Goal: Task Accomplishment & Management: Use online tool/utility

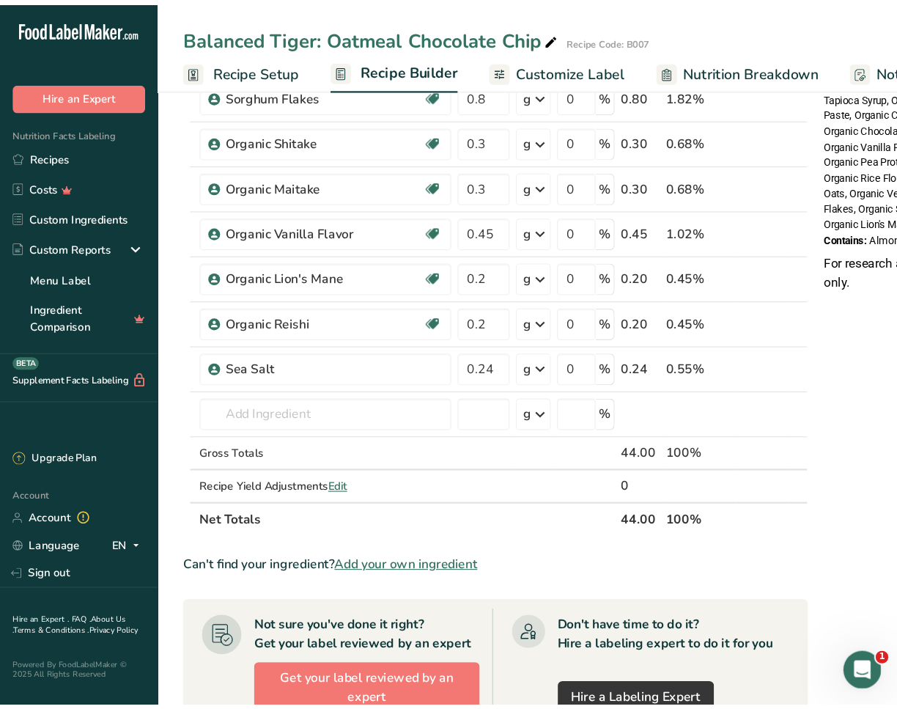
scroll to position [56, 0]
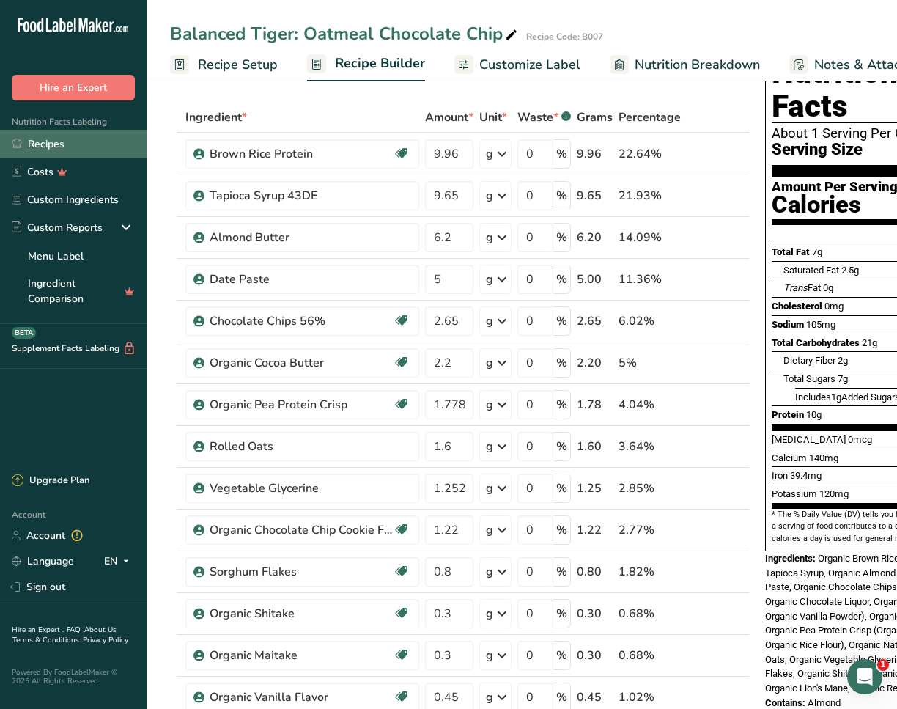
click at [58, 145] on link "Recipes" at bounding box center [73, 144] width 147 height 28
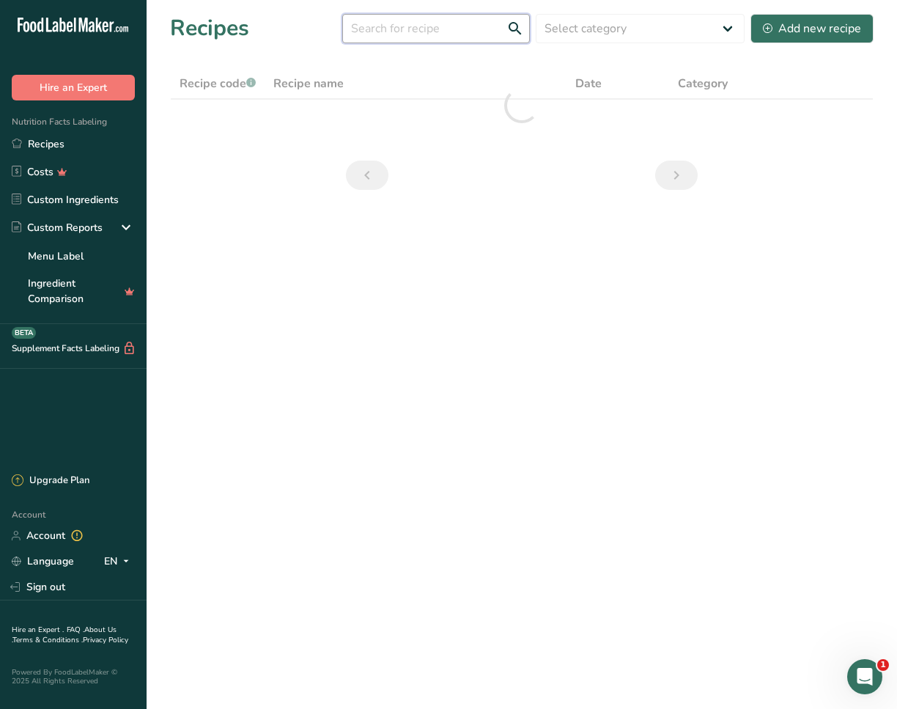
click at [427, 31] on input "text" at bounding box center [436, 28] width 188 height 29
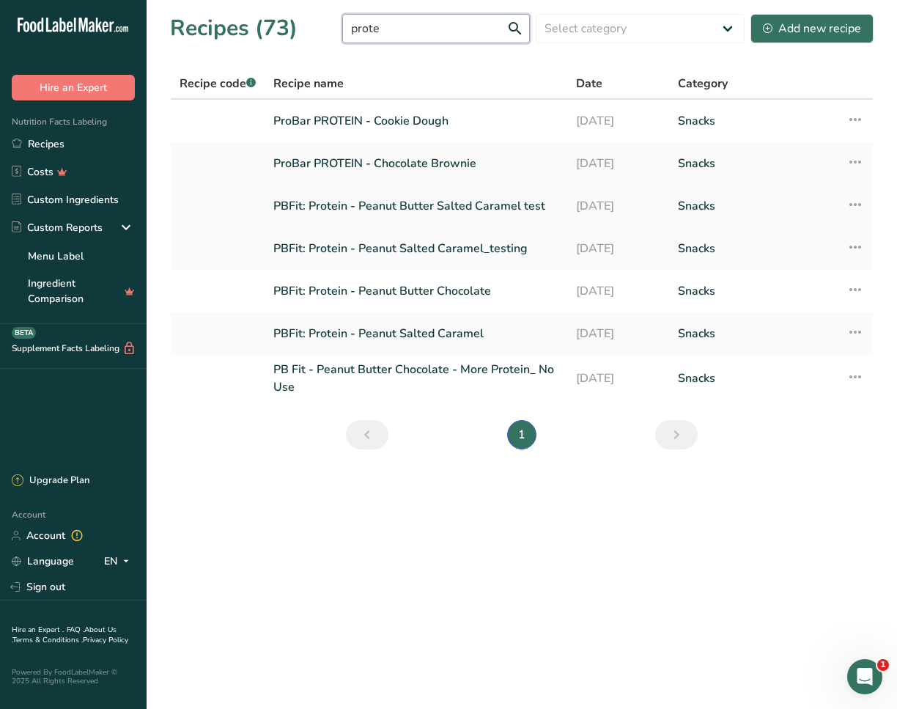
type input "prote"
click at [371, 199] on link "PBFit: Protein - Peanut Butter Salted Caramel test" at bounding box center [415, 206] width 285 height 31
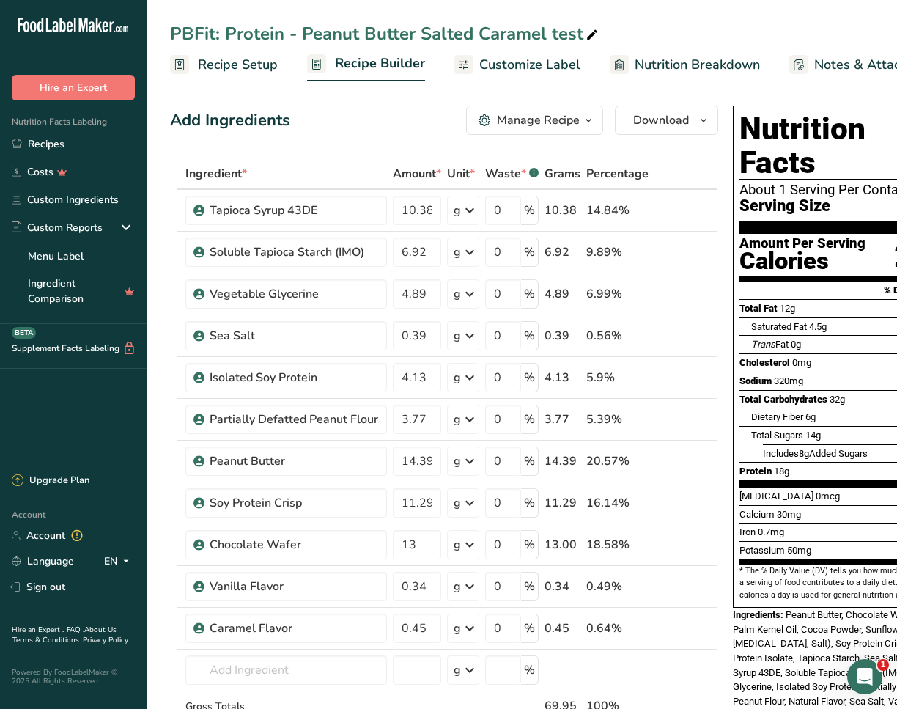
click at [520, 130] on button "Manage Recipe" at bounding box center [534, 120] width 137 height 29
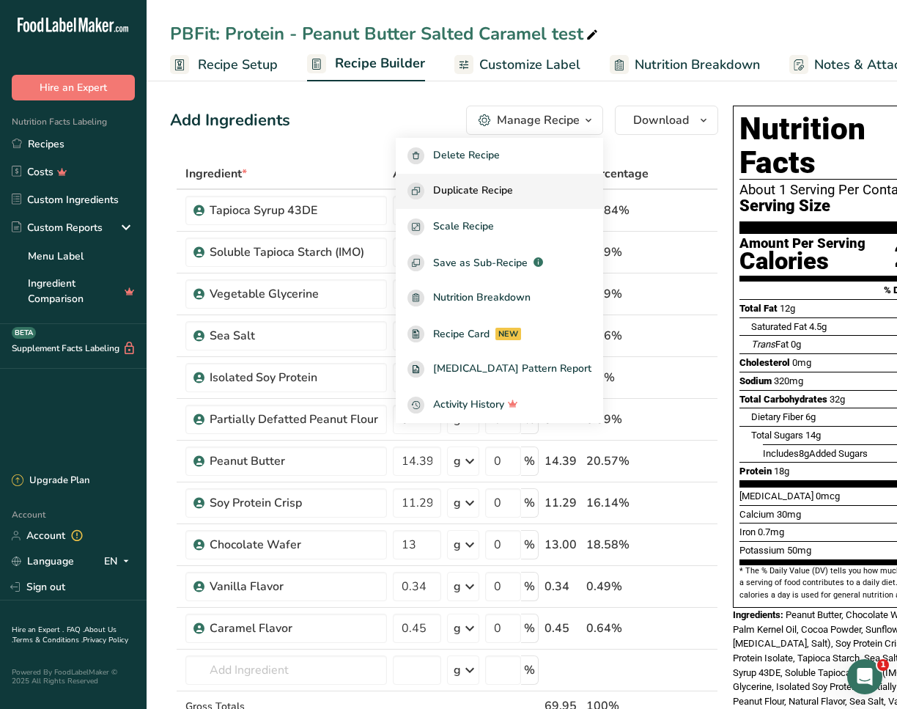
click at [509, 188] on span "Duplicate Recipe" at bounding box center [473, 190] width 80 height 17
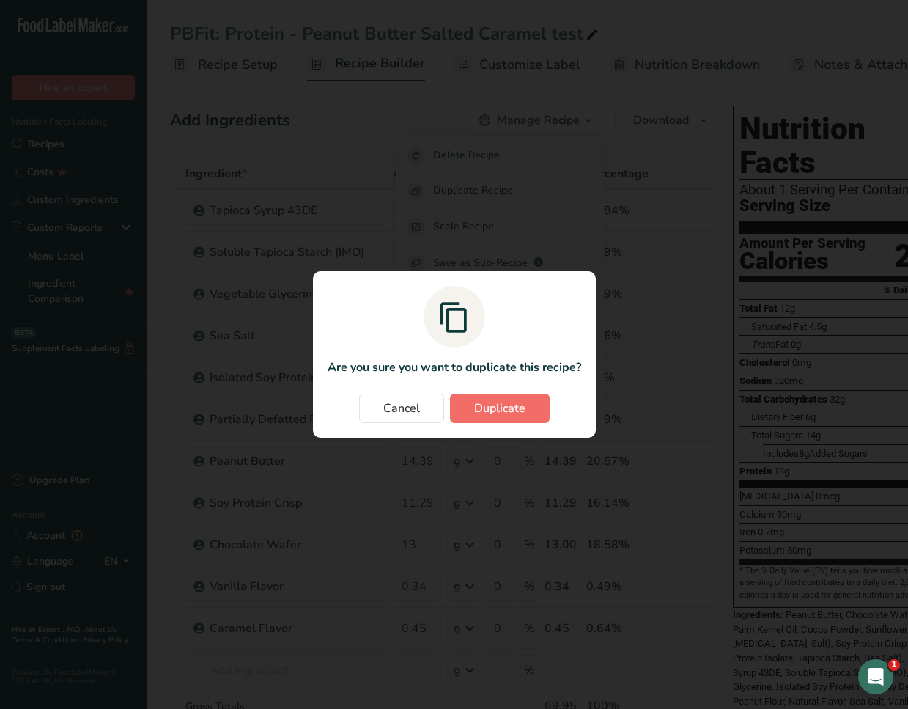
click at [509, 410] on span "Duplicate" at bounding box center [499, 408] width 51 height 18
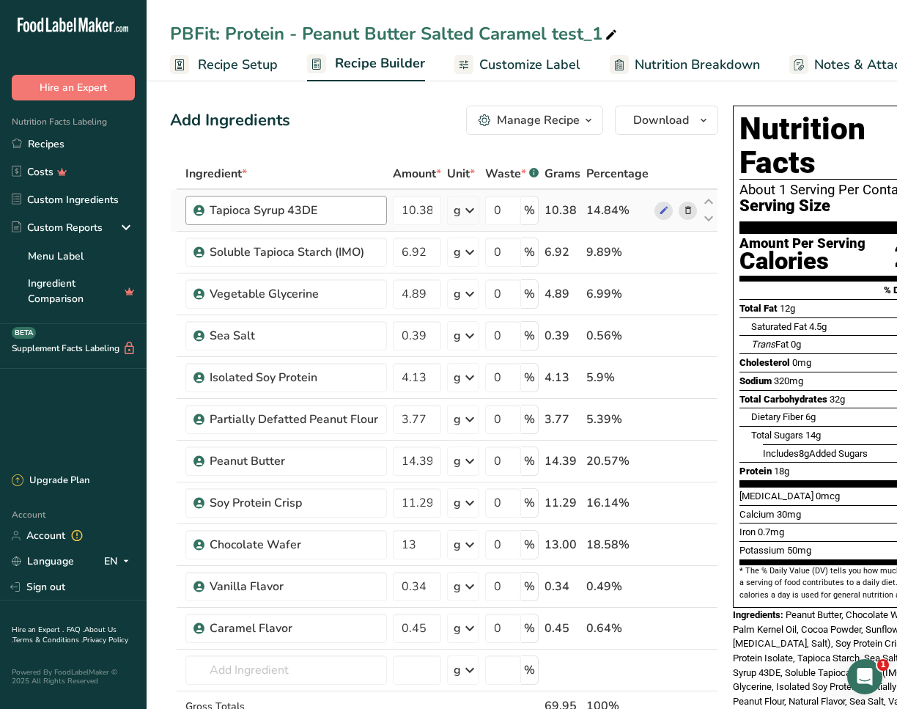
click at [342, 215] on div "Tapioca Syrup 43DE" at bounding box center [294, 211] width 169 height 18
drag, startPoint x: 397, startPoint y: 207, endPoint x: 436, endPoint y: 208, distance: 38.9
click at [436, 208] on input "10.38" at bounding box center [417, 210] width 48 height 29
type input "36.5"
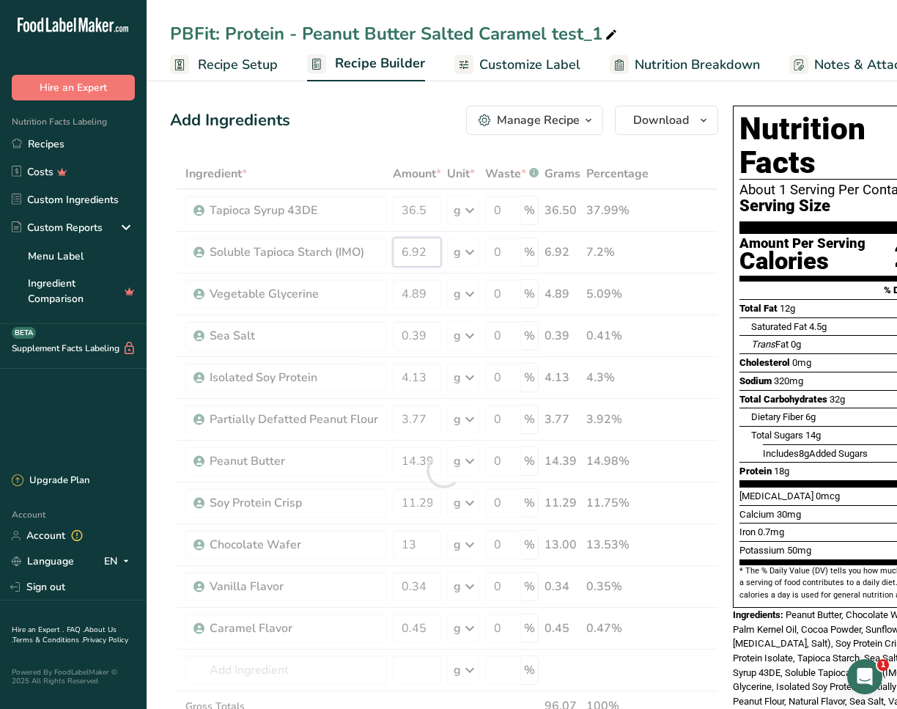
drag, startPoint x: 427, startPoint y: 251, endPoint x: 388, endPoint y: 252, distance: 38.9
click at [388, 252] on div "Ingredient * Amount * Unit * Waste * .a-a{fill:#347362;}.b-a{fill:#fff;} Grams …" at bounding box center [444, 470] width 548 height 624
click at [529, 29] on div "PBFit: Protein - Peanut Butter Salted Caramel test_1" at bounding box center [395, 34] width 450 height 26
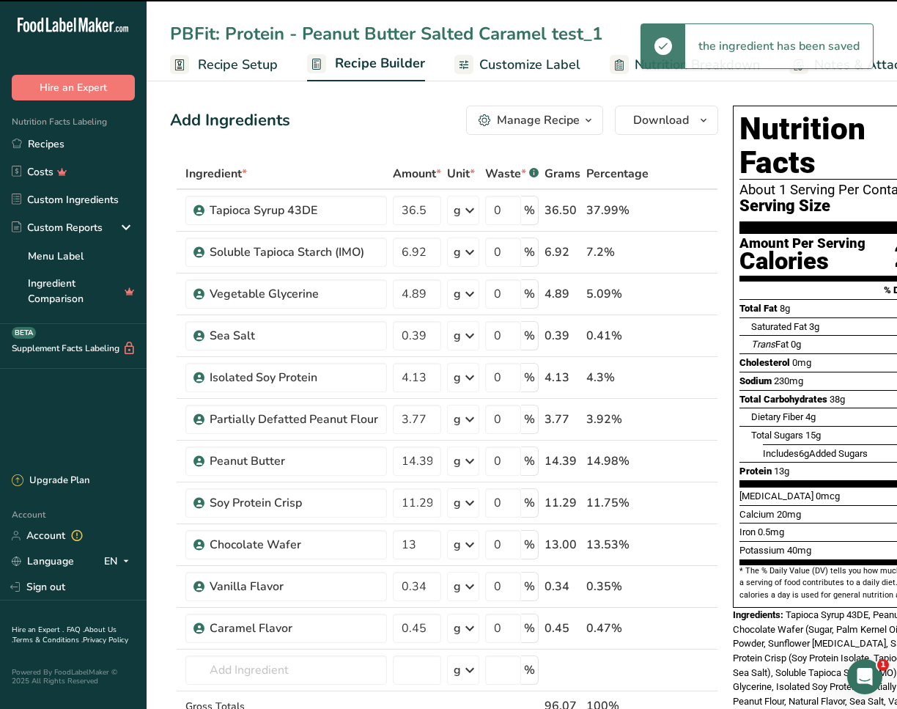
click at [224, 34] on input "PBFit: Protein - Peanut Butter Salted Caramel test_1" at bounding box center [522, 34] width 704 height 26
click at [230, 32] on input "PBFit: Protein - Peanut Butter Salted Caramel test_1" at bounding box center [522, 34] width 704 height 26
drag, startPoint x: 224, startPoint y: 33, endPoint x: 125, endPoint y: 29, distance: 99.7
click at [125, 29] on div ".a-20{fill:#fff;} Hire an Expert Nutrition Facts Labeling Recipes Costs Custom …" at bounding box center [448, 673] width 897 height 1347
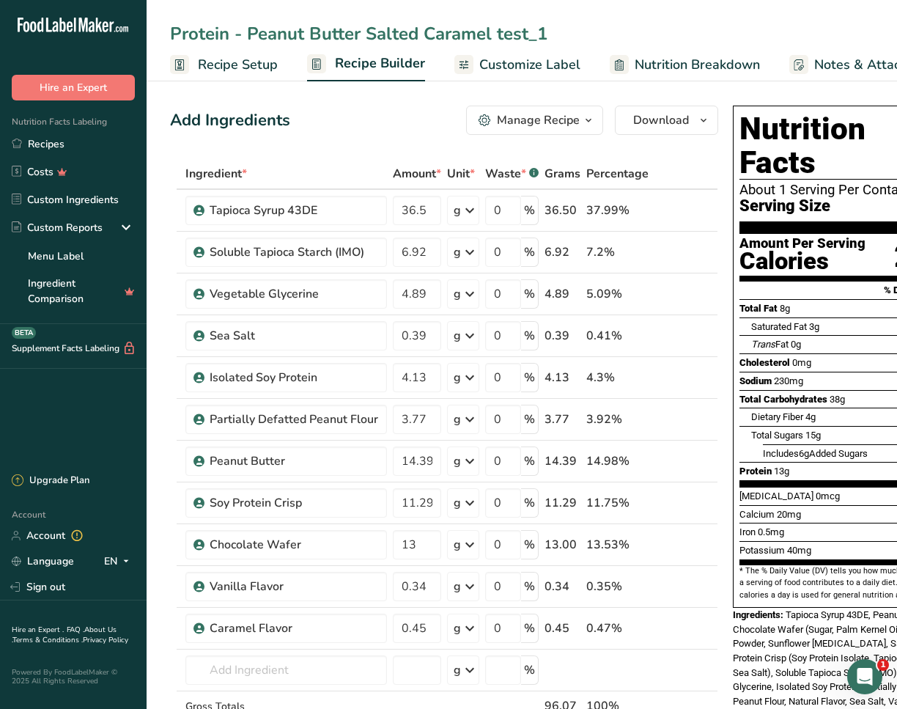
drag, startPoint x: 363, startPoint y: 32, endPoint x: 247, endPoint y: 37, distance: 115.9
click at [247, 37] on input "Protein - Peanut Butter Salted Caramel test_1" at bounding box center [522, 34] width 704 height 26
drag, startPoint x: 393, startPoint y: 36, endPoint x: 370, endPoint y: 37, distance: 22.7
click at [370, 37] on input "Protein - Salted Caramel test_1" at bounding box center [522, 34] width 704 height 26
click at [438, 35] on input "Protein - Salted Caramel_1" at bounding box center [522, 34] width 704 height 26
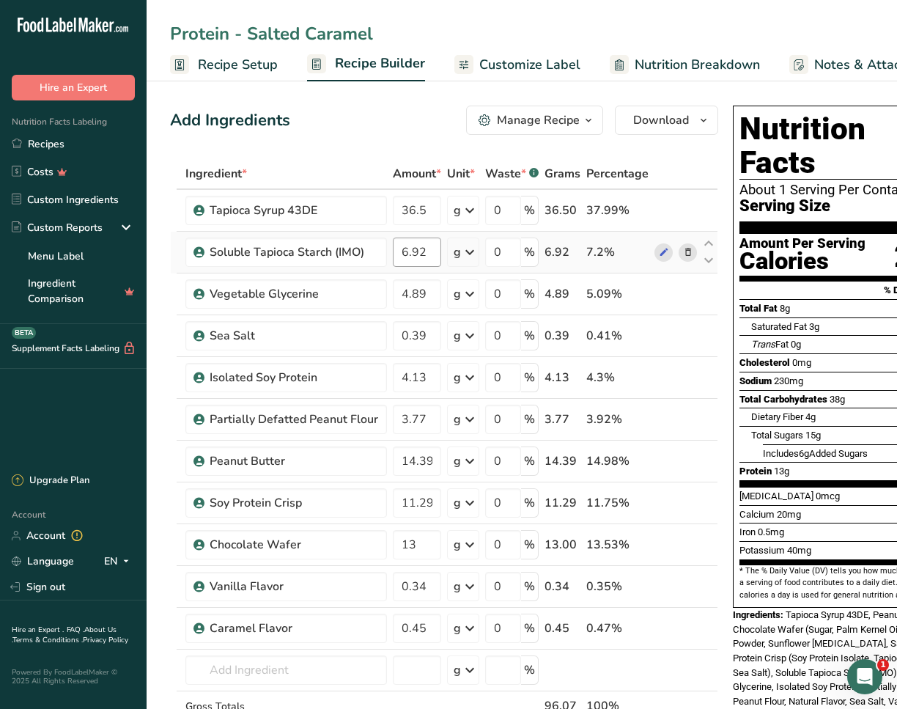
type input "Protein - Salted Caramel"
click at [427, 249] on input "6.92" at bounding box center [417, 251] width 48 height 29
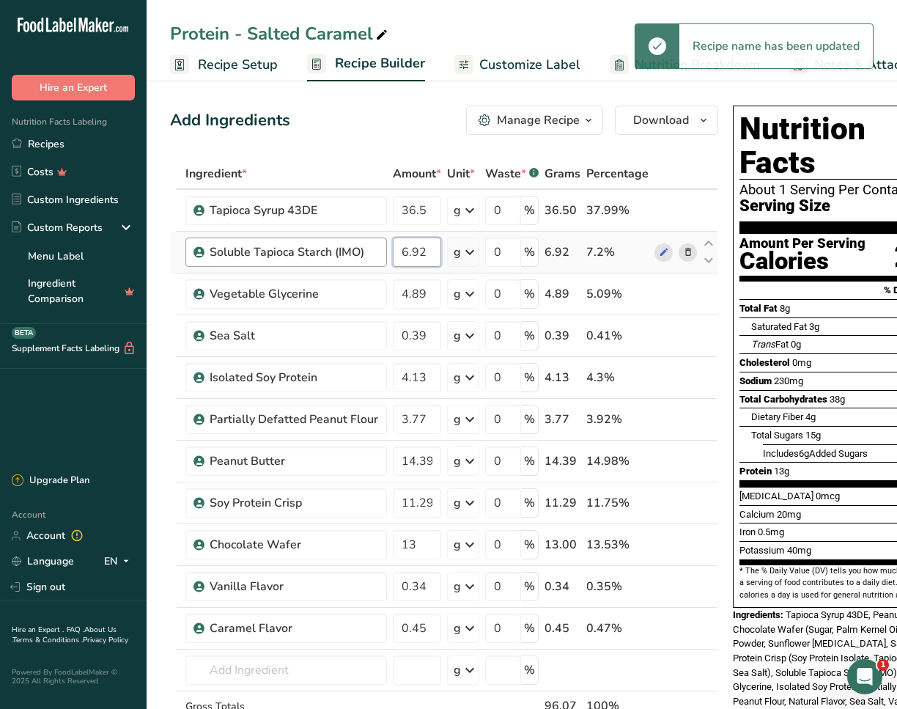
drag, startPoint x: 436, startPoint y: 254, endPoint x: 353, endPoint y: 256, distance: 82.8
click at [353, 256] on tr "Soluble Tapioca Starch (IMO) 6.92 g Weight Units g kg mg See more Volume Units …" at bounding box center [444, 253] width 547 height 42
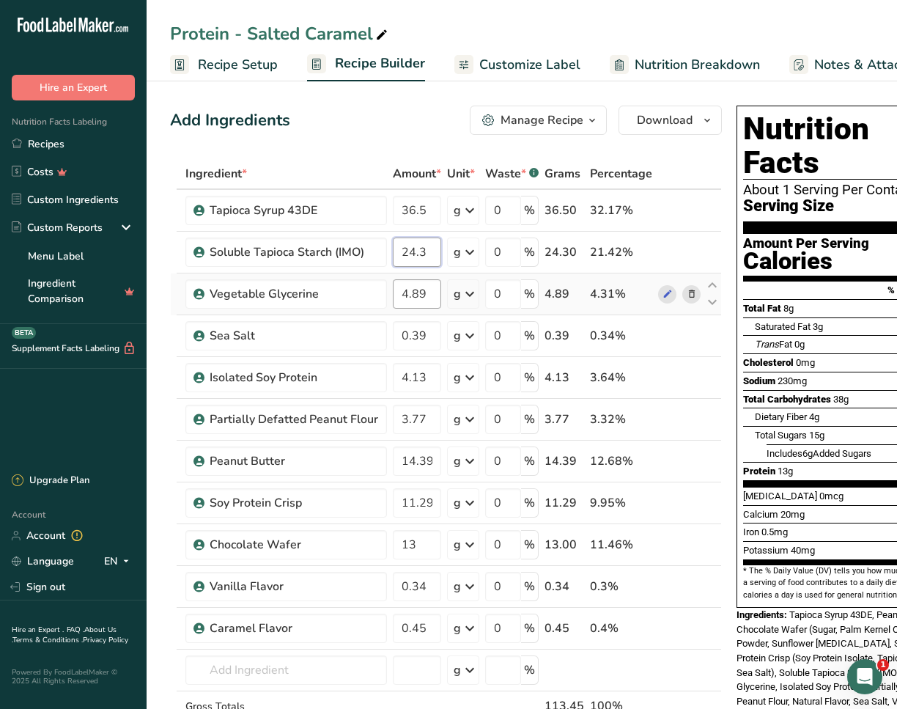
type input "24.3"
click at [429, 295] on div "Ingredient * Amount * Unit * Waste * .a-a{fill:#347362;}.b-a{fill:#fff;} Grams …" at bounding box center [446, 470] width 552 height 624
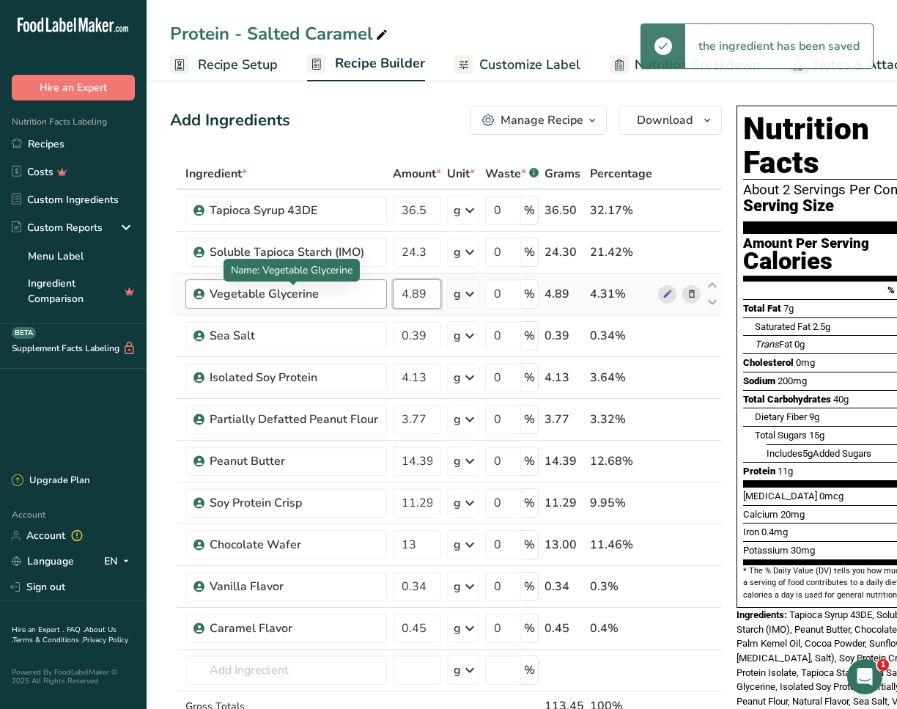
drag, startPoint x: 421, startPoint y: 294, endPoint x: 369, endPoint y: 295, distance: 52.1
click at [369, 295] on tr "Vegetable Glycerine 4.89 g Weight Units g kg mg See more Volume Units l Volume …" at bounding box center [446, 294] width 550 height 42
type input "12"
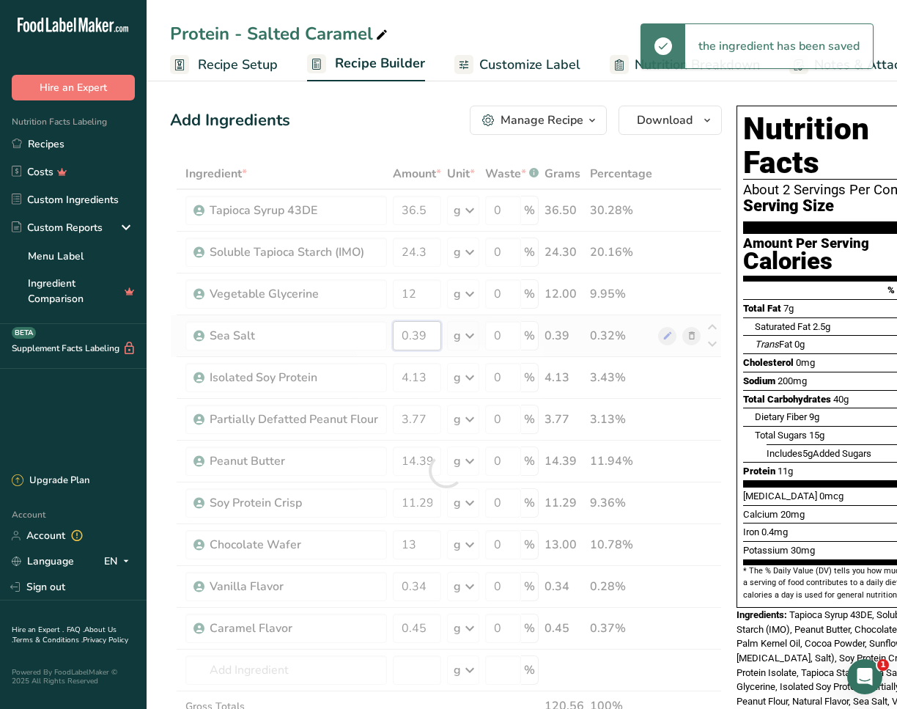
click at [427, 335] on div "Ingredient * Amount * Unit * Waste * .a-a{fill:#347362;}.b-a{fill:#fff;} Grams …" at bounding box center [446, 470] width 552 height 624
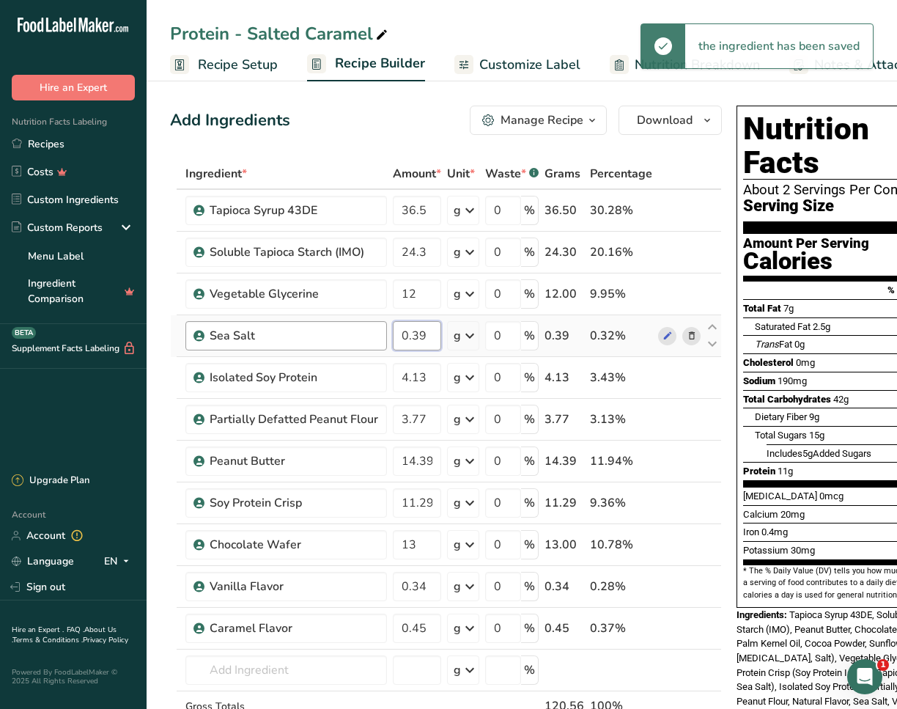
drag, startPoint x: 430, startPoint y: 335, endPoint x: 360, endPoint y: 327, distance: 70.8
click at [360, 327] on tr "Sea Salt 0.39 g Weight Units g kg mg See more Volume Units l Volume units requi…" at bounding box center [446, 336] width 550 height 42
type input "1.3"
click at [426, 377] on div "Ingredient * Amount * Unit * Waste * .a-a{fill:#347362;}.b-a{fill:#fff;} Grams …" at bounding box center [446, 470] width 552 height 624
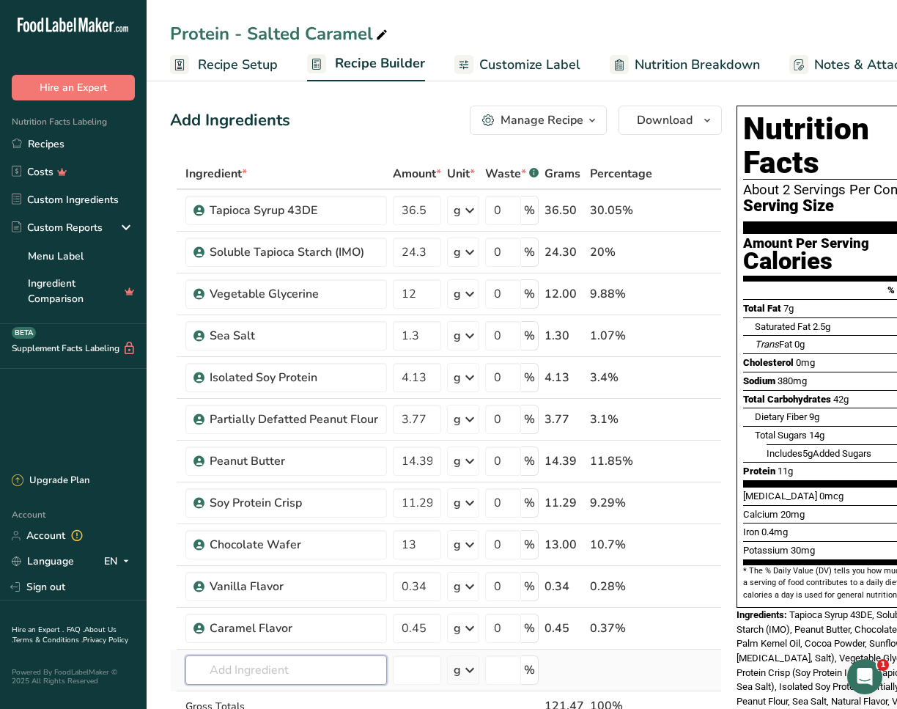
click at [339, 414] on div "Ingredient * Amount * Unit * Waste * .a-a{fill:#347362;}.b-a{fill:#fff;} Grams …" at bounding box center [446, 470] width 552 height 624
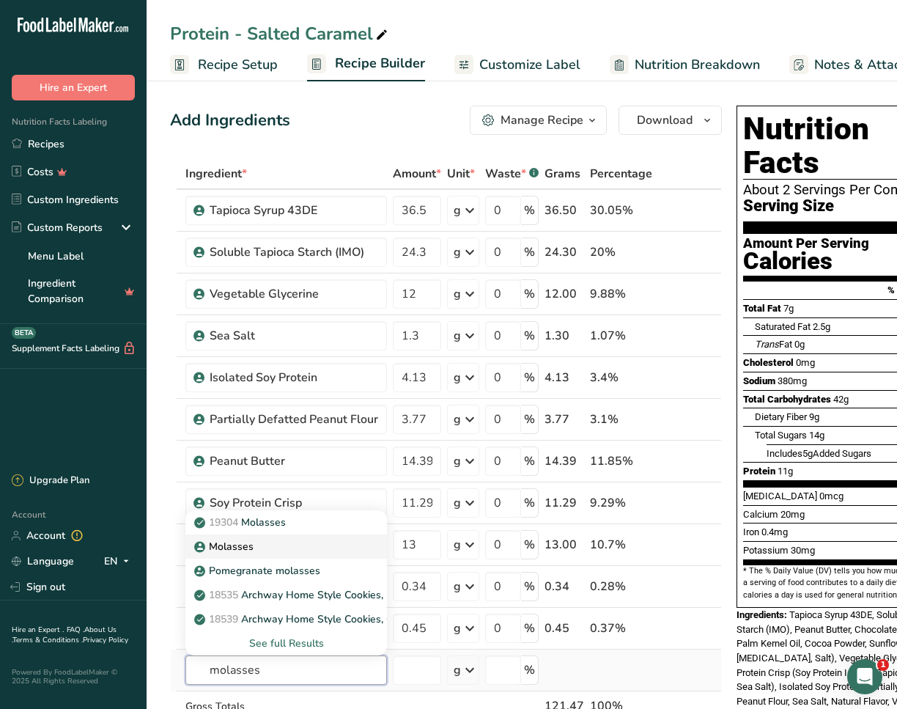
type input "molasses"
click at [232, 414] on link "Molasses" at bounding box center [286, 546] width 202 height 24
type input "Molasses"
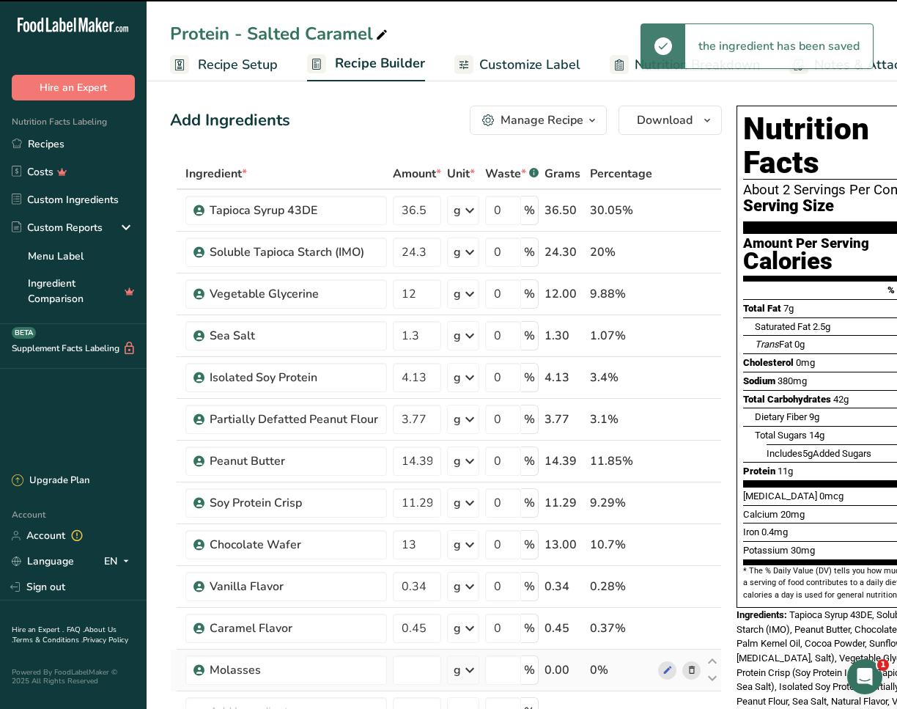
type input "0"
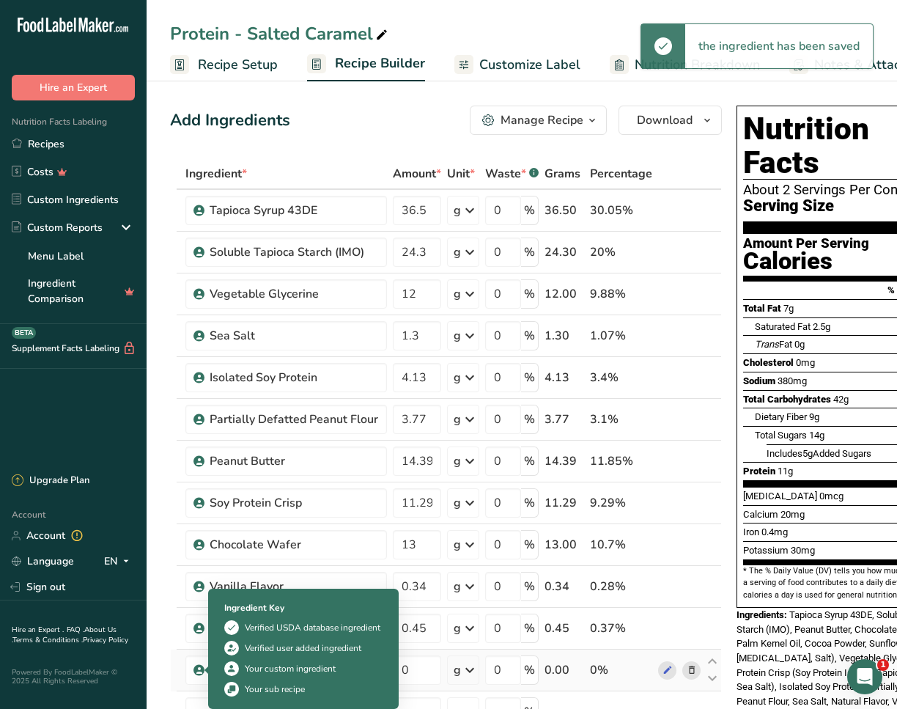
click at [212, 414] on div at bounding box center [211, 669] width 7 height 7
click at [171, 414] on td at bounding box center [174, 670] width 6 height 42
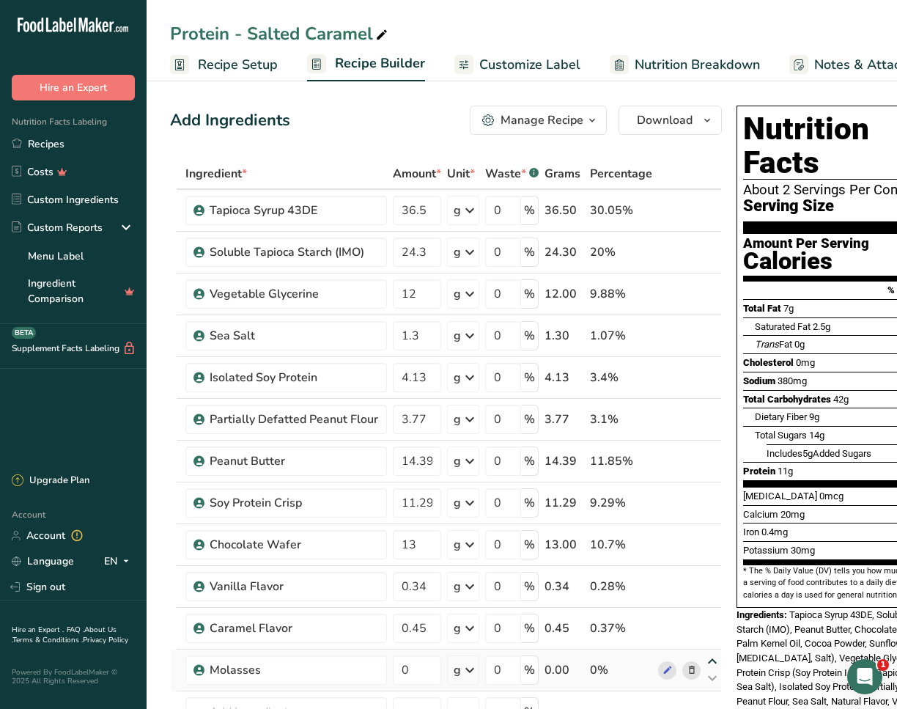
click at [529, 414] on icon at bounding box center [713, 661] width 18 height 11
type input "0"
type input "0.45"
click at [529, 414] on icon at bounding box center [713, 619] width 18 height 11
type input "0"
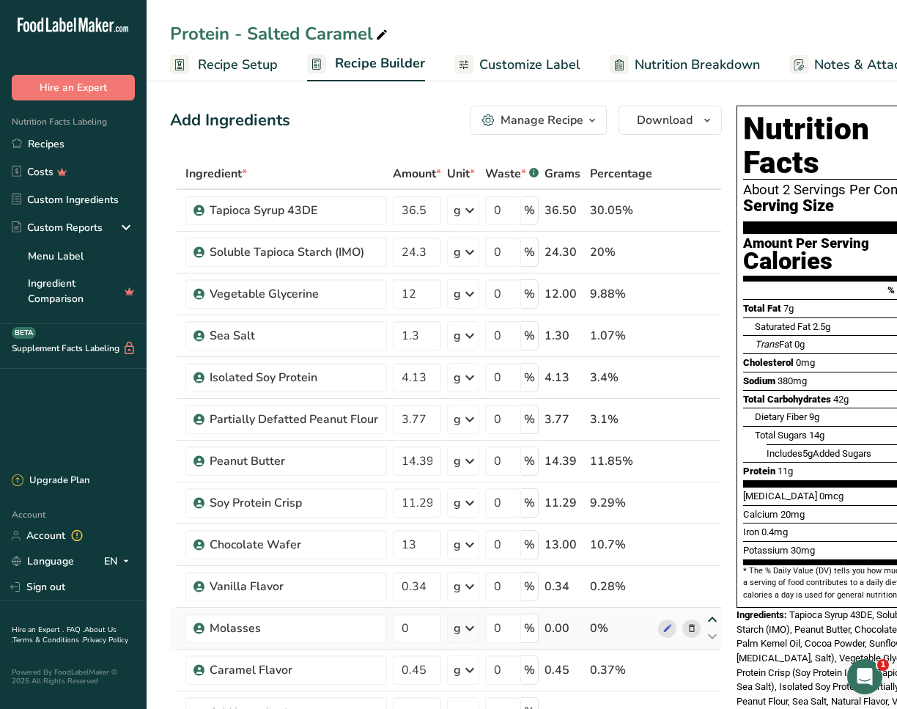
type input "0.34"
click at [529, 414] on div "Ingredient * Amount * Unit * Waste * .a-a{fill:#347362;}.b-a{fill:#fff;} Grams …" at bounding box center [446, 491] width 552 height 666
click at [529, 414] on icon at bounding box center [713, 577] width 18 height 11
type input "0"
type input "13"
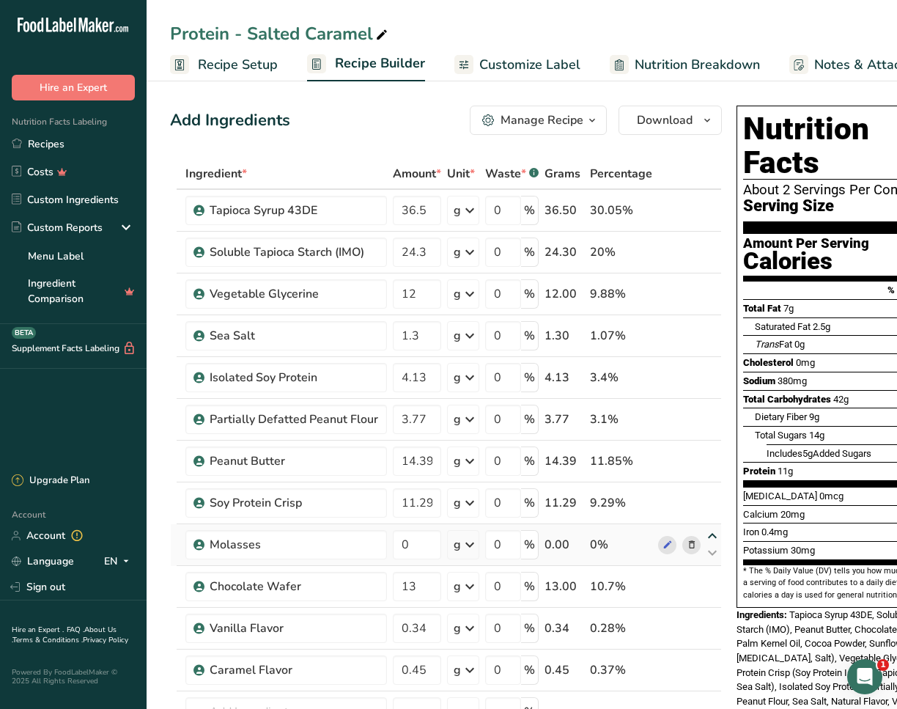
click at [529, 414] on icon at bounding box center [713, 536] width 18 height 11
type input "0"
type input "11.29"
click at [529, 414] on icon at bounding box center [713, 494] width 18 height 11
type input "0"
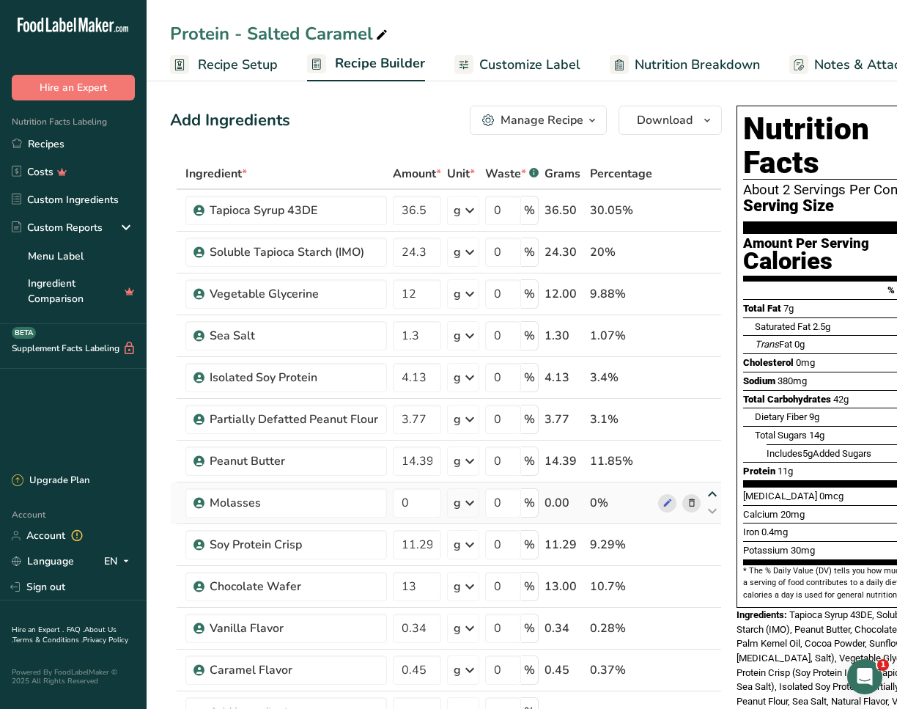
type input "14.39"
click at [529, 414] on icon at bounding box center [713, 452] width 18 height 11
type input "0"
type input "3.77"
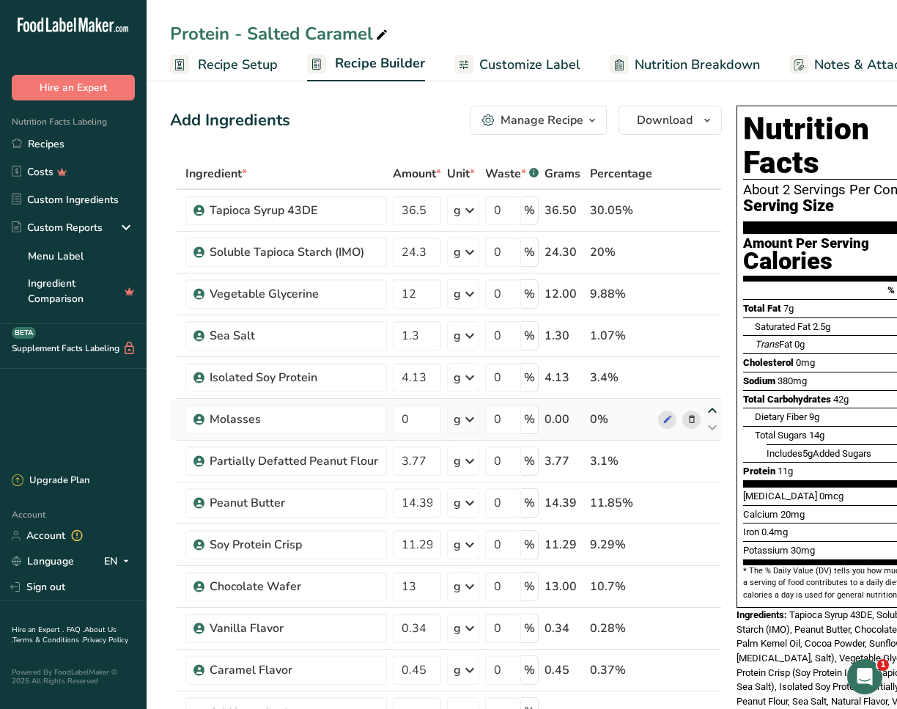
click at [529, 408] on icon at bounding box center [713, 410] width 18 height 11
type input "0"
type input "4.13"
click at [421, 377] on input "0" at bounding box center [417, 377] width 48 height 29
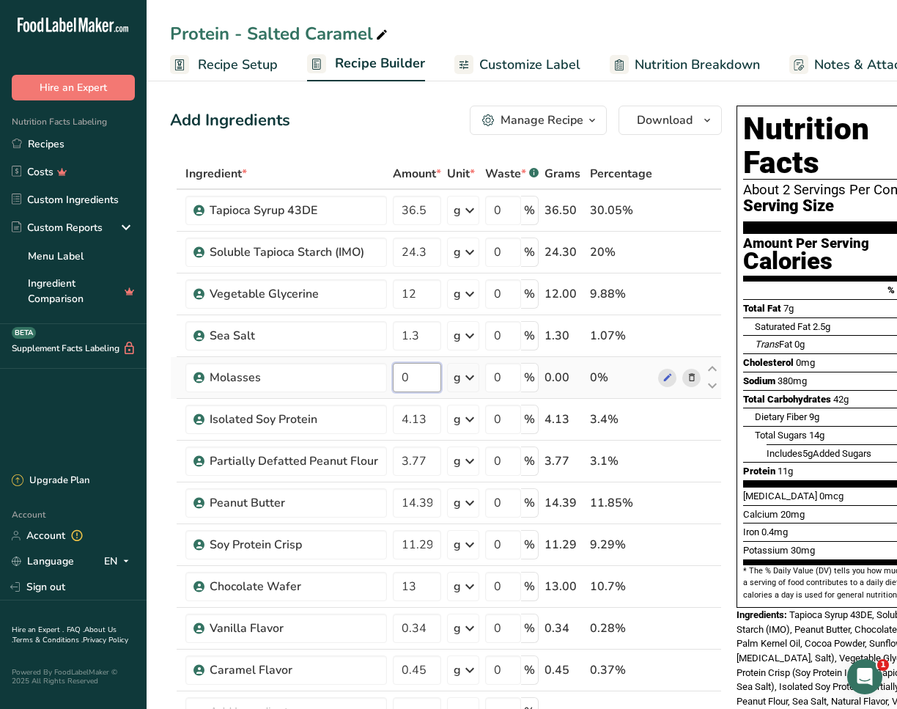
click at [421, 377] on input "0" at bounding box center [417, 377] width 48 height 29
type input "1.2"
click at [436, 414] on div "Ingredient * Amount * Unit * Waste * .a-a{fill:#347362;}.b-a{fill:#fff;} Grams …" at bounding box center [446, 491] width 552 height 666
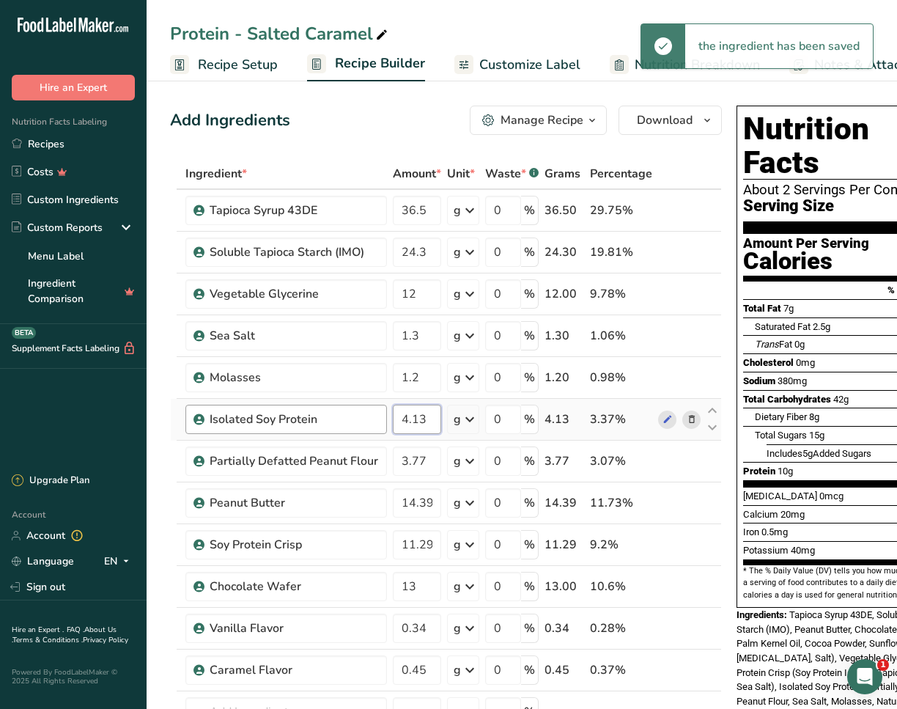
drag, startPoint x: 426, startPoint y: 418, endPoint x: 377, endPoint y: 421, distance: 48.4
click at [377, 414] on tr "Isolated Soy Protein 4.13 g Weight Units g kg mg See more Volume Units l Volume…" at bounding box center [446, 420] width 550 height 42
type input "24"
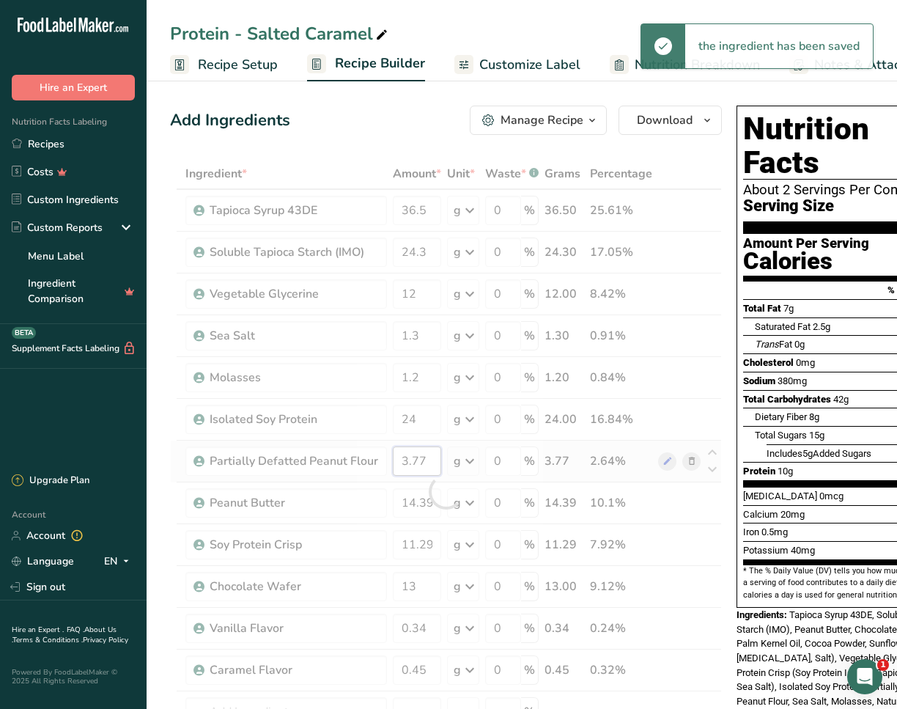
click at [436, 414] on div "Ingredient * Amount * Unit * Waste * .a-a{fill:#347362;}.b-a{fill:#fff;} Grams …" at bounding box center [446, 491] width 552 height 666
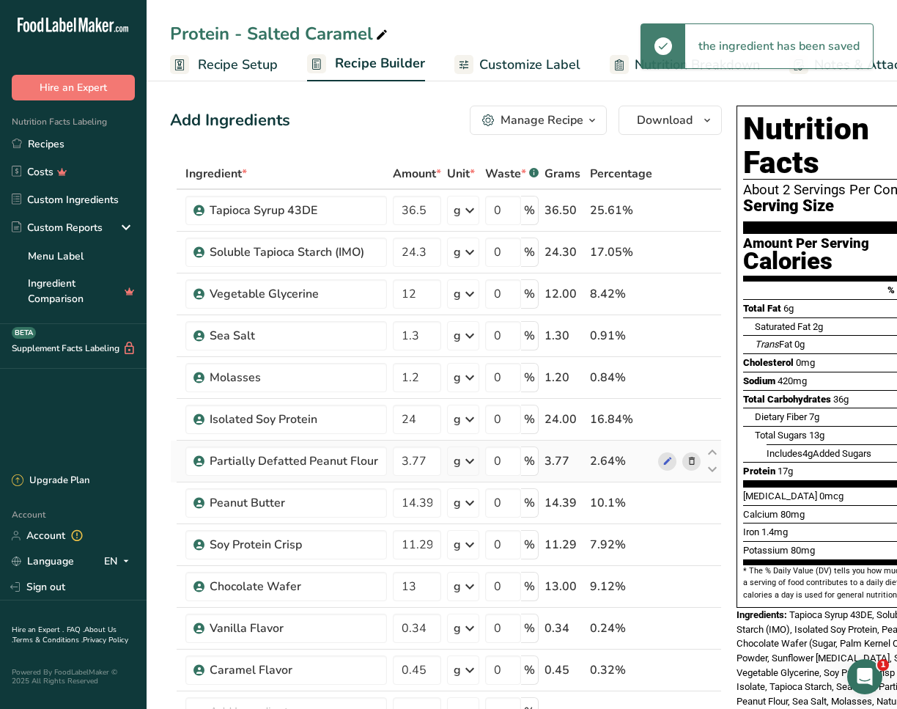
click at [529, 414] on div "Ingredient * Amount * Unit * Waste * .a-a{fill:#347362;}.b-a{fill:#fff;} Grams …" at bounding box center [446, 491] width 552 height 666
click at [529, 414] on icon at bounding box center [692, 461] width 10 height 15
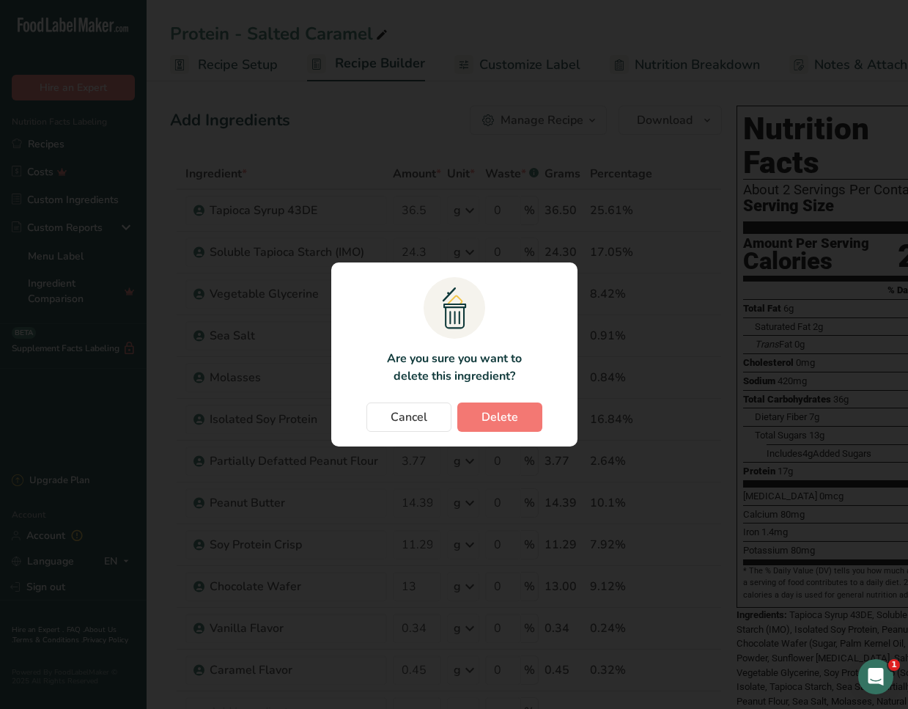
drag, startPoint x: 509, startPoint y: 406, endPoint x: 528, endPoint y: 413, distance: 20.2
click at [509, 406] on button "Delete" at bounding box center [499, 416] width 85 height 29
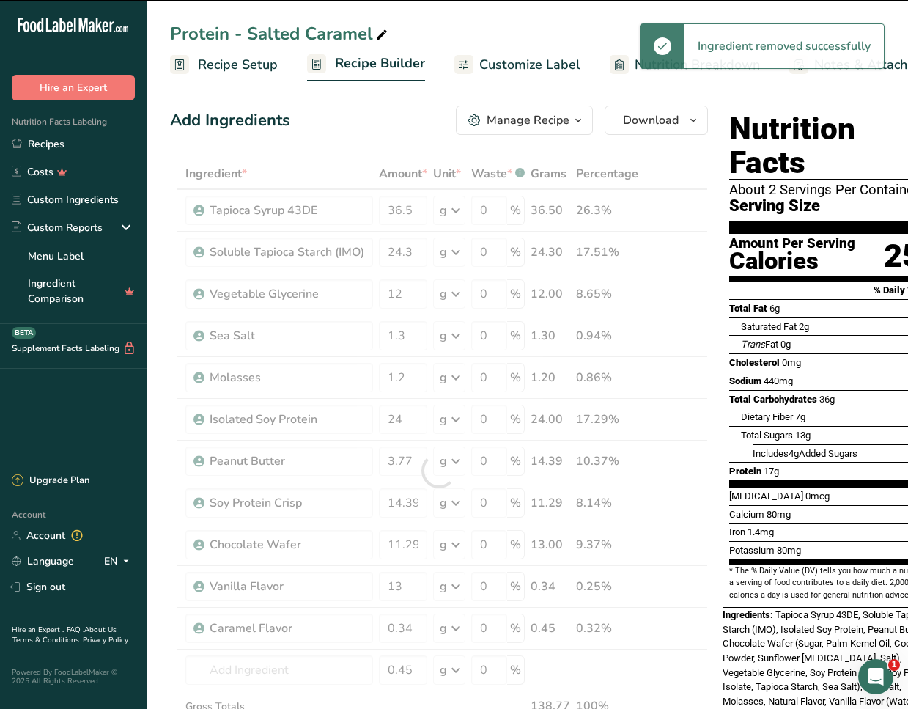
type input "14.39"
type input "11.29"
type input "13"
type input "0.34"
type input "0.45"
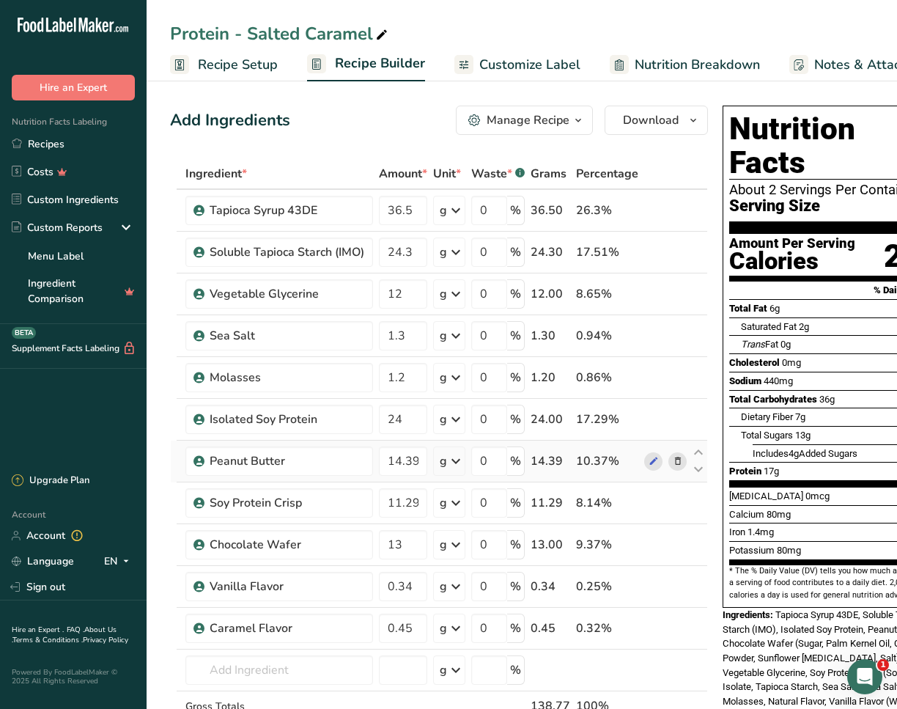
click at [529, 414] on span at bounding box center [678, 461] width 18 height 18
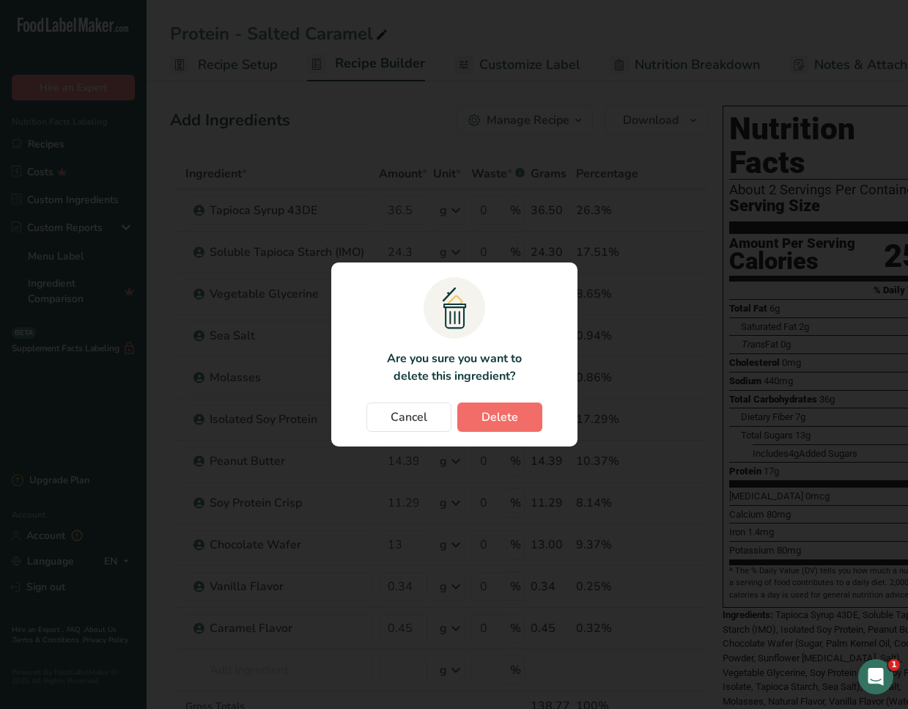
click at [510, 414] on span "Delete" at bounding box center [499, 417] width 37 height 18
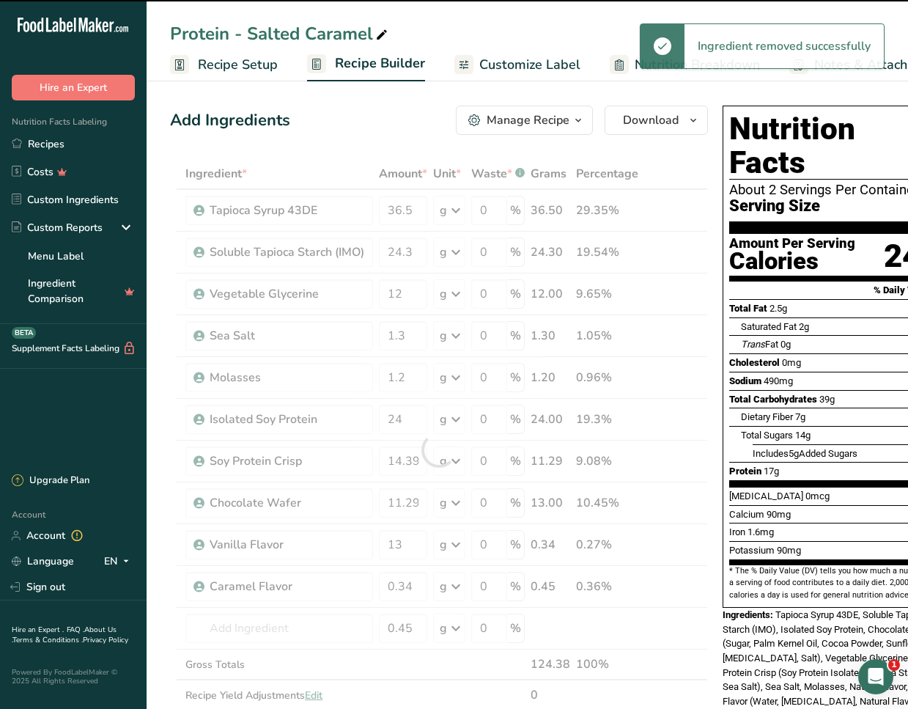
type input "11.29"
type input "13"
type input "0.34"
type input "0.45"
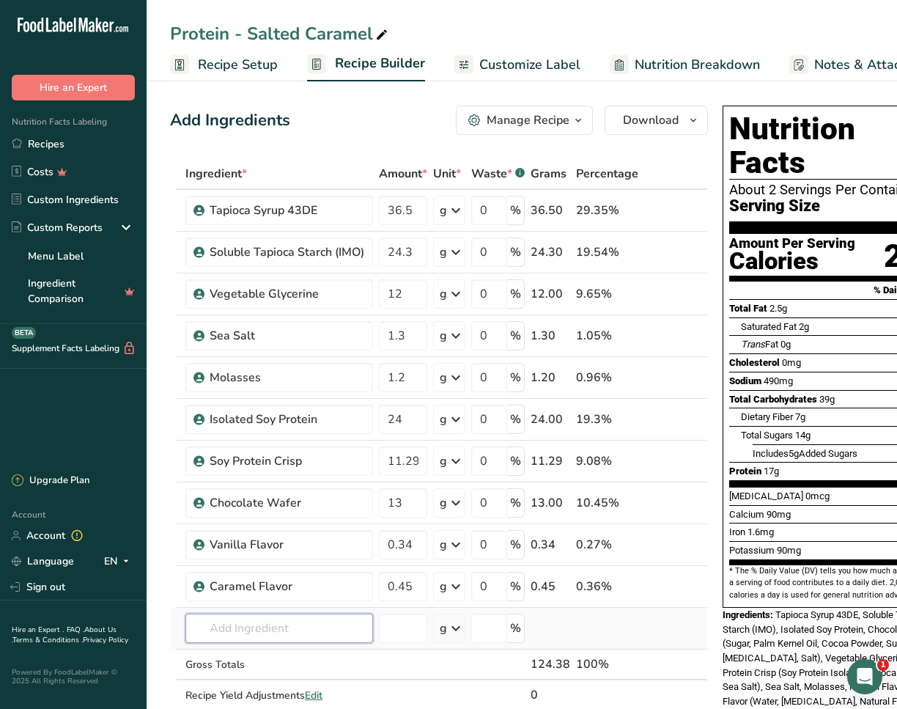
click at [285, 414] on input "text" at bounding box center [279, 627] width 188 height 29
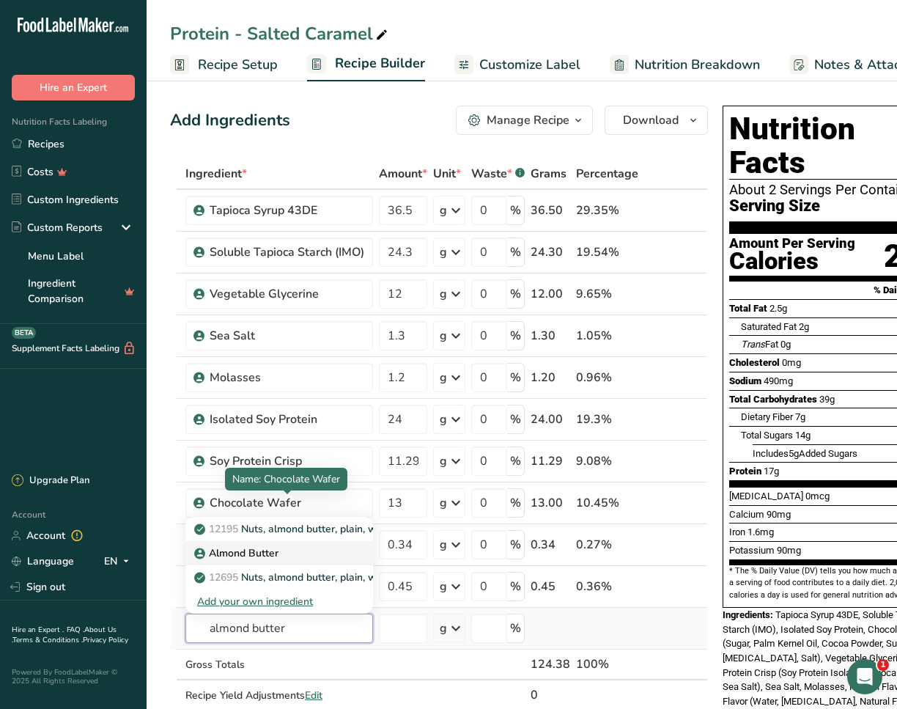
type input "almond butter"
click at [249, 414] on p "Almond Butter" at bounding box center [237, 552] width 81 height 15
type input "Almond Butter"
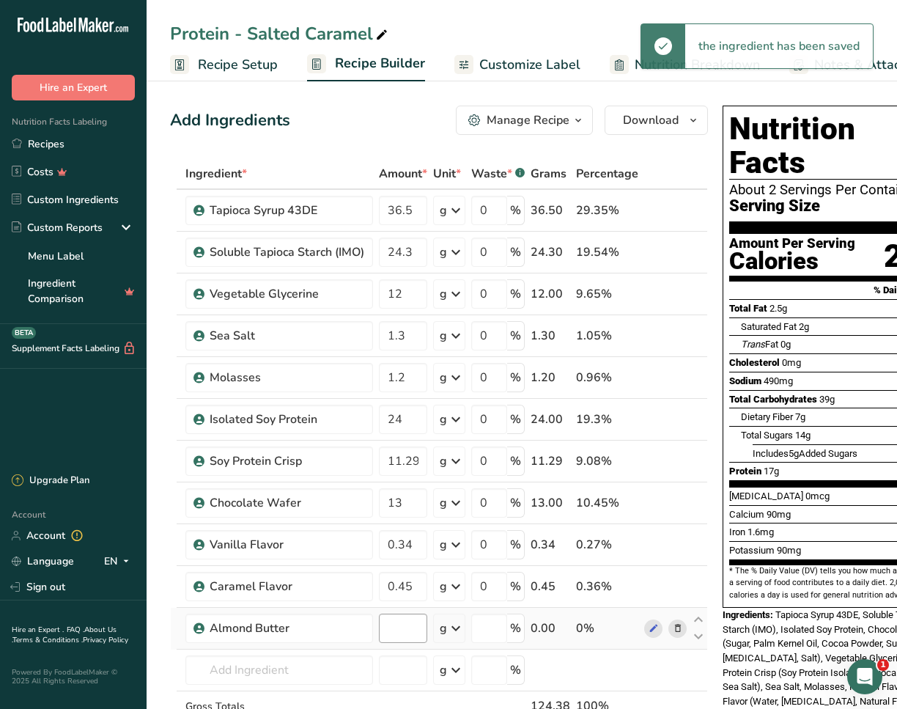
type input "0"
click at [529, 414] on icon at bounding box center [699, 619] width 18 height 11
type input "0"
type input "0.45"
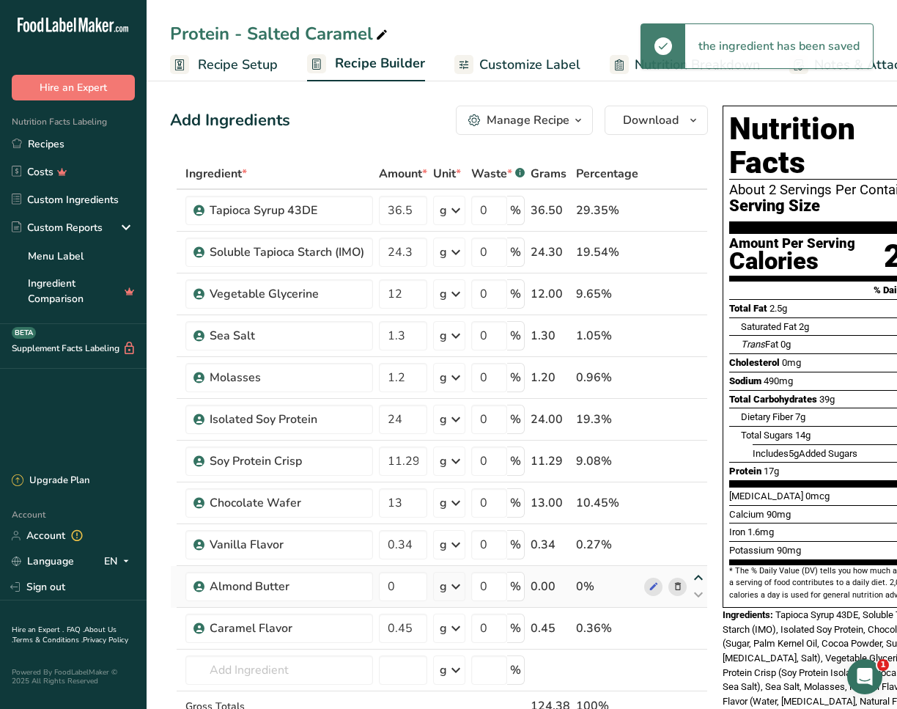
click at [529, 414] on icon at bounding box center [699, 577] width 18 height 11
type input "0"
type input "0.34"
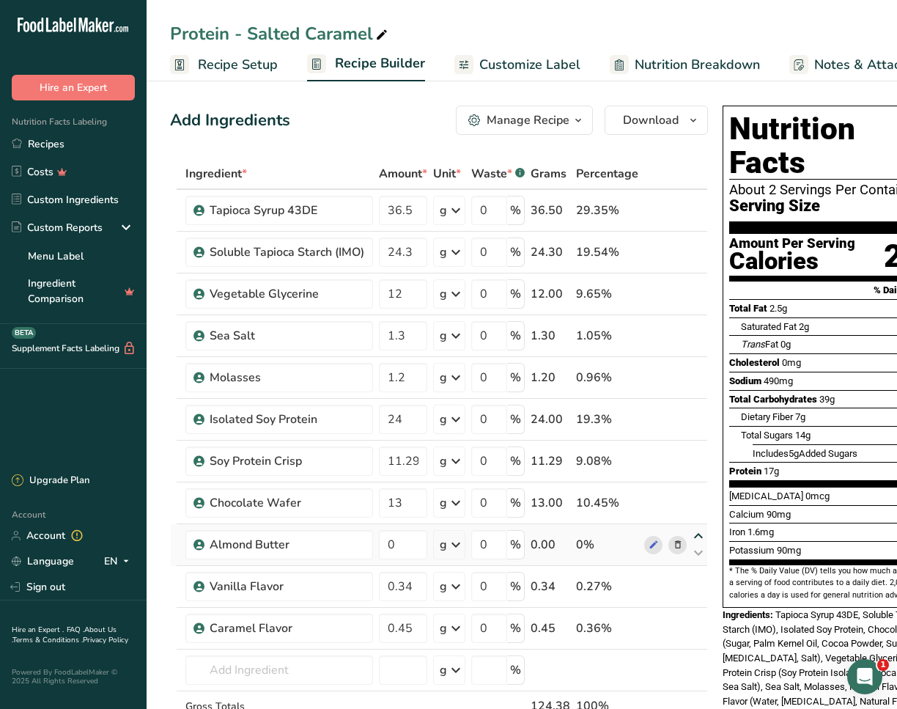
click at [529, 414] on icon at bounding box center [699, 536] width 18 height 11
type input "0"
type input "13"
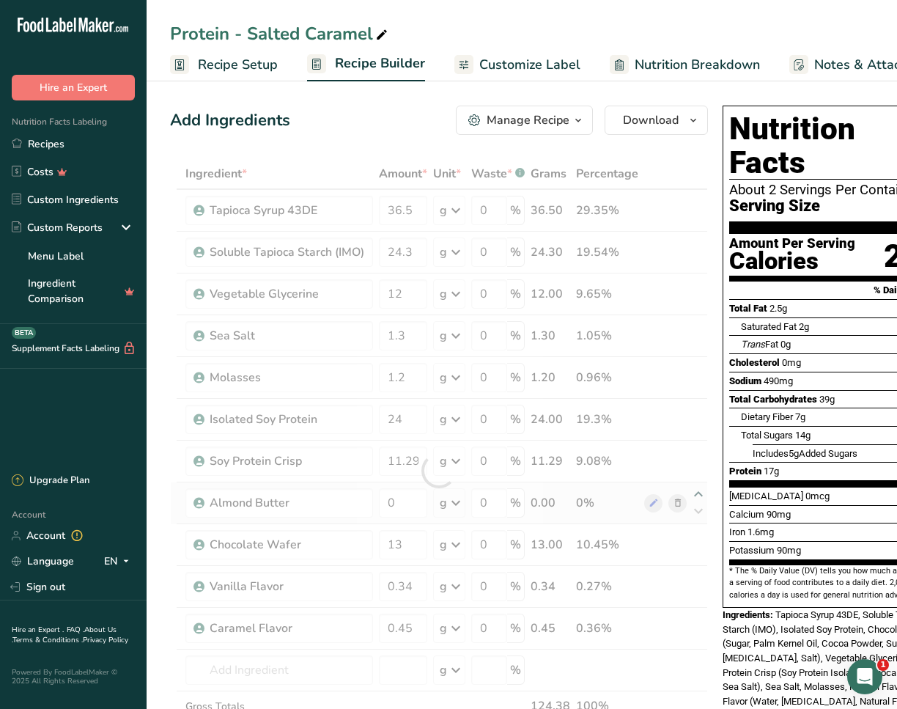
click at [529, 414] on div at bounding box center [439, 470] width 538 height 624
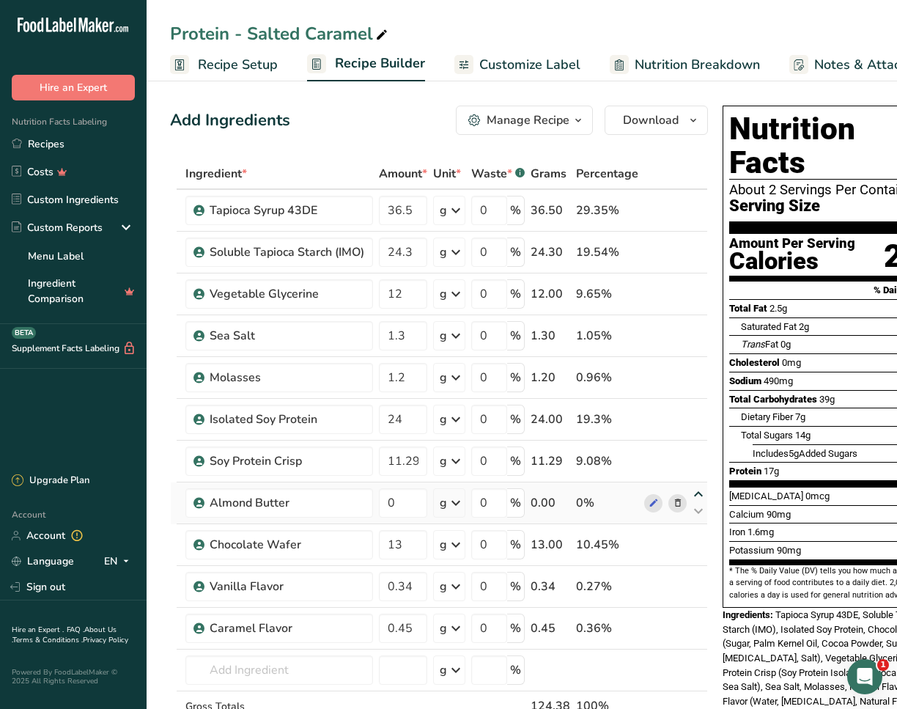
click at [529, 414] on icon at bounding box center [699, 494] width 18 height 11
type input "0"
type input "11.29"
click at [405, 414] on input "0" at bounding box center [403, 460] width 48 height 29
drag, startPoint x: 405, startPoint y: 462, endPoint x: 360, endPoint y: 460, distance: 44.8
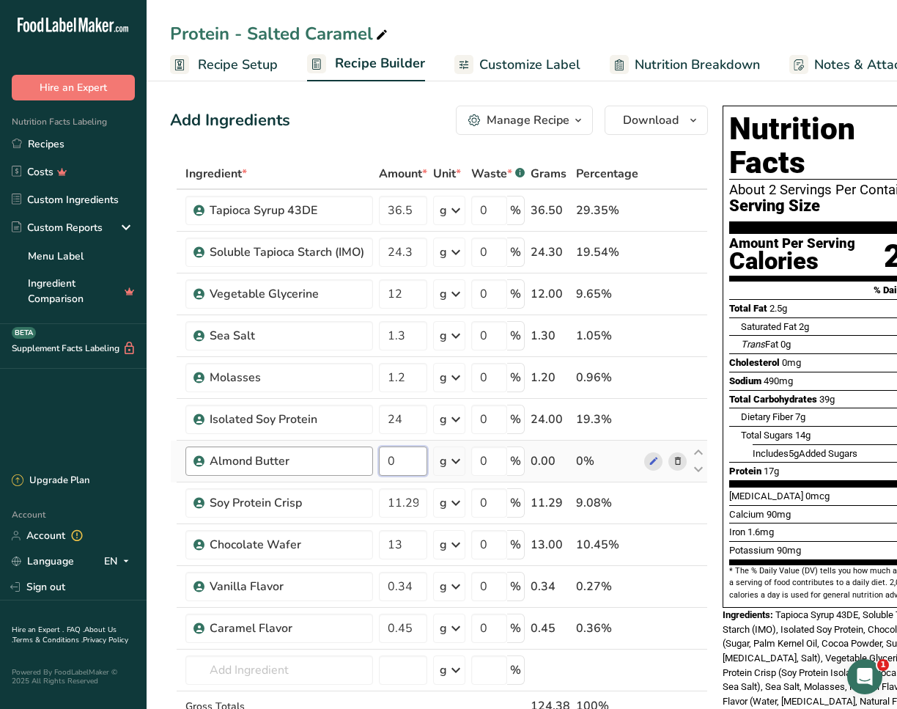
click at [360, 414] on tr "Almond Butter 0 g Weight Units g kg mg See more Volume Units l Volume units req…" at bounding box center [439, 461] width 536 height 42
type input "3"
click at [419, 414] on div "Ingredient * Amount * Unit * Waste * .a-a{fill:#347362;}.b-a{fill:#fff;} Grams …" at bounding box center [439, 470] width 538 height 624
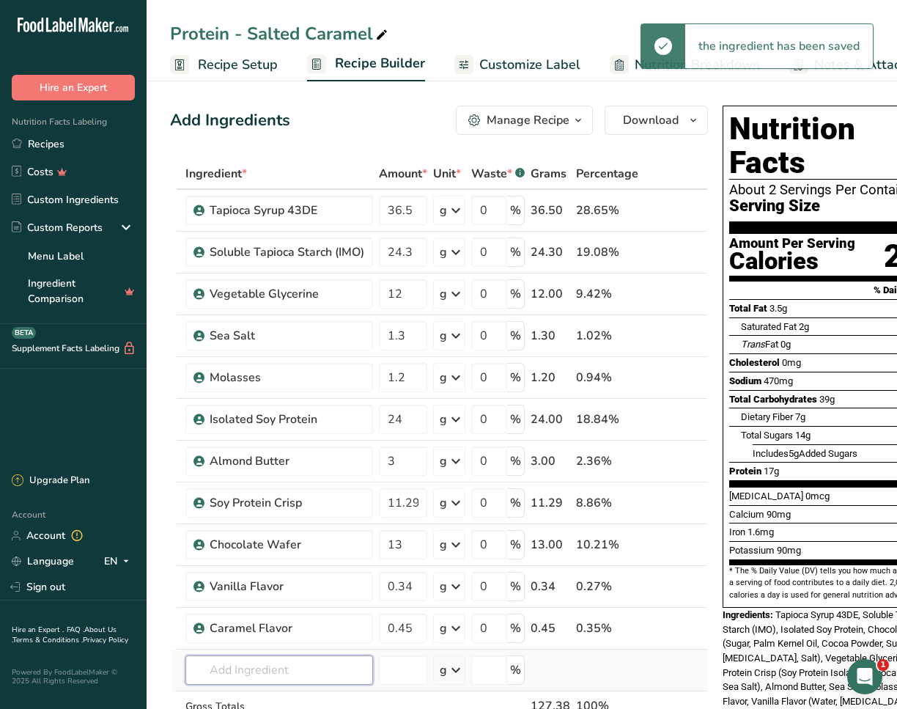
click at [277, 414] on div "Ingredient * Amount * Unit * Waste * .a-a{fill:#347362;}.b-a{fill:#fff;} Grams …" at bounding box center [439, 470] width 538 height 624
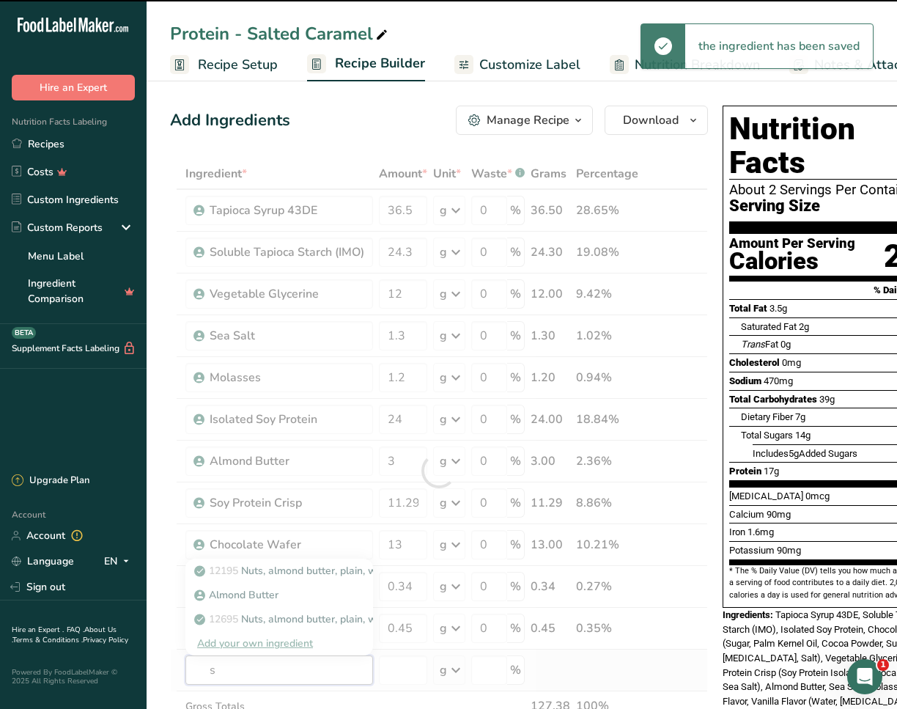
type input "sa"
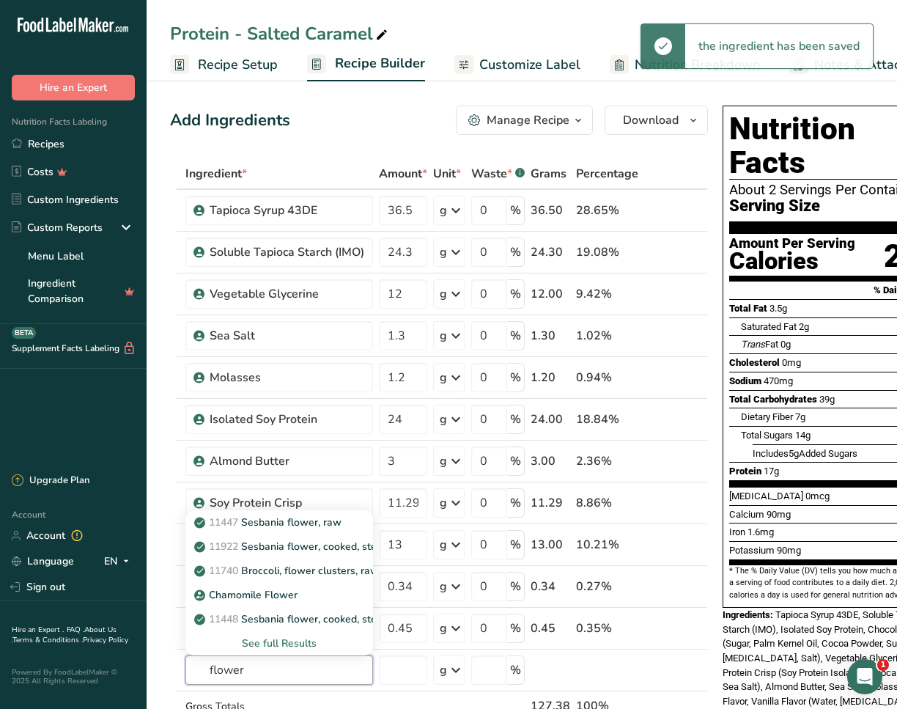
drag, startPoint x: 230, startPoint y: 660, endPoint x: 165, endPoint y: 653, distance: 65.6
click at [165, 414] on section "Add Ingredients Manage Recipe Delete Recipe Duplicate Recipe Scale Recipe Save …" at bounding box center [522, 711] width 750 height 1271
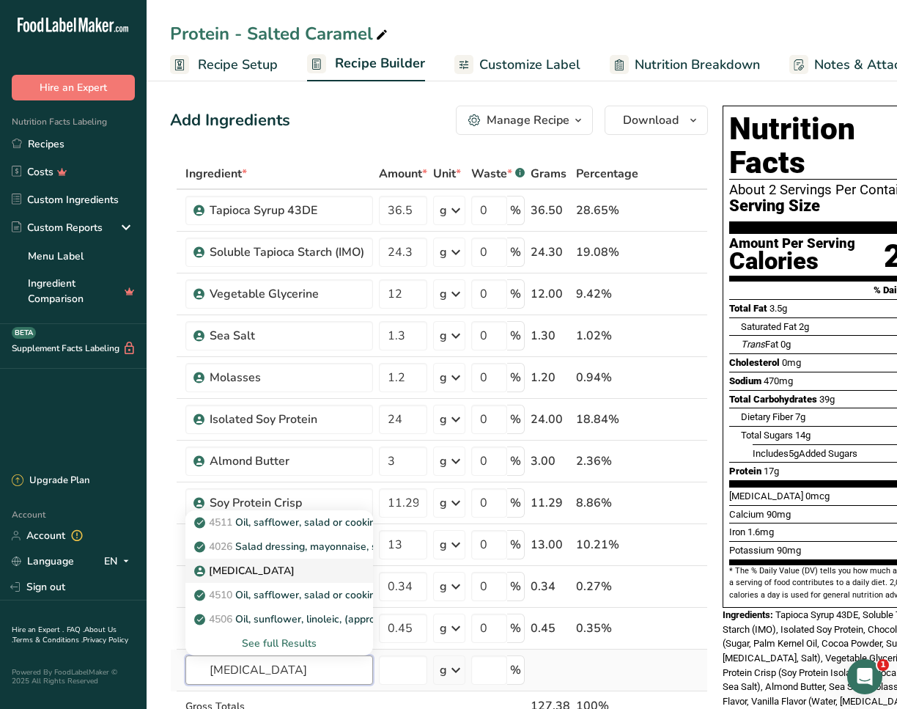
type input "[MEDICAL_DATA]"
click at [232, 414] on p "[MEDICAL_DATA]" at bounding box center [245, 570] width 97 height 15
type input "[MEDICAL_DATA]"
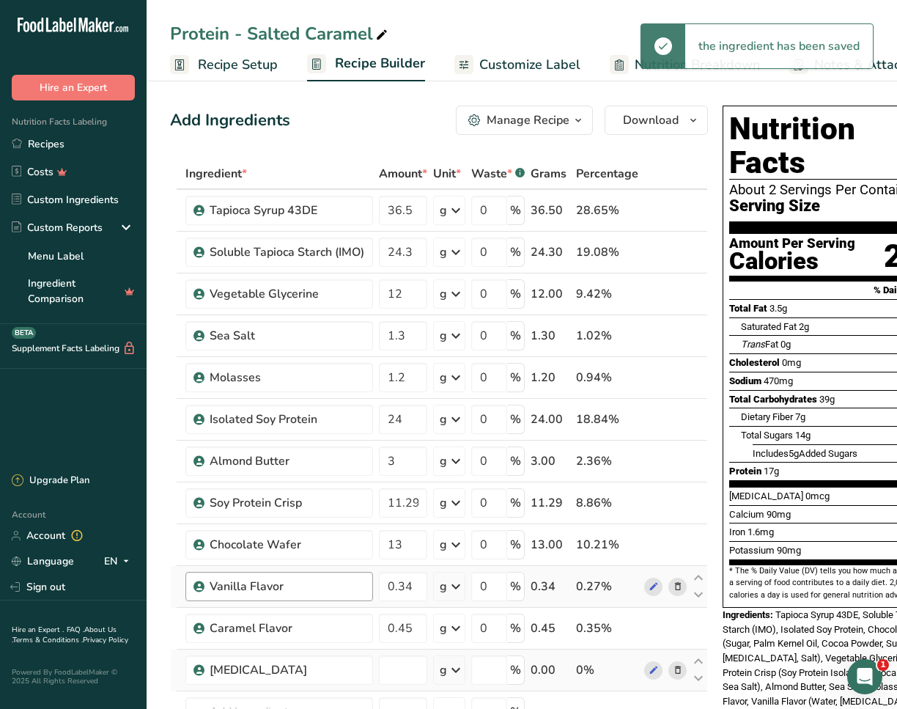
type input "0"
click at [529, 414] on icon at bounding box center [699, 661] width 18 height 11
type input "0"
type input "0.45"
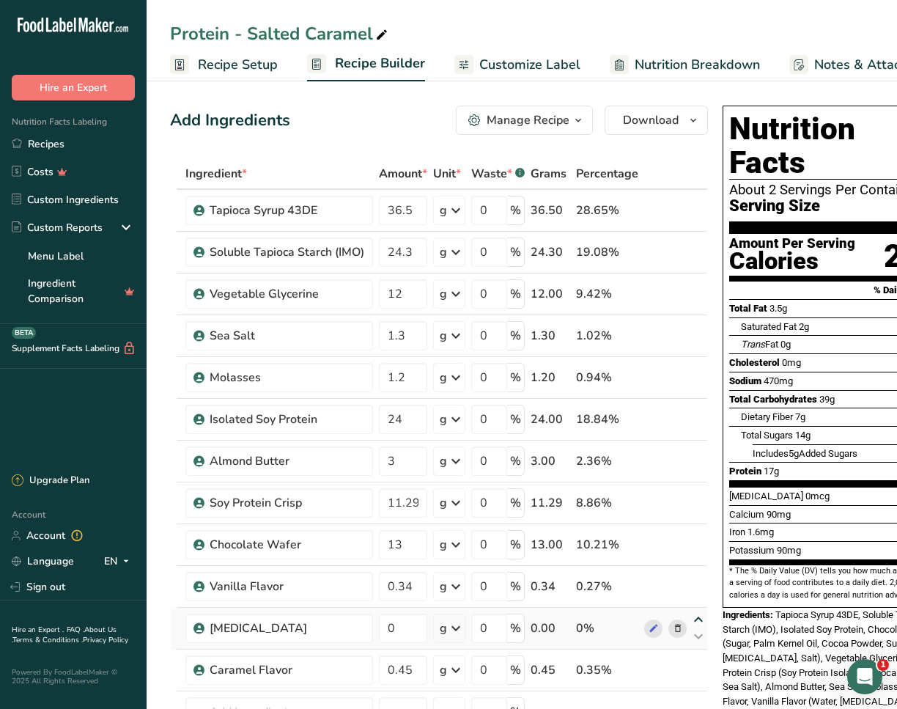
click at [529, 414] on div "Ingredient * Amount * Unit * Waste * .a-a{fill:#347362;}.b-a{fill:#fff;} Grams …" at bounding box center [439, 491] width 538 height 666
click at [529, 414] on icon at bounding box center [699, 619] width 18 height 11
type input "0"
type input "0.34"
click at [529, 414] on icon at bounding box center [699, 577] width 18 height 11
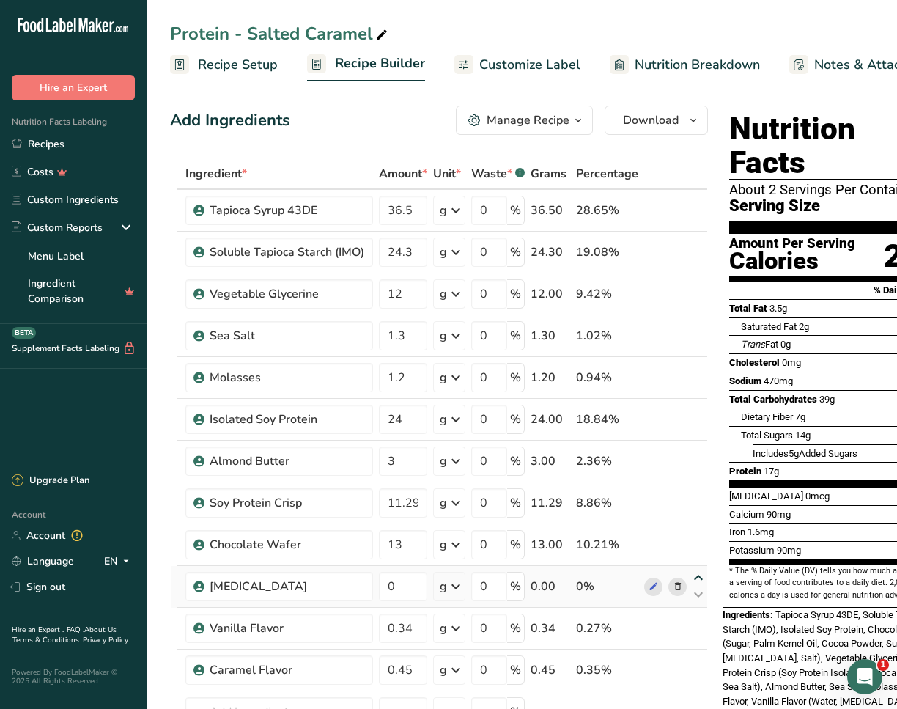
type input "0"
type input "13"
click at [529, 414] on icon at bounding box center [699, 536] width 18 height 11
type input "0"
type input "11.29"
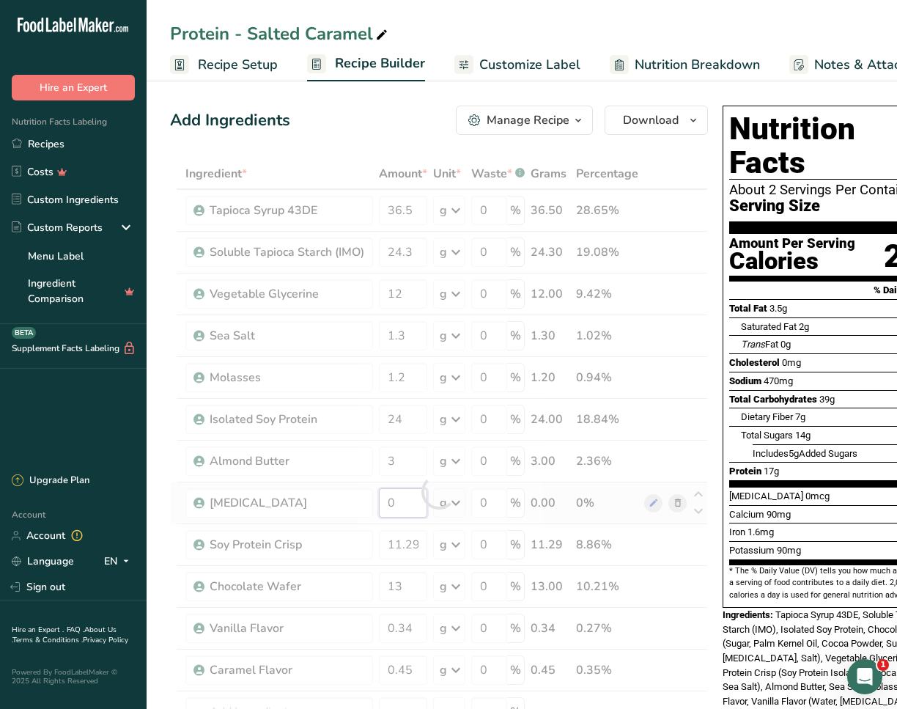
click at [407, 414] on div "Ingredient * Amount * Unit * Waste * .a-a{fill:#347362;}.b-a{fill:#fff;} Grams …" at bounding box center [439, 491] width 538 height 666
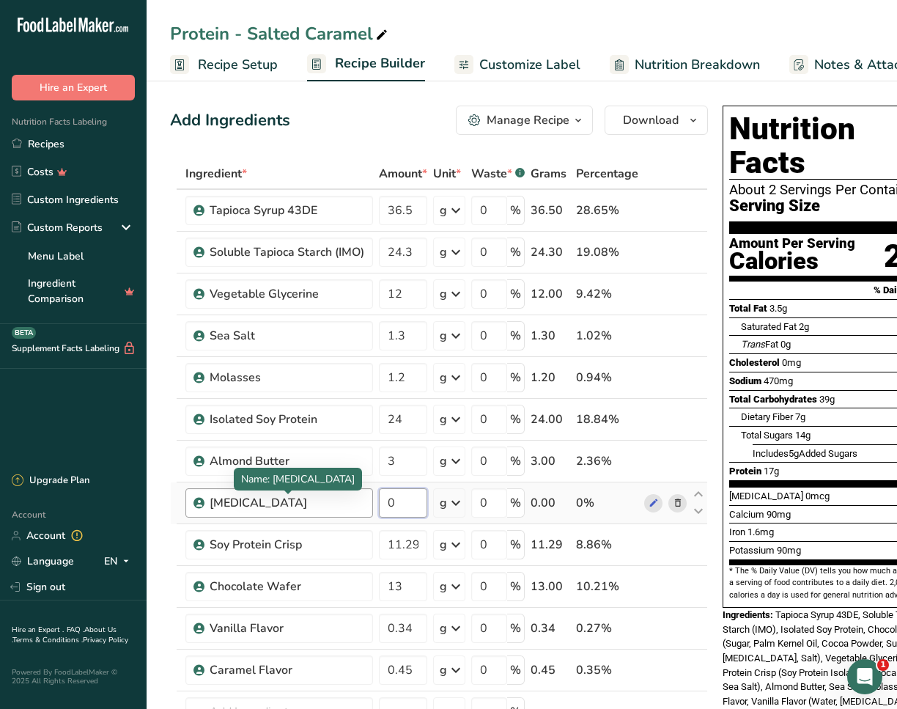
drag, startPoint x: 385, startPoint y: 503, endPoint x: 342, endPoint y: 496, distance: 44.5
click at [342, 414] on tr "[MEDICAL_DATA] 0 g Weight Units g kg mg See more Volume Units l Volume units re…" at bounding box center [439, 503] width 536 height 42
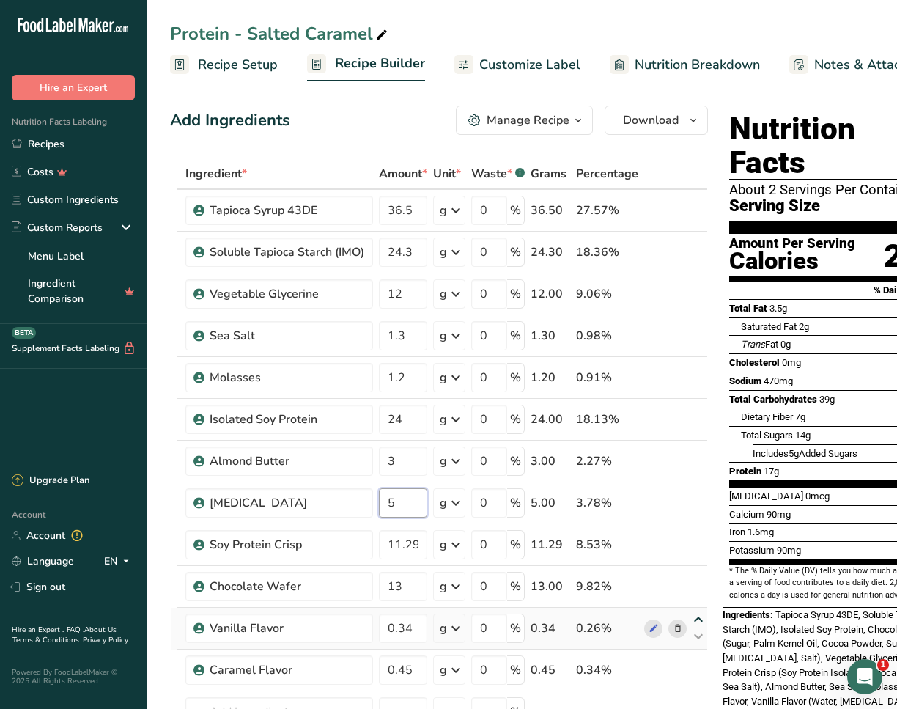
type input "5"
click at [529, 414] on div "Ingredient * Amount * Unit * Waste * .a-a{fill:#347362;}.b-a{fill:#fff;} Grams …" at bounding box center [439, 491] width 538 height 666
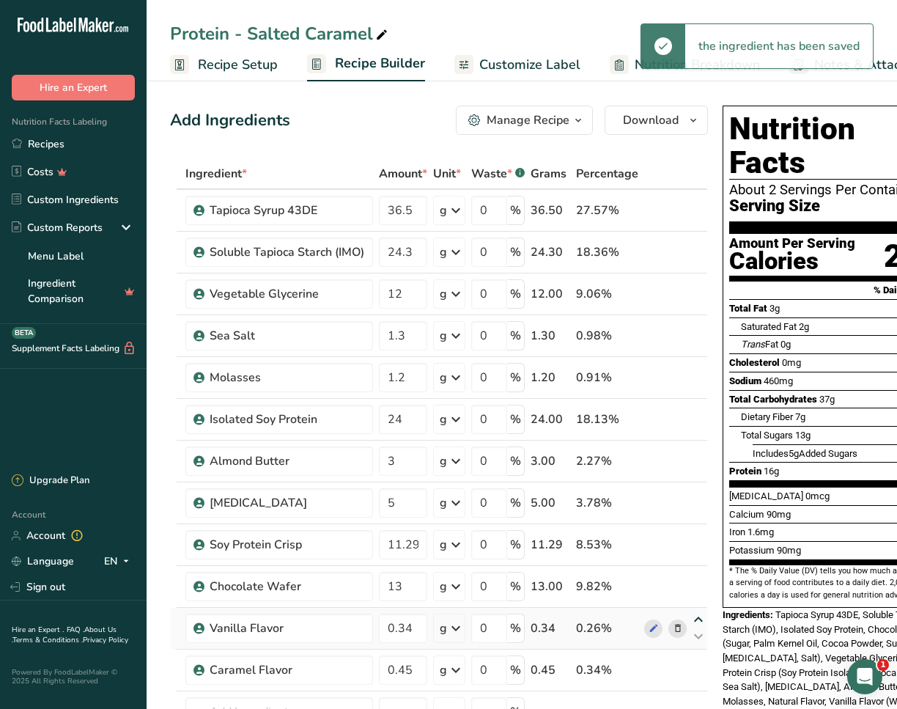
click at [529, 414] on icon at bounding box center [699, 619] width 18 height 11
type input "0.34"
type input "13"
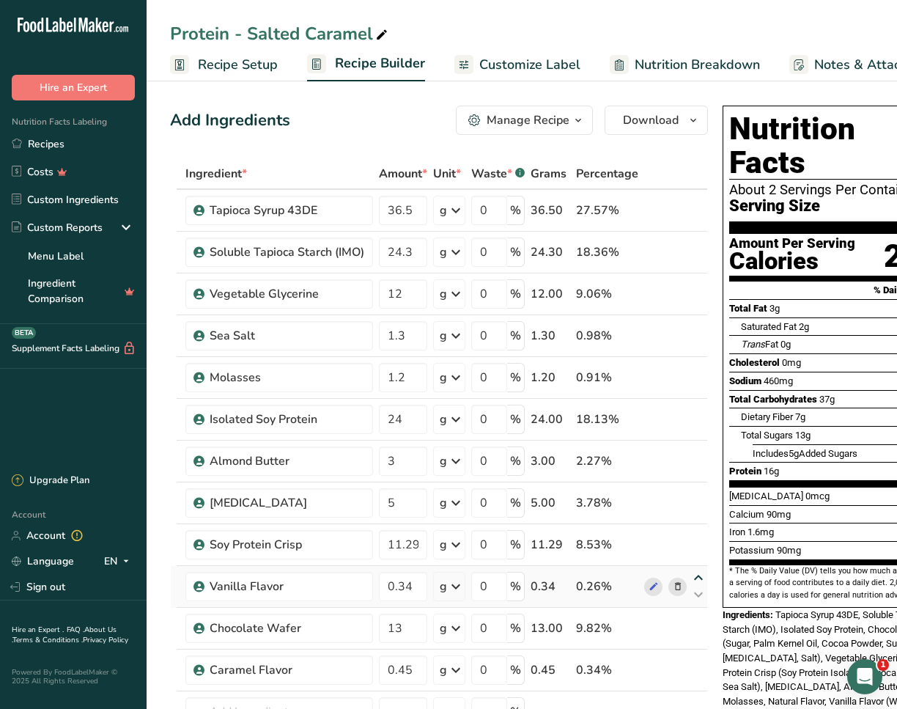
click at [529, 414] on icon at bounding box center [699, 577] width 18 height 11
type input "0.34"
type input "11.29"
click at [412, 414] on input "0.34" at bounding box center [403, 544] width 48 height 29
drag, startPoint x: 414, startPoint y: 545, endPoint x: 358, endPoint y: 540, distance: 56.7
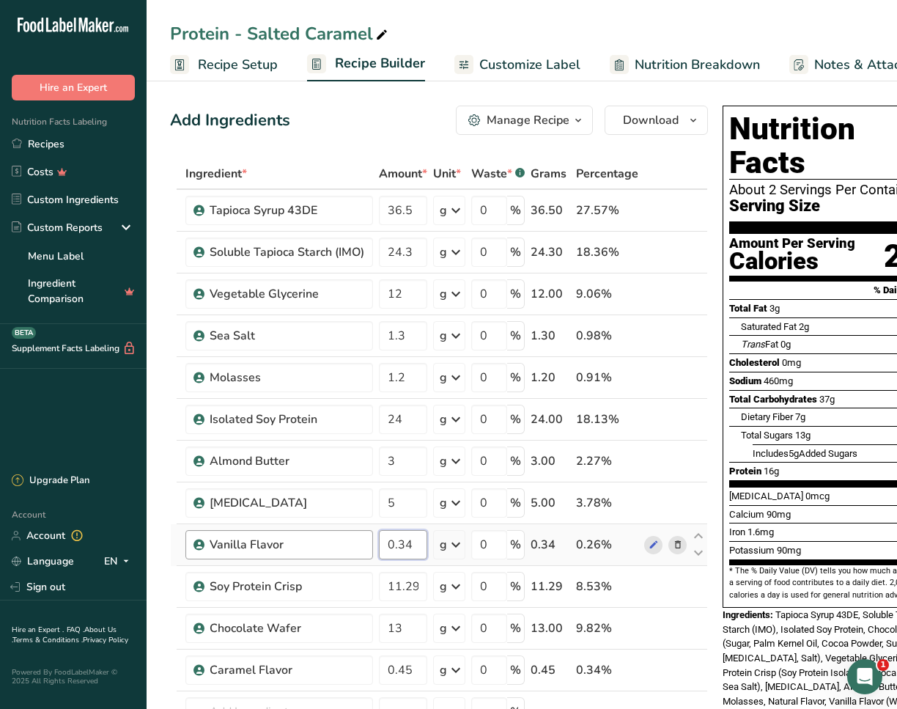
click at [358, 414] on tr "Vanilla Flavor 0.34 g Weight Units g kg mg See more Volume Units l Volume units…" at bounding box center [439, 545] width 536 height 42
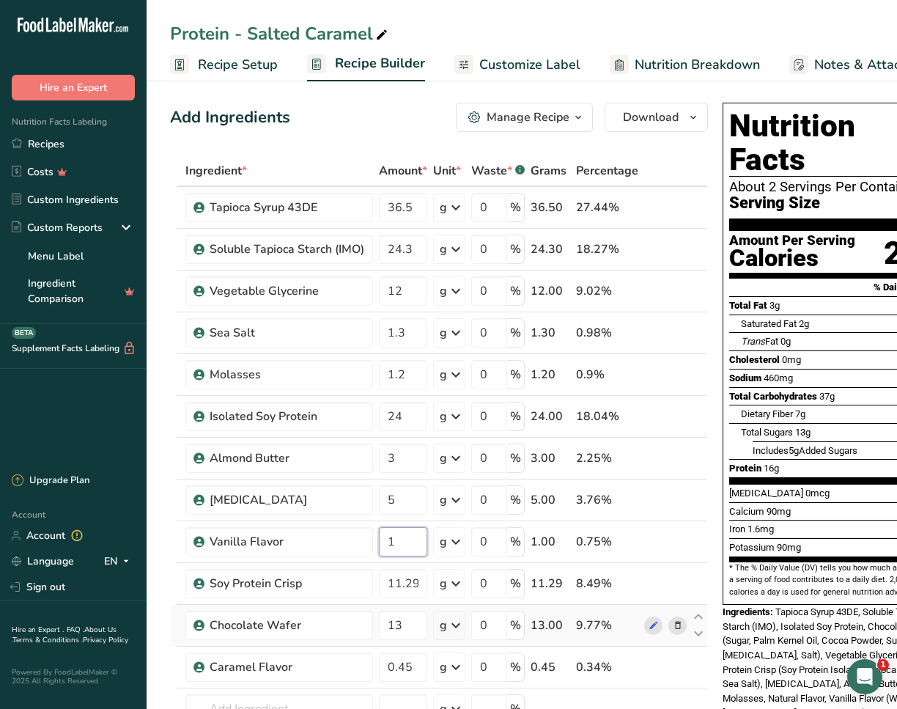
scroll to position [10, 0]
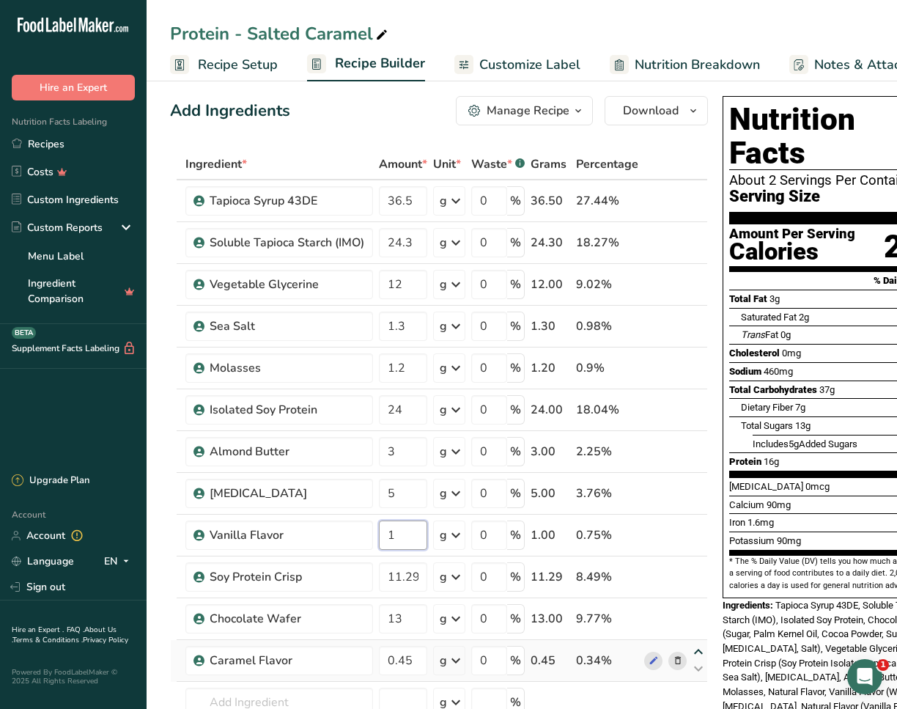
type input "1"
click at [529, 414] on div "Ingredient * Amount * Unit * Waste * .a-a{fill:#347362;}.b-a{fill:#fff;} Grams …" at bounding box center [439, 482] width 538 height 666
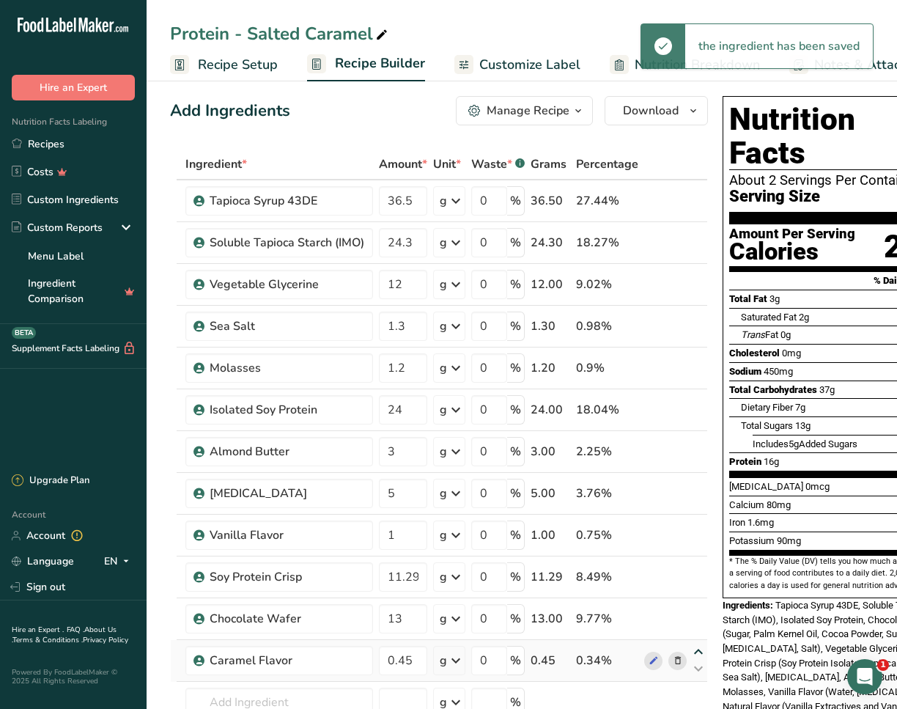
click at [529, 414] on icon at bounding box center [699, 651] width 18 height 11
type input "0.45"
type input "13"
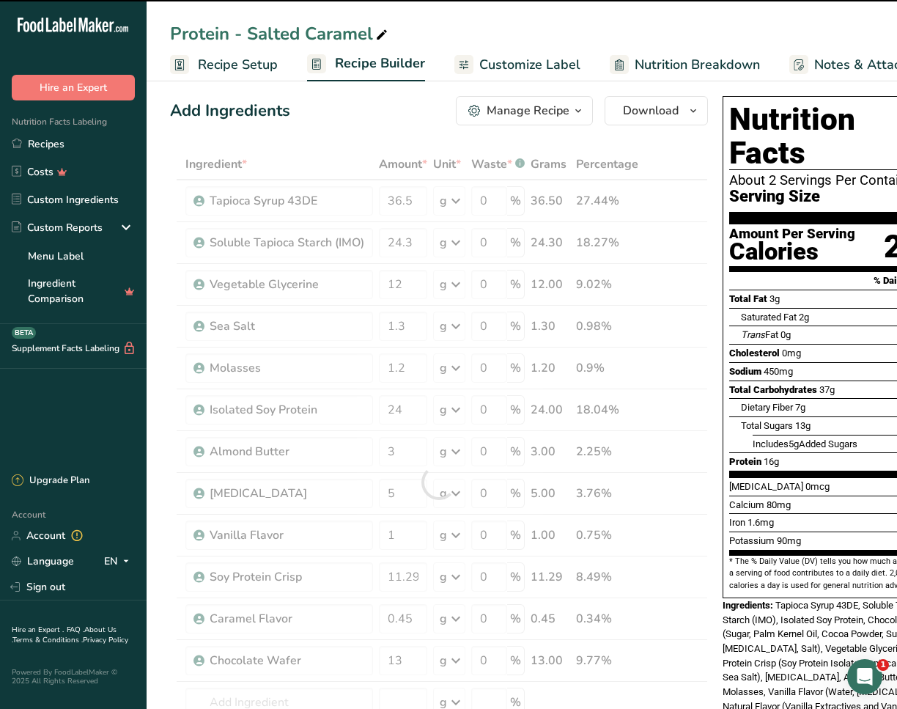
click at [377, 414] on div at bounding box center [439, 482] width 538 height 666
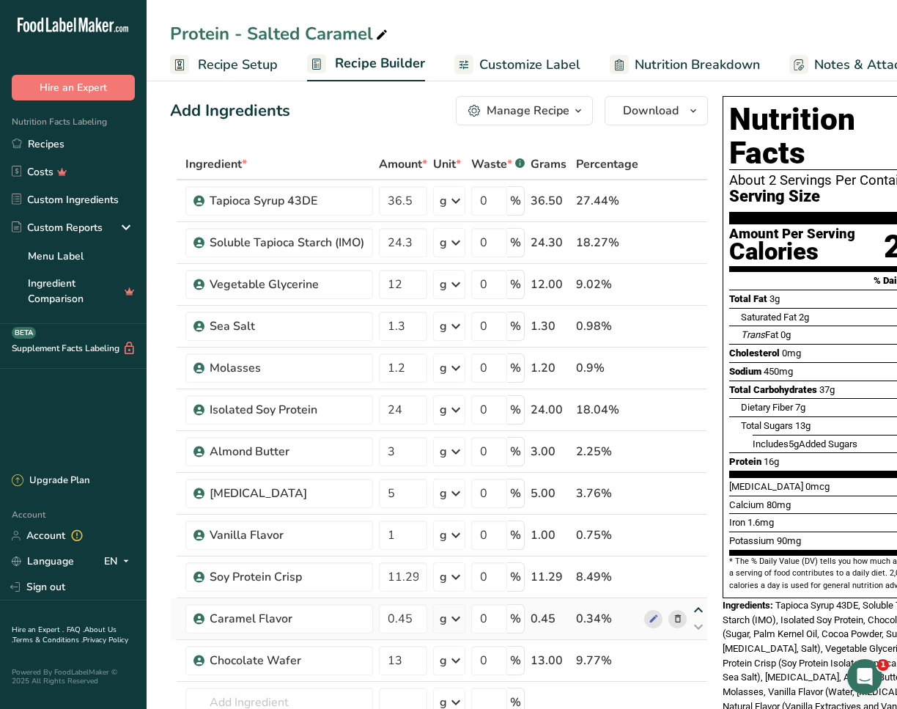
click at [529, 414] on icon at bounding box center [699, 610] width 18 height 11
type input "0.45"
type input "11.29"
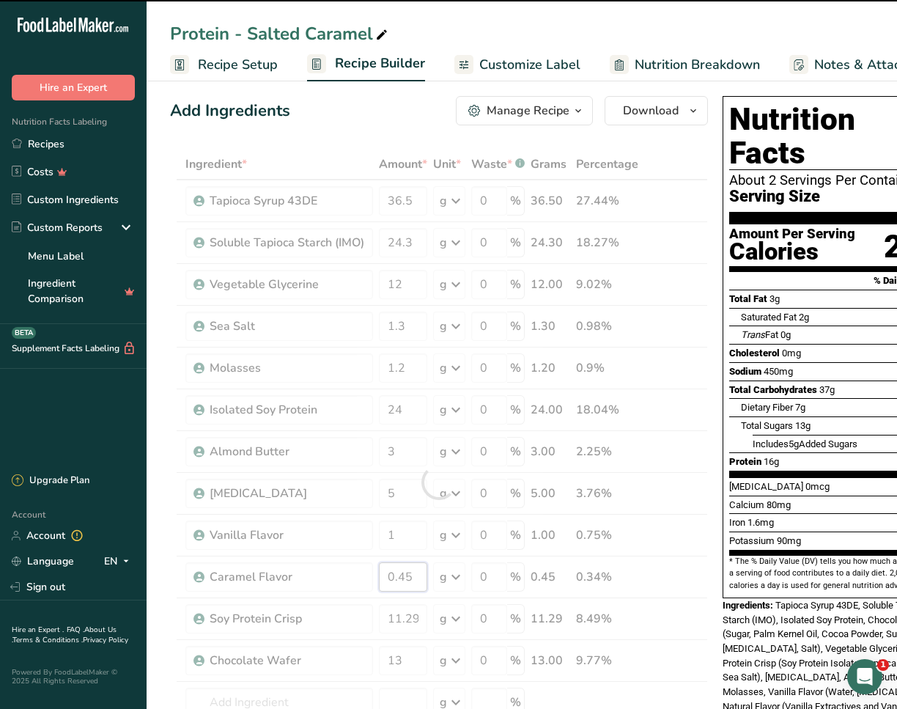
drag, startPoint x: 422, startPoint y: 573, endPoint x: 405, endPoint y: 576, distance: 17.8
click at [405, 414] on div "Ingredient * Amount * Unit * Waste * .a-a{fill:#347362;}.b-a{fill:#fff;} Grams …" at bounding box center [439, 482] width 538 height 666
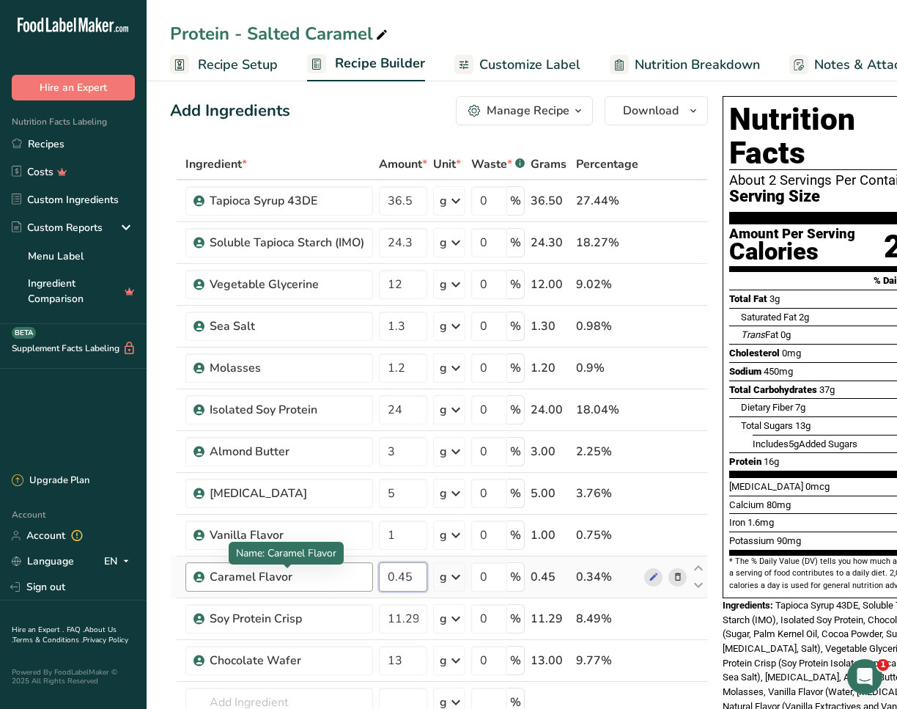
drag, startPoint x: 416, startPoint y: 575, endPoint x: 346, endPoint y: 575, distance: 70.4
click at [347, 414] on tr "Caramel Flavor 0.45 g Weight Units g kg mg See more Volume Units l Volume units…" at bounding box center [439, 577] width 536 height 42
type input "2"
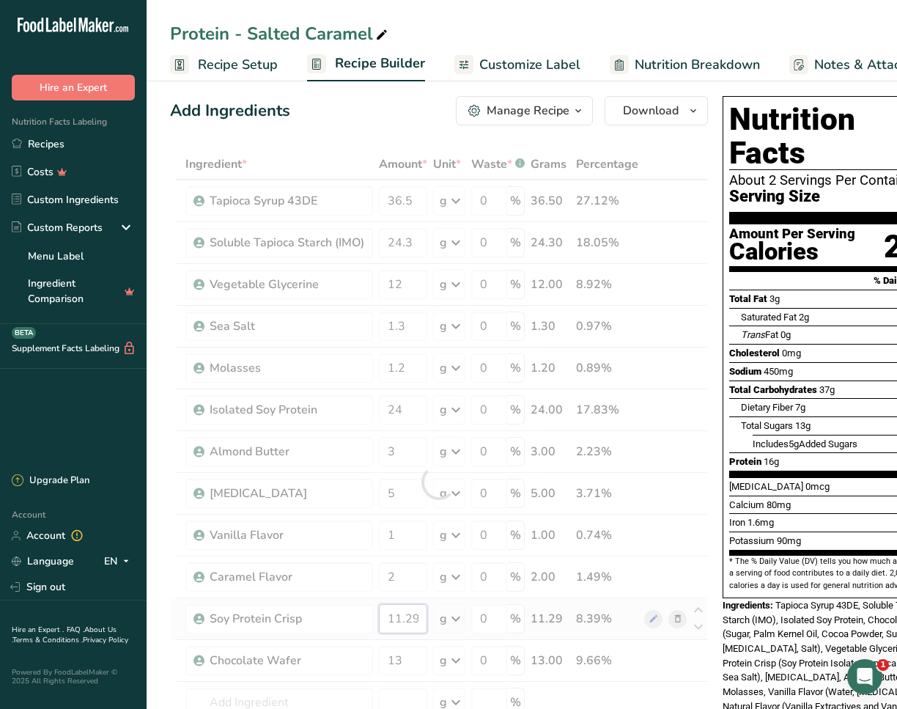
click at [424, 414] on div "Ingredient * Amount * Unit * Waste * .a-a{fill:#347362;}.b-a{fill:#fff;} Grams …" at bounding box center [439, 482] width 538 height 666
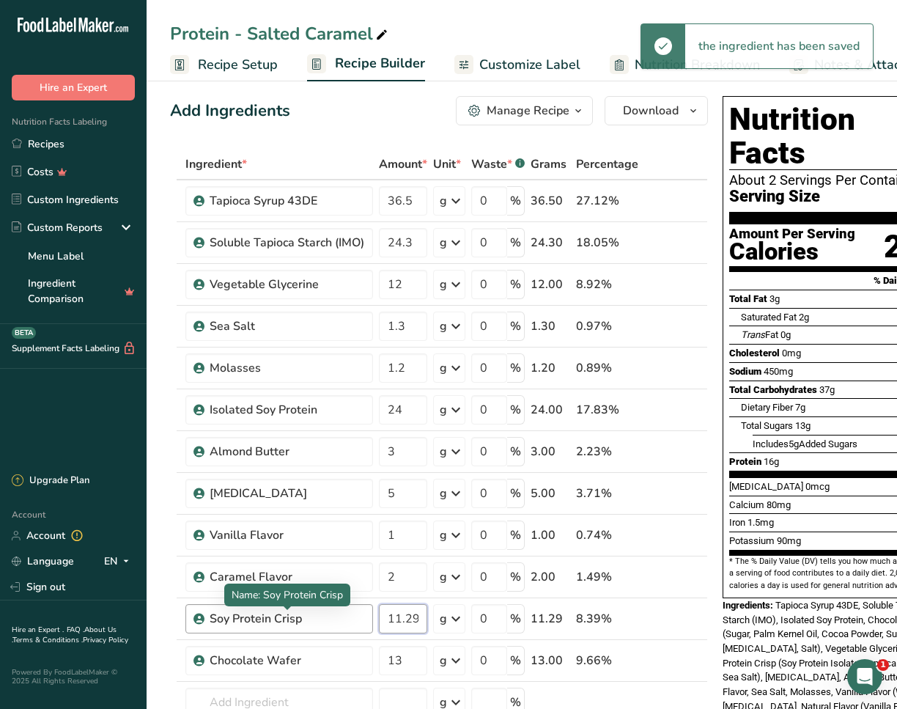
drag, startPoint x: 421, startPoint y: 623, endPoint x: 348, endPoint y: 613, distance: 73.9
click at [348, 414] on tr "Soy Protein Crisp 11.29 g Weight Units g kg mg See more Volume Units l Volume u…" at bounding box center [439, 619] width 536 height 42
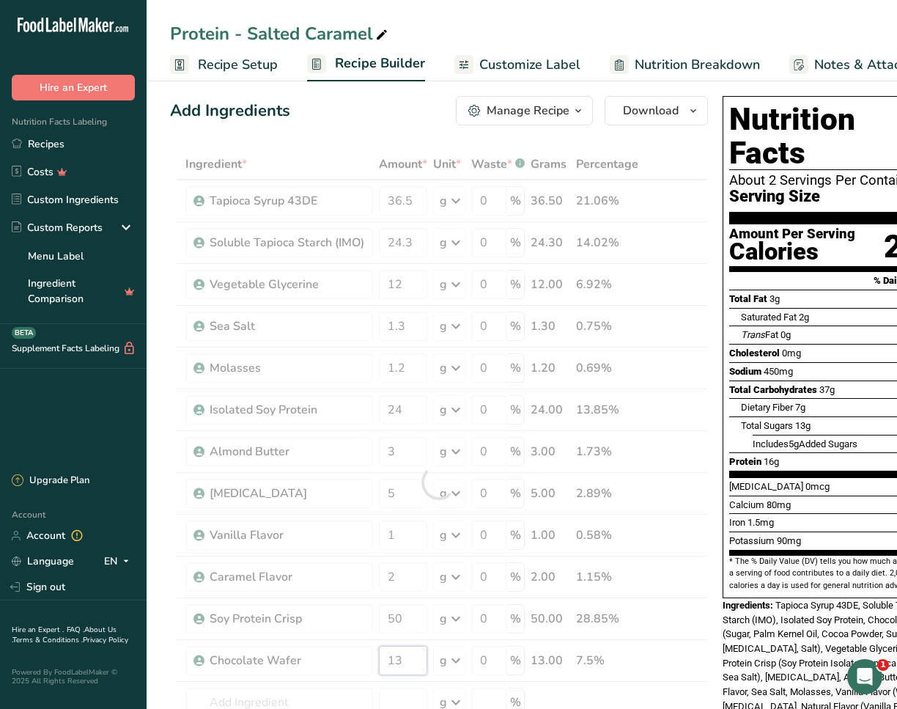
click at [424, 414] on div "Ingredient * Amount * Unit * Waste * .a-a{fill:#347362;}.b-a{fill:#fff;} Grams …" at bounding box center [439, 482] width 538 height 666
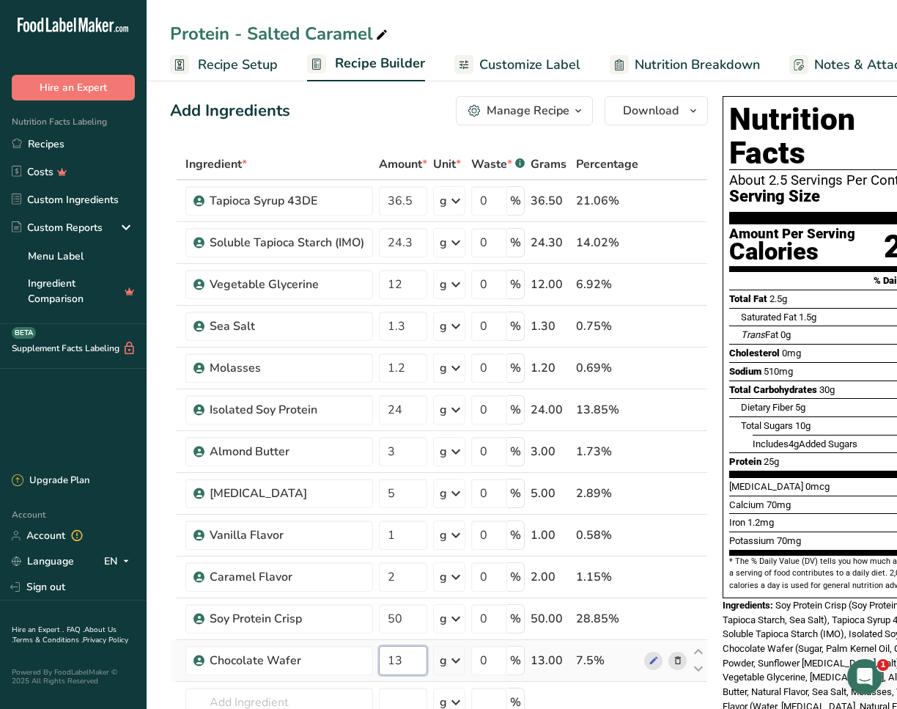
scroll to position [139, 0]
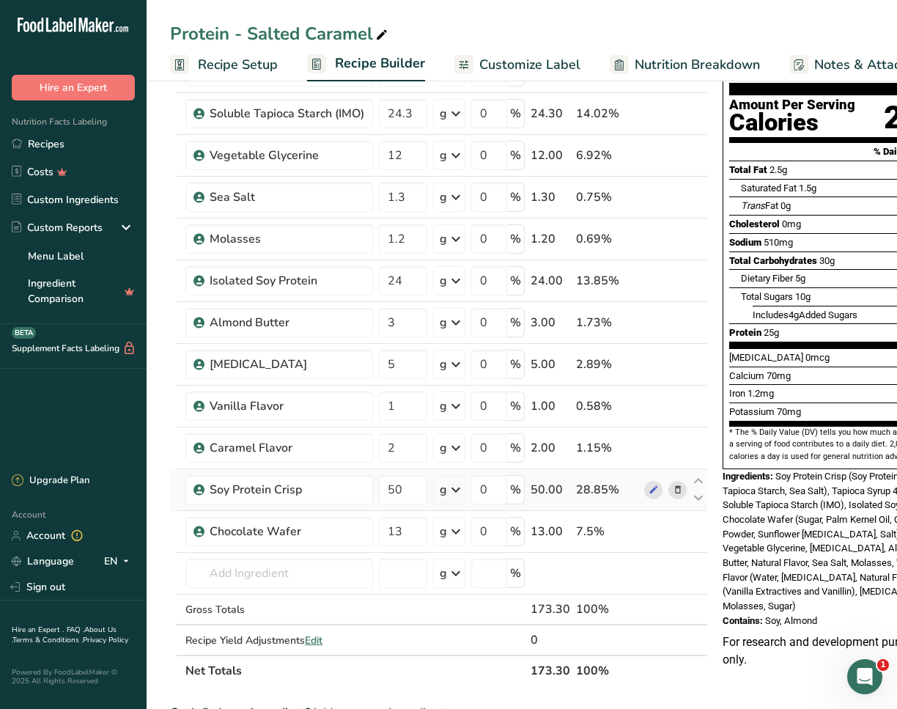
click at [432, 414] on div "Ingredient * Amount * Unit * Waste * .a-a{fill:#347362;}.b-a{fill:#fff;} Grams …" at bounding box center [439, 353] width 538 height 666
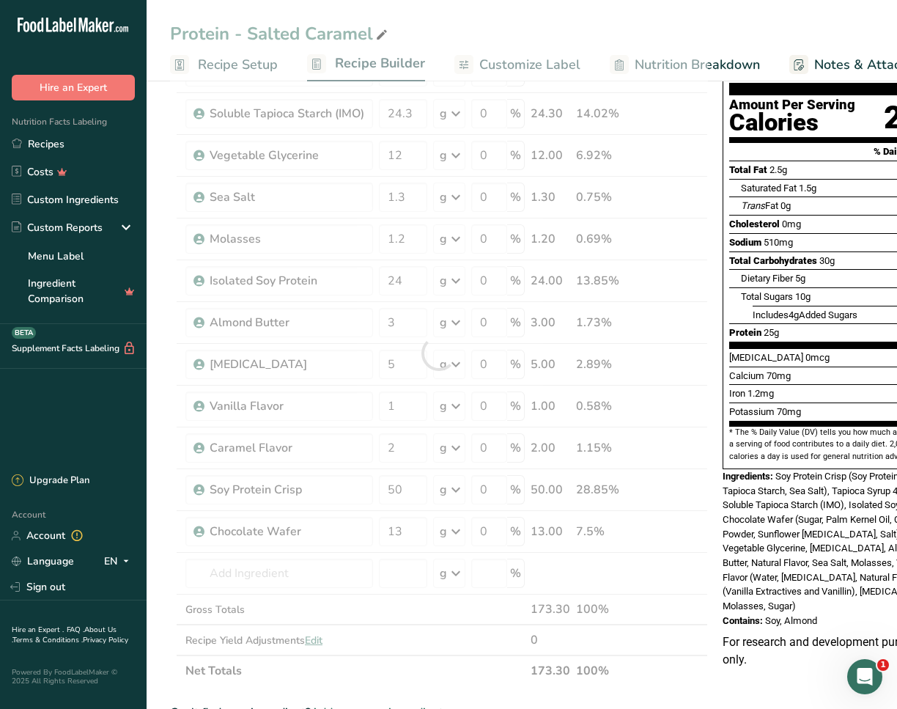
click at [417, 414] on div at bounding box center [439, 353] width 538 height 666
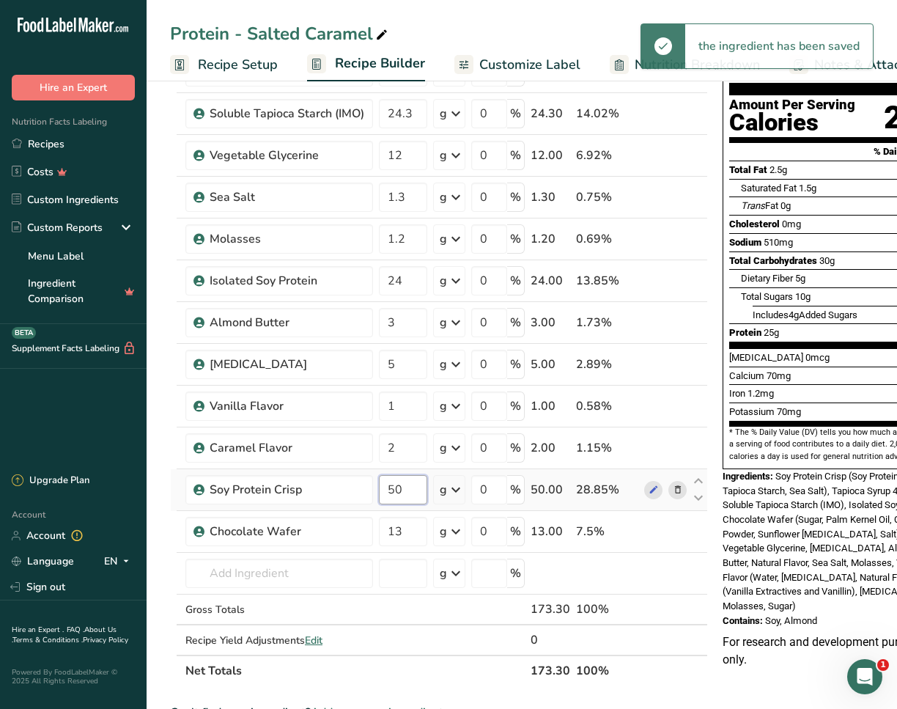
click at [411, 414] on input "50" at bounding box center [403, 489] width 48 height 29
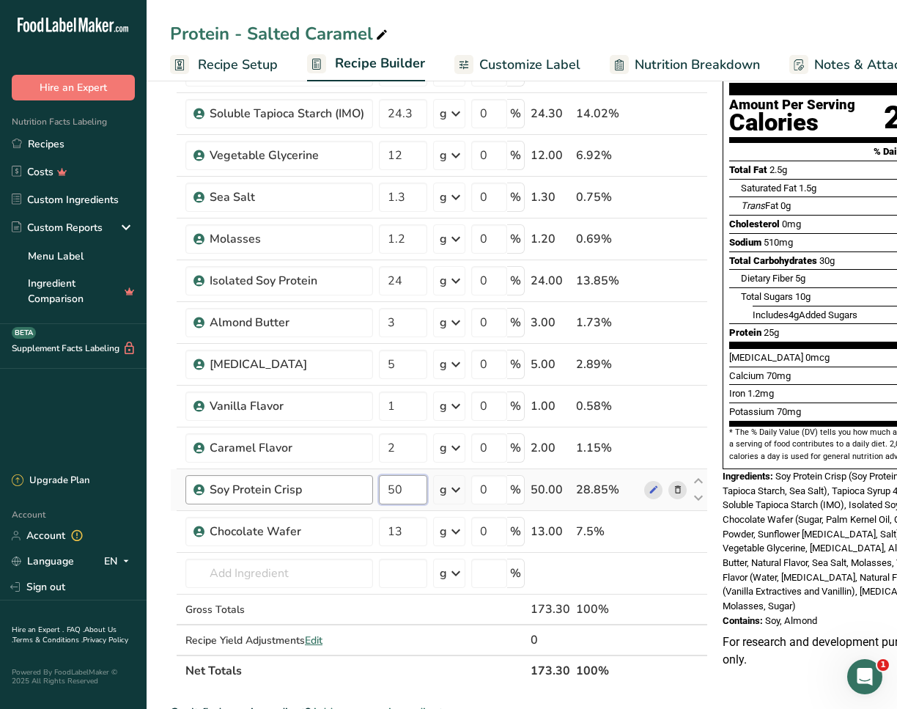
drag, startPoint x: 406, startPoint y: 494, endPoint x: 359, endPoint y: 491, distance: 47.0
click at [359, 414] on tr "Soy Protein Crisp 50 g Weight Units g kg mg See more Volume Units l Volume unit…" at bounding box center [439, 490] width 536 height 42
type input "17.56"
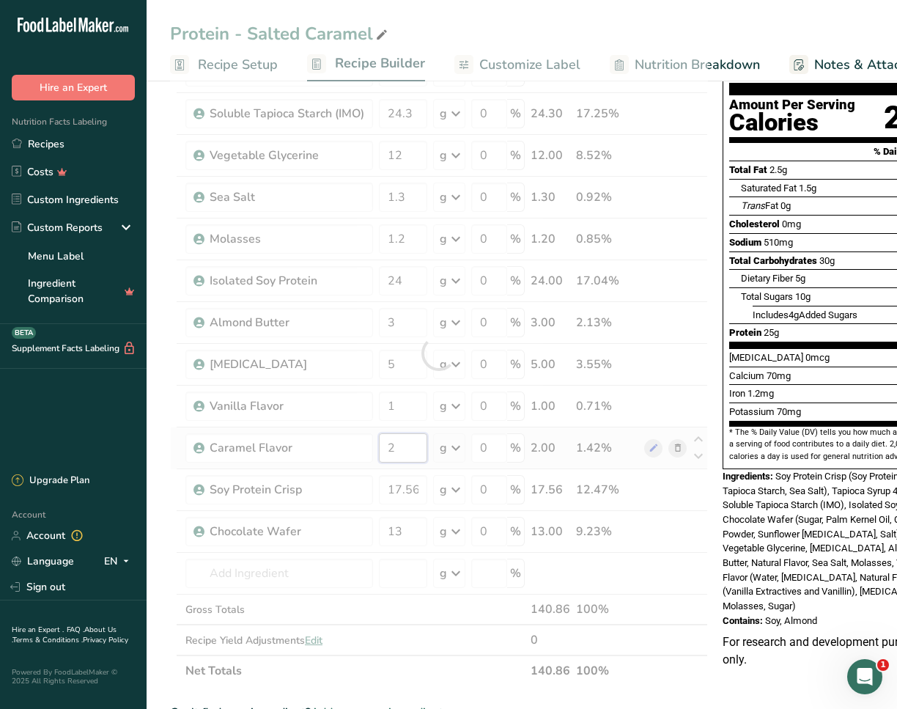
click at [405, 414] on div "Ingredient * Amount * Unit * Waste * .a-a{fill:#347362;}.b-a{fill:#fff;} Grams …" at bounding box center [439, 353] width 538 height 666
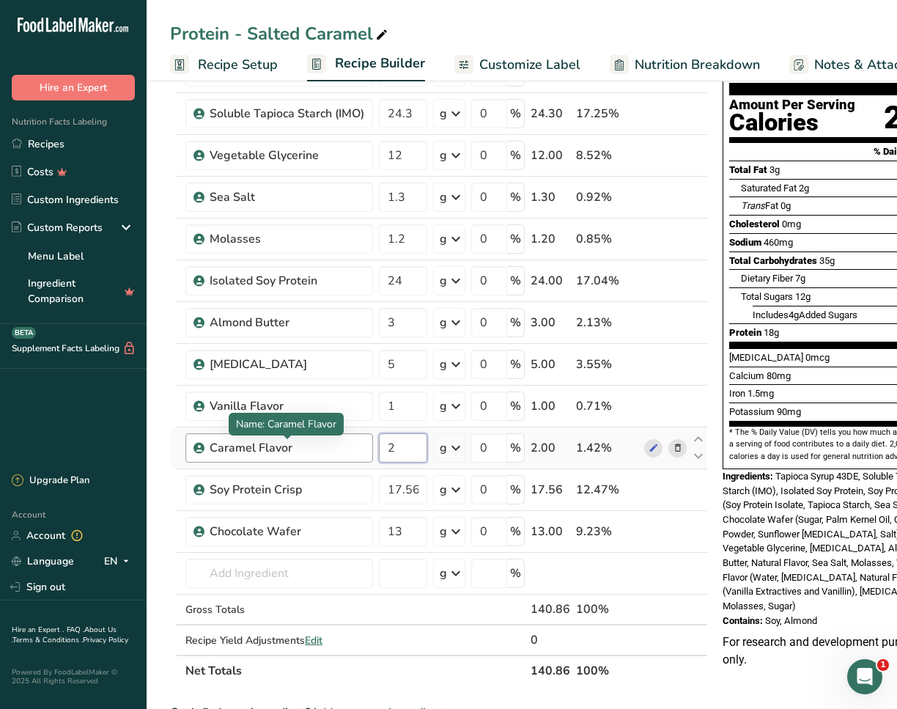
drag, startPoint x: 407, startPoint y: 451, endPoint x: 340, endPoint y: 451, distance: 66.7
click at [340, 414] on tr "Caramel Flavor 2 g Weight Units g kg mg See more Volume Units l Volume units re…" at bounding box center [439, 448] width 536 height 42
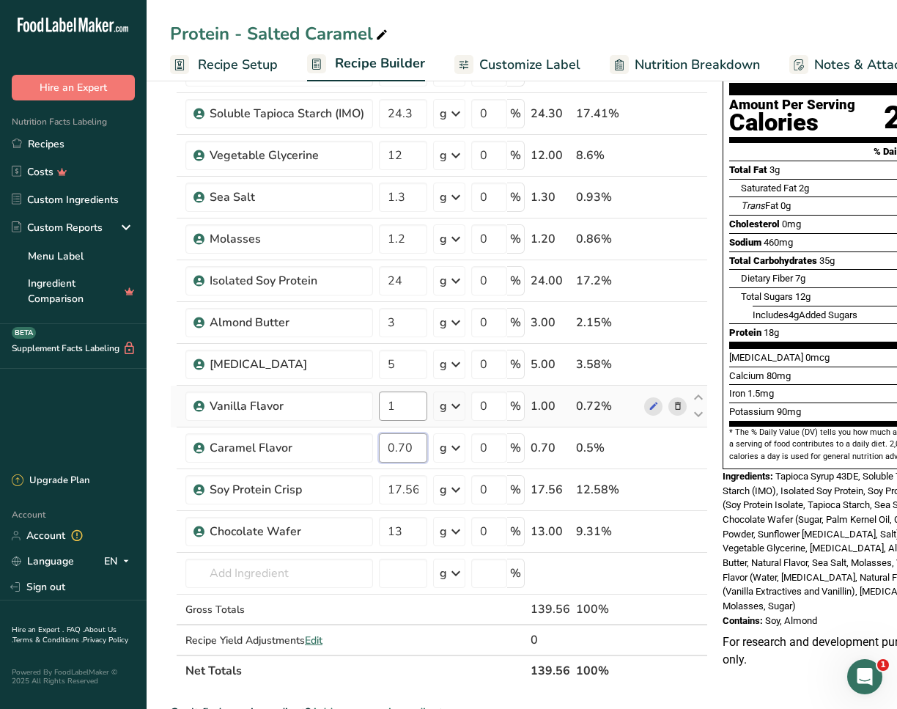
type input "0.70"
click at [408, 410] on div "Ingredient * Amount * Unit * Waste * .a-a{fill:#347362;}.b-a{fill:#fff;} Grams …" at bounding box center [439, 353] width 538 height 666
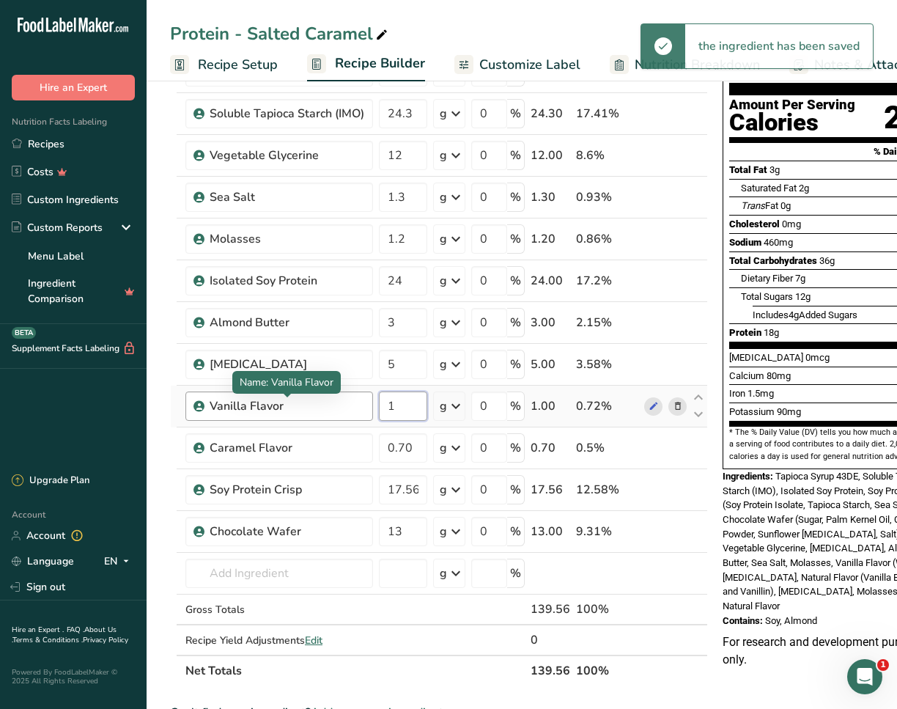
drag, startPoint x: 409, startPoint y: 408, endPoint x: 313, endPoint y: 408, distance: 96.0
click at [313, 408] on tr "Vanilla Flavor 1 g Weight Units g kg mg See more Volume Units l Volume units re…" at bounding box center [439, 406] width 536 height 42
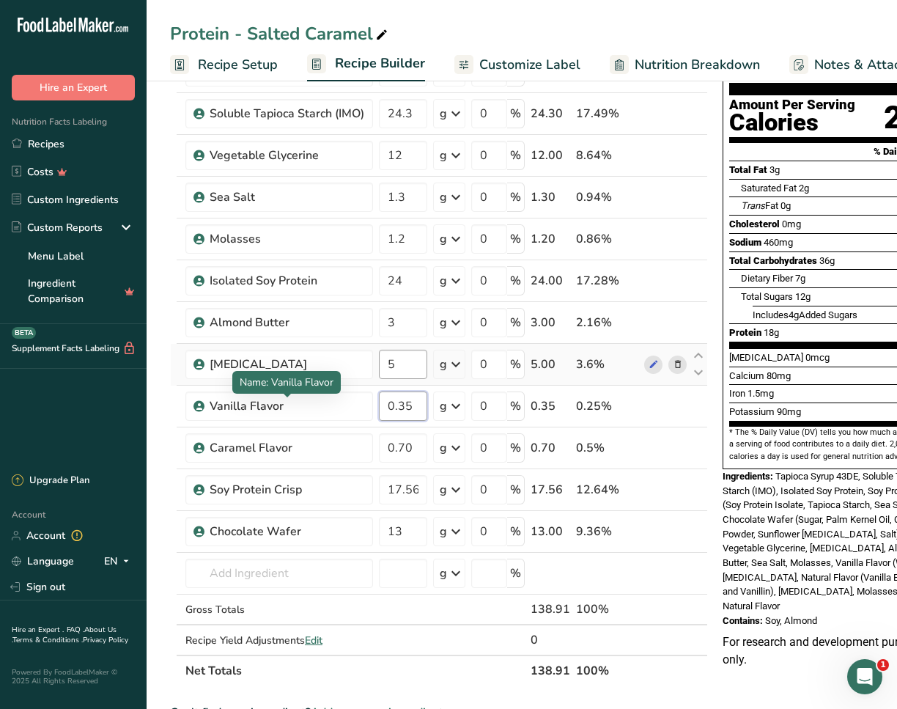
type input "0.35"
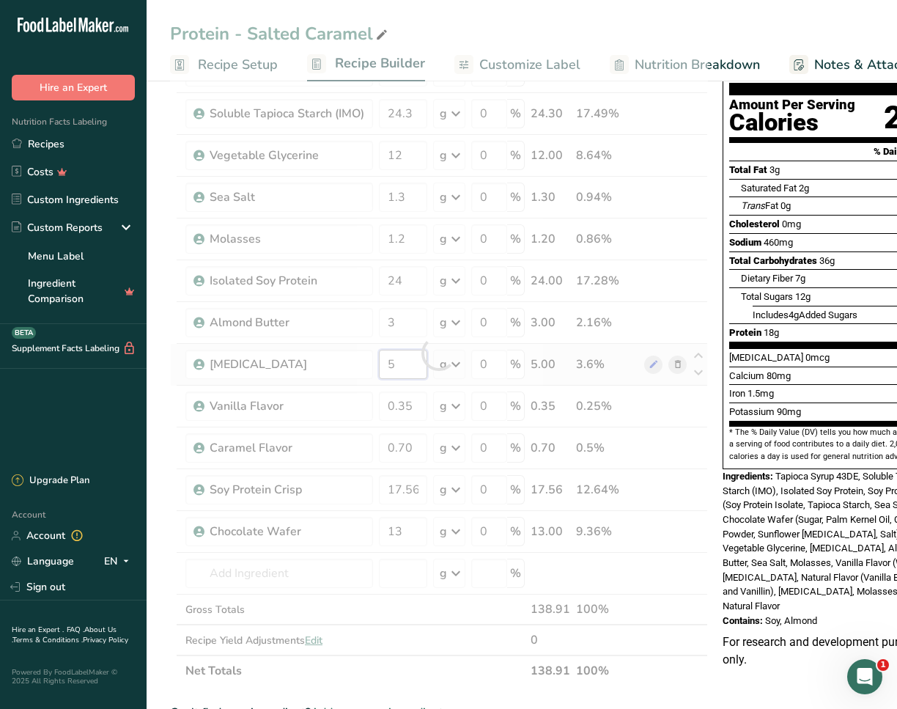
click at [410, 364] on div "Ingredient * Amount * Unit * Waste * .a-a{fill:#347362;}.b-a{fill:#fff;} Grams …" at bounding box center [439, 353] width 538 height 666
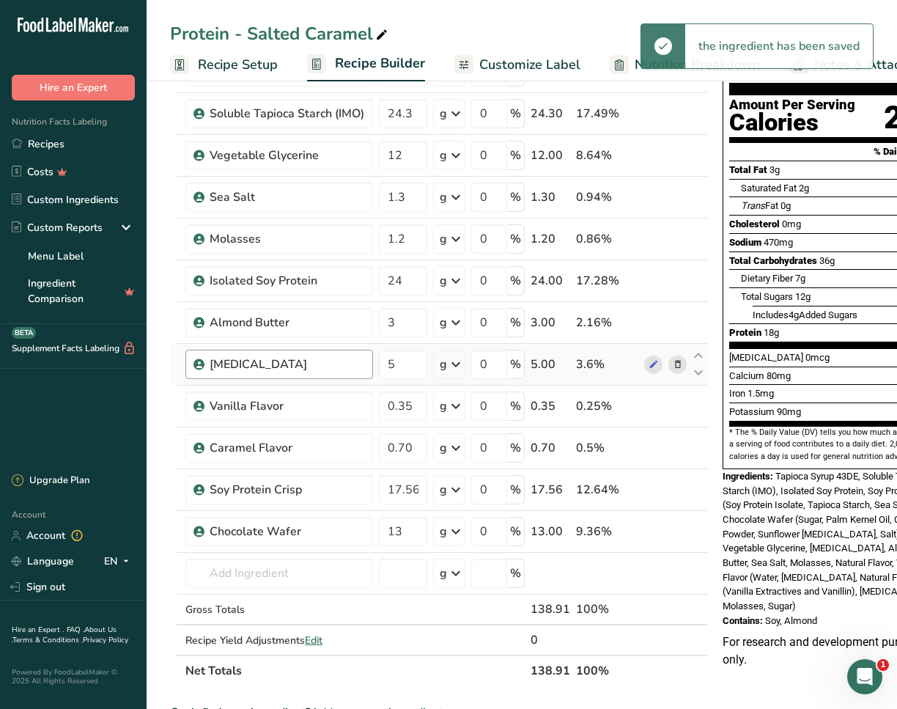
click at [344, 354] on div "Ingredient * Amount * Unit * Waste * .a-a{fill:#347362;}.b-a{fill:#fff;} Grams …" at bounding box center [439, 353] width 538 height 666
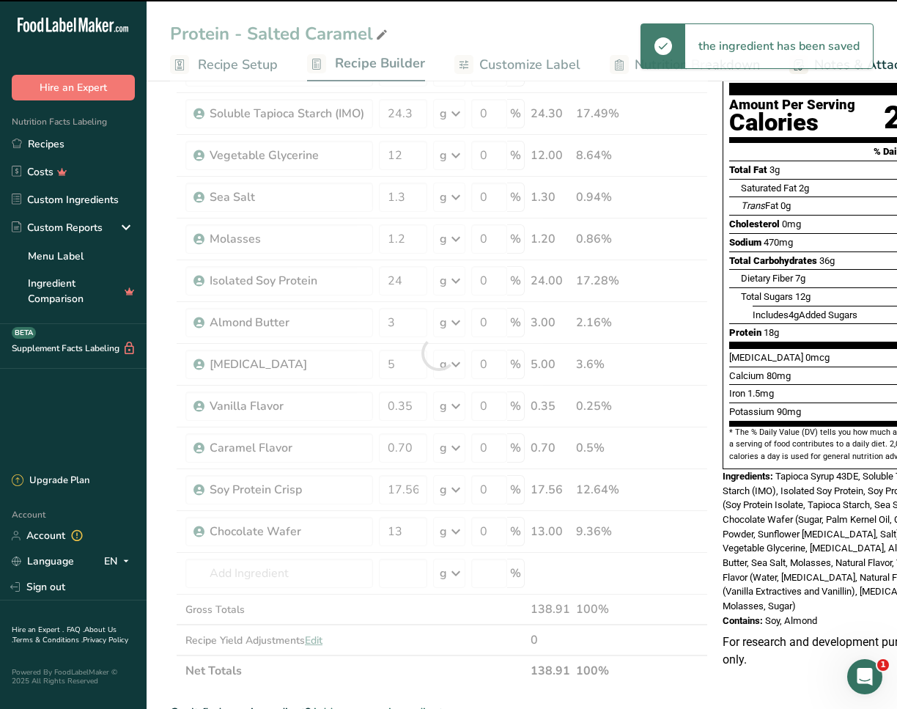
click at [398, 363] on div at bounding box center [439, 353] width 538 height 666
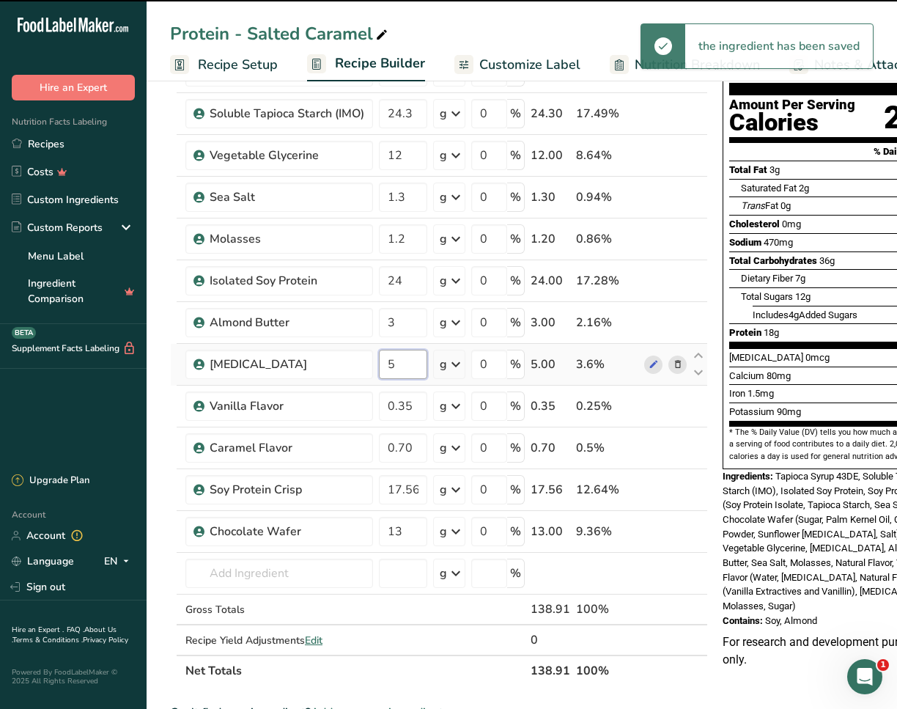
click at [407, 365] on input "5" at bounding box center [403, 364] width 48 height 29
drag, startPoint x: 385, startPoint y: 366, endPoint x: 365, endPoint y: 366, distance: 20.5
click at [365, 366] on tr "[MEDICAL_DATA] 5 g Weight Units g kg mg See more Volume Units l Volume units re…" at bounding box center [439, 365] width 536 height 42
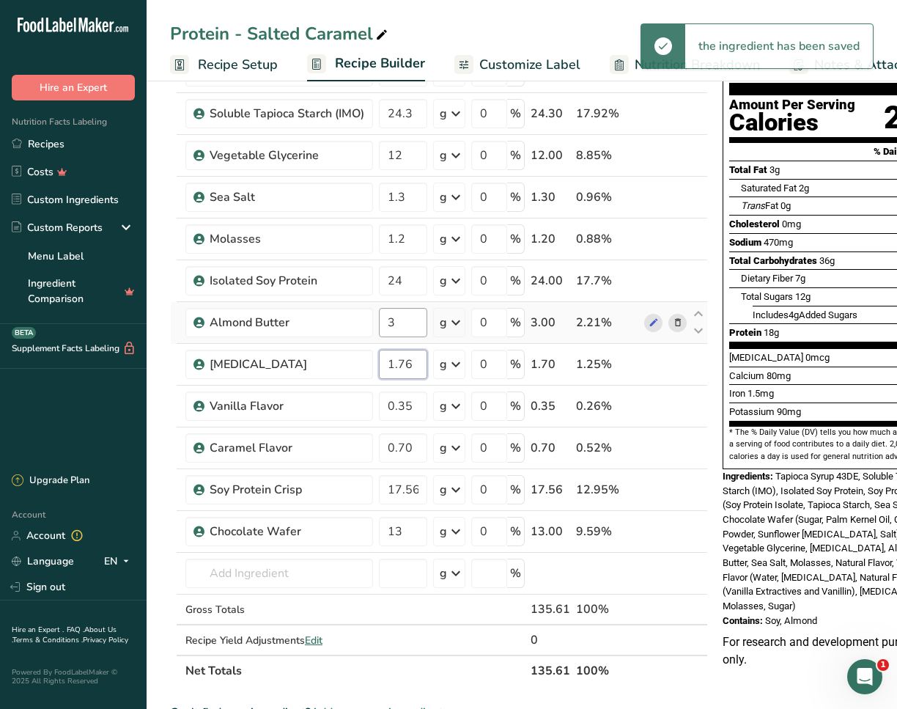
type input "1.76"
click at [418, 329] on div "Ingredient * Amount * Unit * Waste * .a-a{fill:#347362;}.b-a{fill:#fff;} Grams …" at bounding box center [439, 353] width 538 height 666
drag, startPoint x: 423, startPoint y: 325, endPoint x: 396, endPoint y: 326, distance: 27.2
click at [396, 326] on input "3" at bounding box center [403, 322] width 48 height 29
drag, startPoint x: 402, startPoint y: 323, endPoint x: 352, endPoint y: 322, distance: 49.8
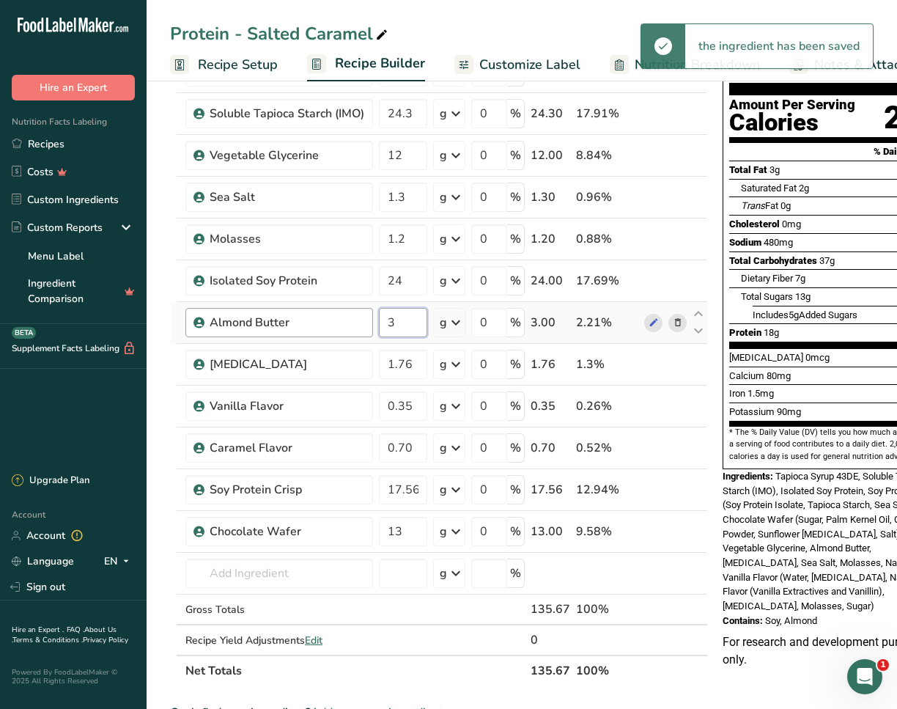
click at [352, 322] on tr "Almond Butter 3 g Weight Units g kg mg See more Volume Units l Volume units req…" at bounding box center [439, 323] width 536 height 42
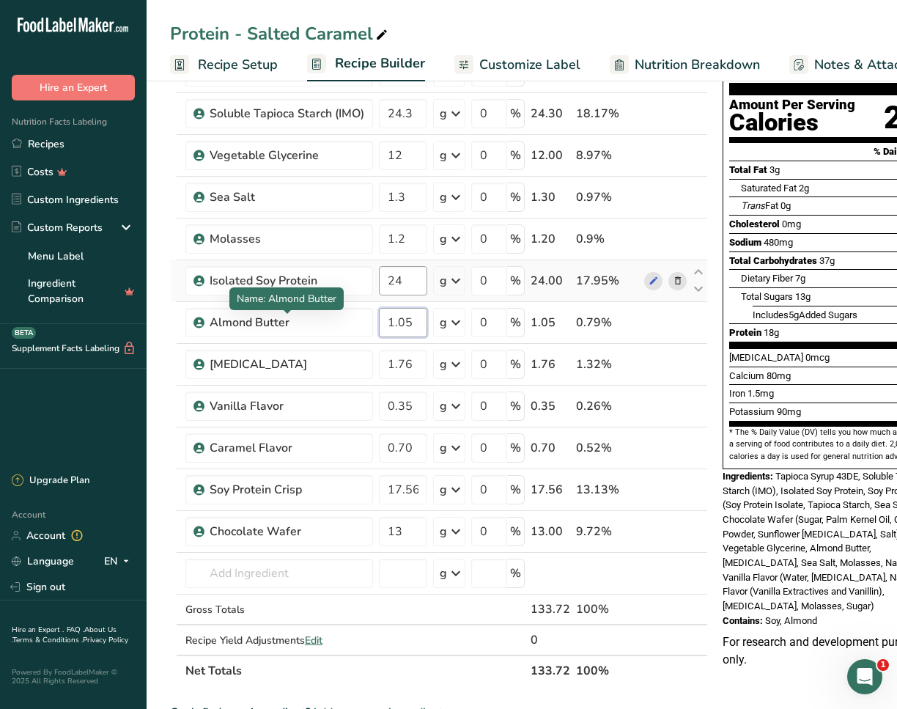
type input "1.05"
click at [426, 276] on div "Ingredient * Amount * Unit * Waste * .a-a{fill:#347362;}.b-a{fill:#fff;} Grams …" at bounding box center [439, 353] width 538 height 666
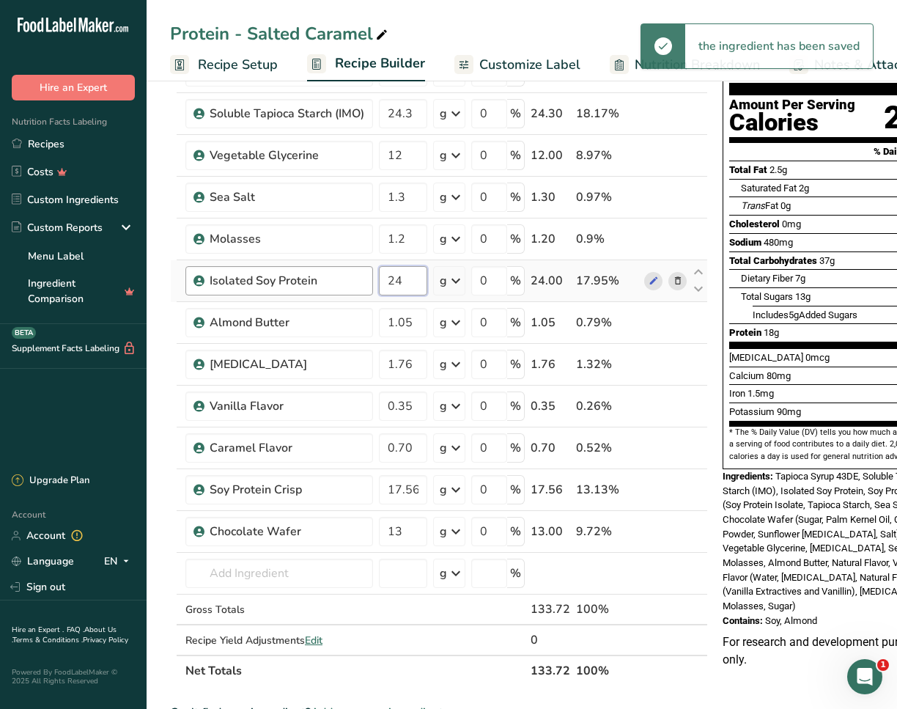
drag, startPoint x: 379, startPoint y: 270, endPoint x: 370, endPoint y: 270, distance: 8.8
click at [370, 270] on tr "Isolated Soy Protein 24 g Weight Units g kg mg See more Volume Units l Volume u…" at bounding box center [439, 281] width 536 height 42
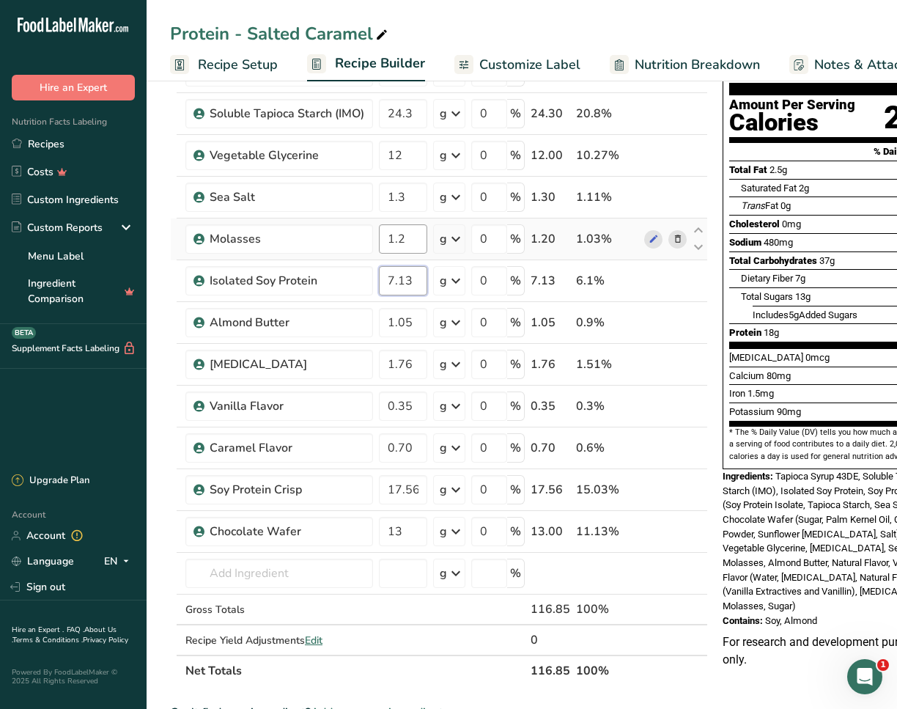
type input "7.13"
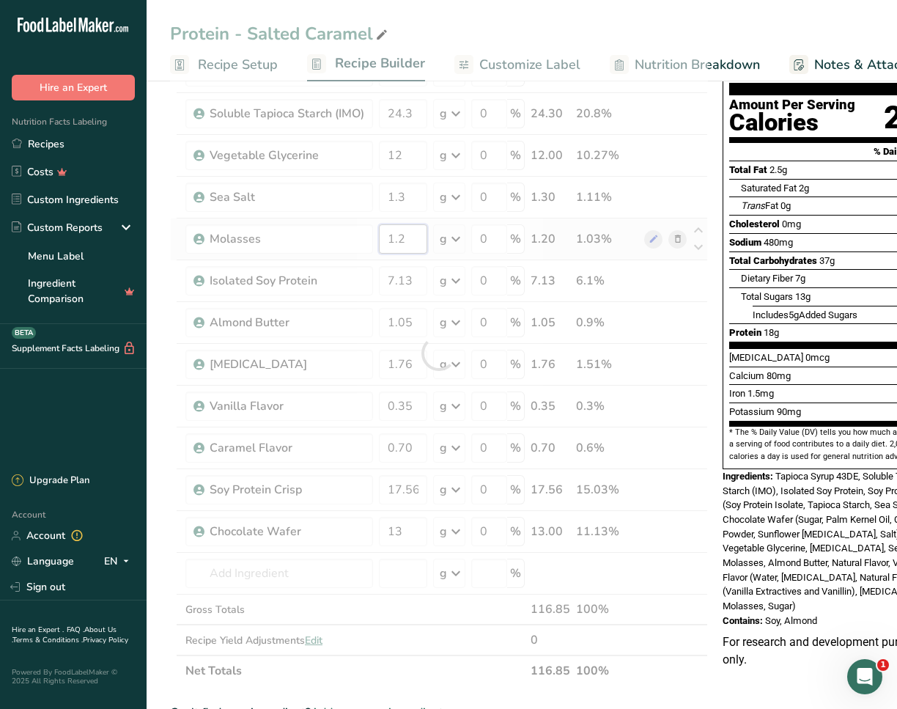
click at [425, 249] on div "Ingredient * Amount * Unit * Waste * .a-a{fill:#347362;}.b-a{fill:#fff;} Grams …" at bounding box center [439, 353] width 538 height 666
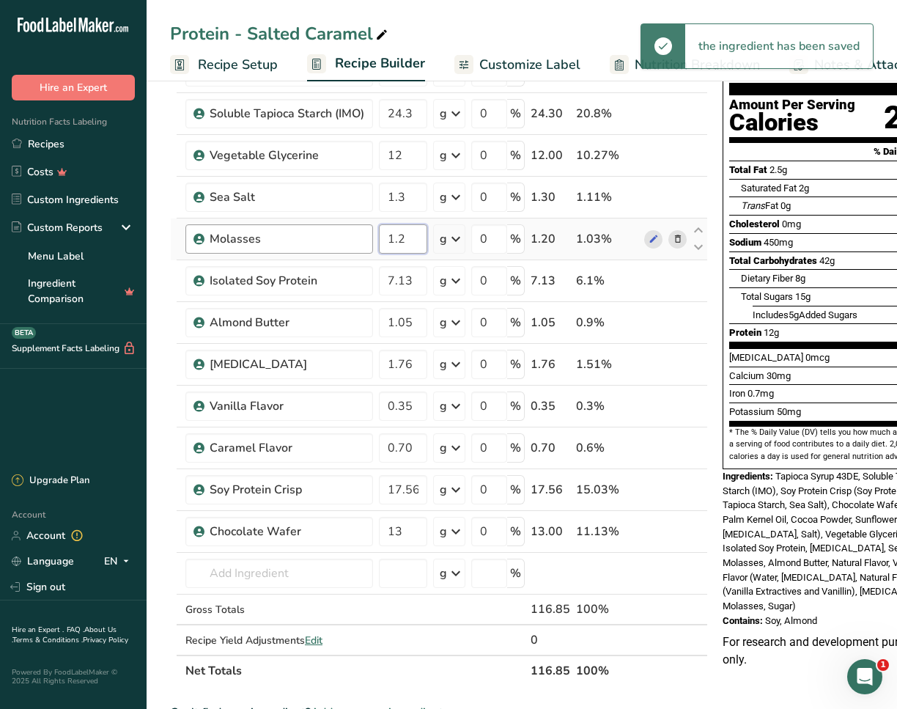
drag, startPoint x: 391, startPoint y: 240, endPoint x: 318, endPoint y: 235, distance: 73.5
click at [318, 235] on tr "Molasses 1.2 g Weight Units g kg mg See more Volume Units l Volume units requir…" at bounding box center [439, 239] width 536 height 42
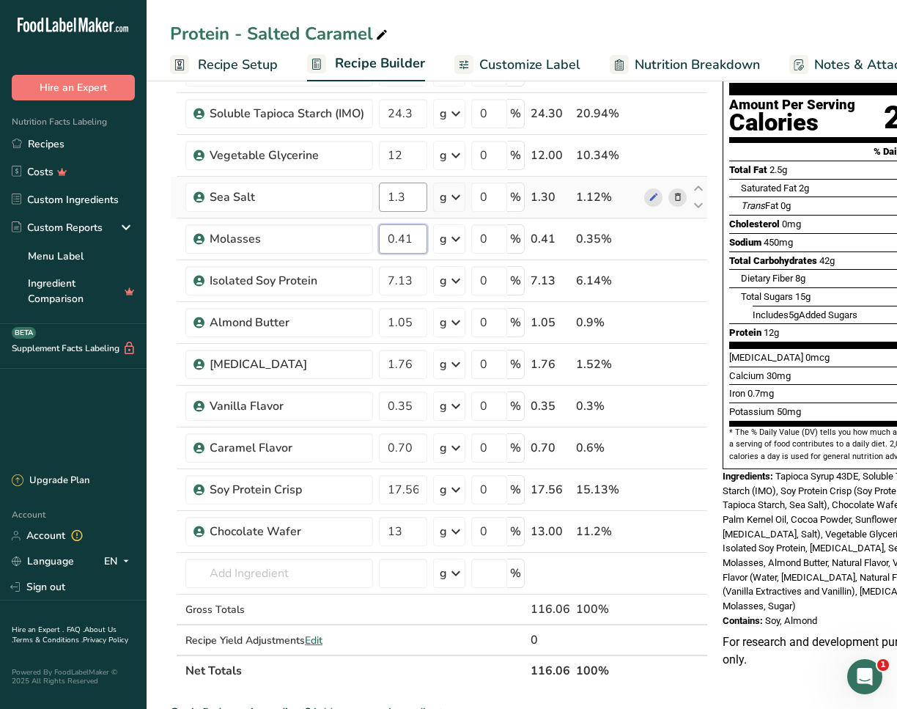
type input "0.41"
click at [407, 201] on div "Ingredient * Amount * Unit * Waste * .a-a{fill:#347362;}.b-a{fill:#fff;} Grams …" at bounding box center [439, 353] width 538 height 666
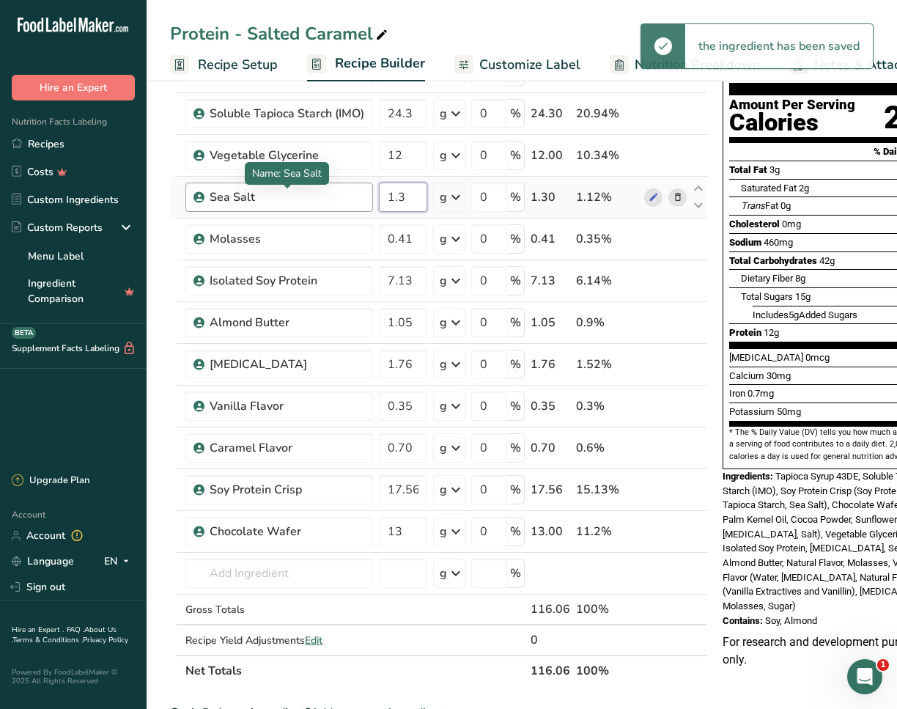
drag, startPoint x: 419, startPoint y: 198, endPoint x: 333, endPoint y: 194, distance: 85.8
click at [335, 196] on tr "Sea Salt 1.3 g Weight Units g kg mg See more Volume Units l Volume units requir…" at bounding box center [439, 198] width 536 height 42
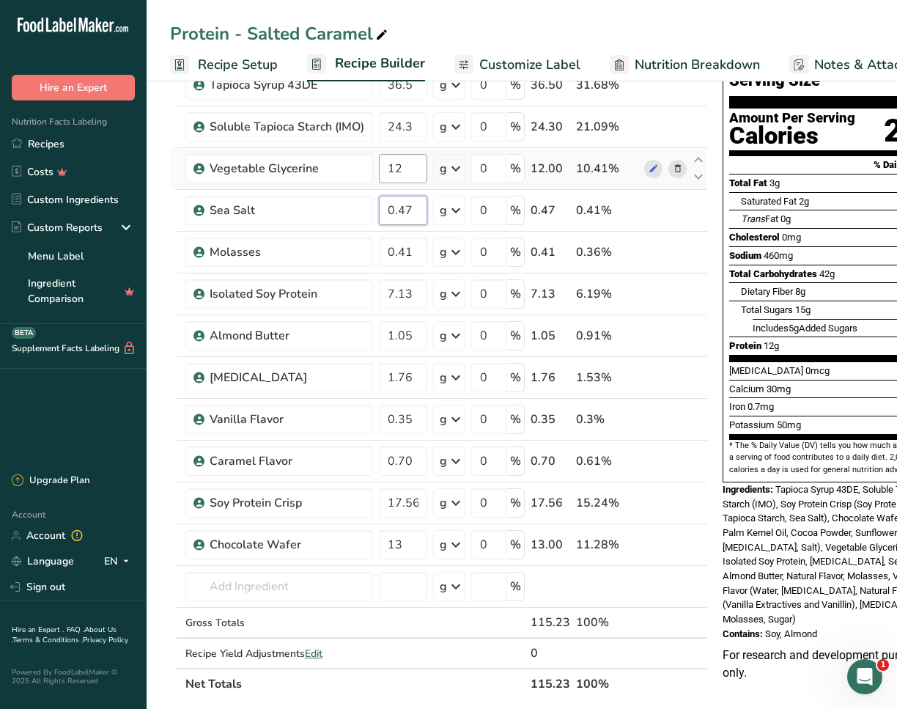
type input "0.47"
click at [416, 179] on div "Ingredient * Amount * Unit * Waste * .a-a{fill:#347362;}.b-a{fill:#fff;} Grams …" at bounding box center [439, 366] width 538 height 666
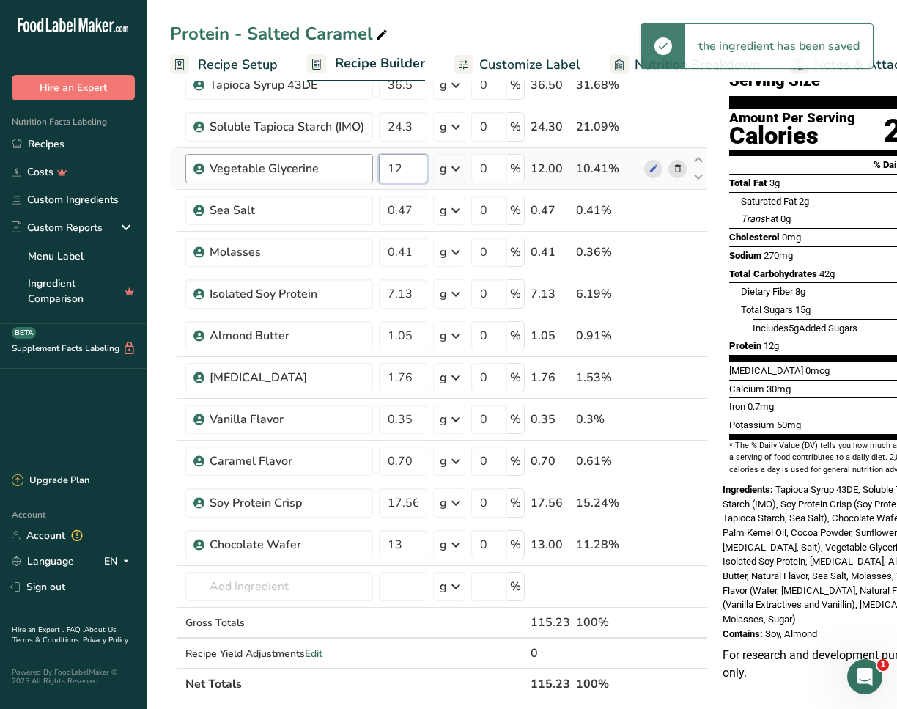
drag, startPoint x: 366, startPoint y: 171, endPoint x: 326, endPoint y: 166, distance: 39.9
click at [326, 166] on tr "Vegetable Glycerine 12 g Weight Units g kg mg See more Volume Units l Volume un…" at bounding box center [439, 169] width 536 height 42
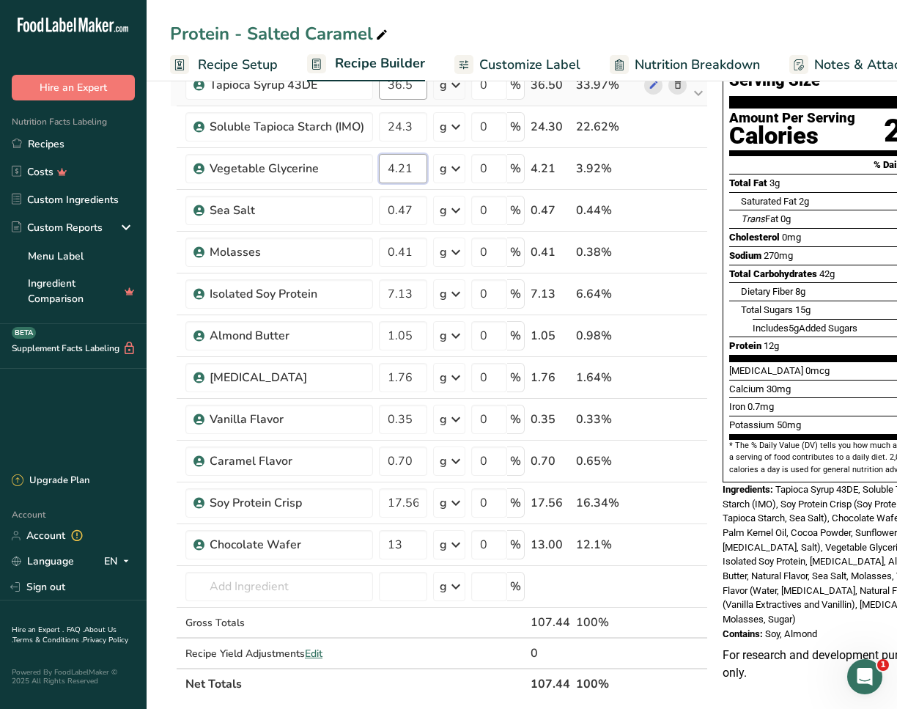
scroll to position [1, 0]
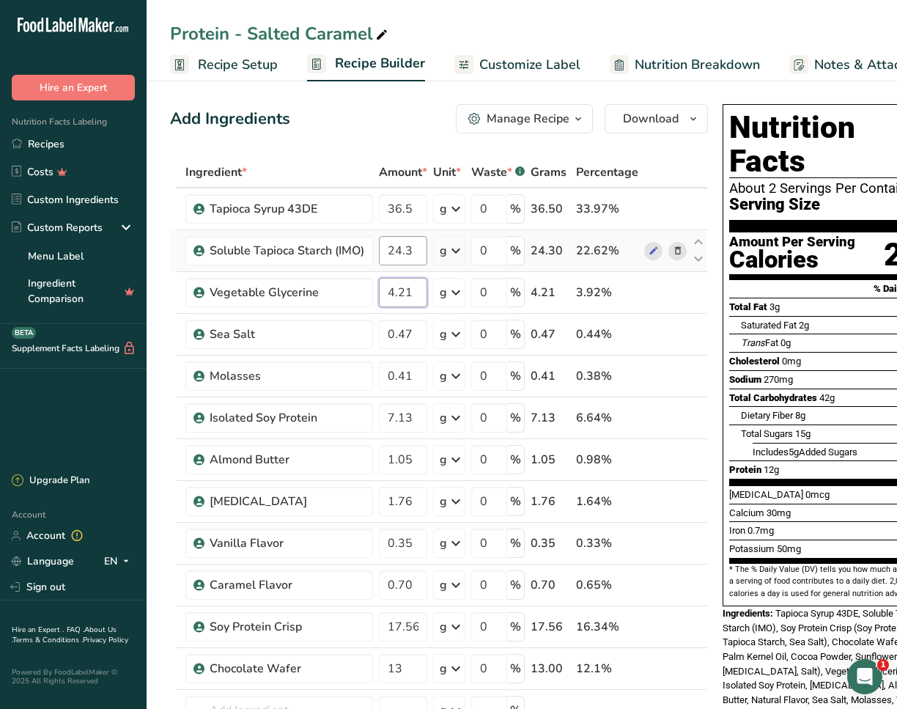
type input "4.21"
click at [424, 248] on div "Ingredient * Amount * Unit * Waste * .a-a{fill:#347362;}.b-a{fill:#fff;} Grams …" at bounding box center [439, 490] width 538 height 666
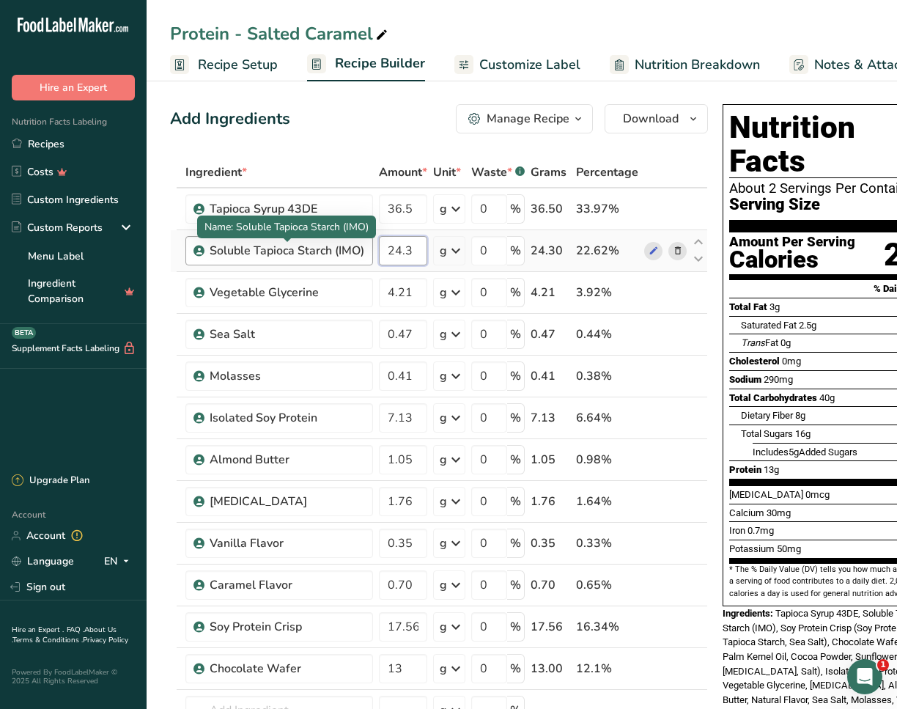
drag, startPoint x: 420, startPoint y: 249, endPoint x: 313, endPoint y: 241, distance: 107.3
click at [313, 241] on tr "Soluble Tapioca Starch (IMO) 24.3 g Weight Units g kg mg See more Volume Units …" at bounding box center [439, 251] width 536 height 42
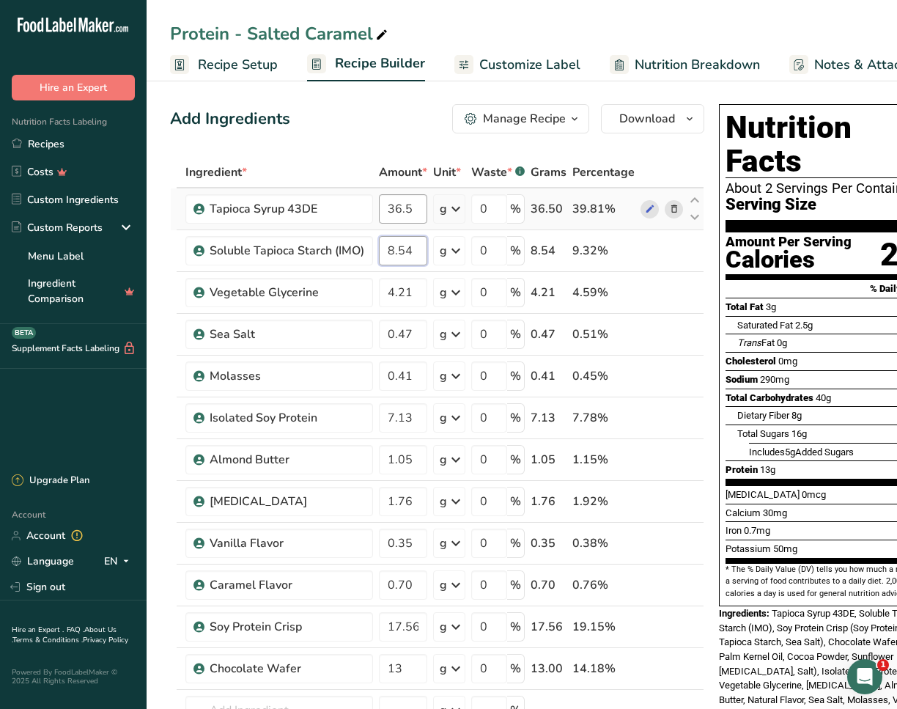
type input "8.54"
click at [417, 213] on div "Ingredient * Amount * Unit * Waste * .a-a{fill:#347362;}.b-a{fill:#fff;} Grams …" at bounding box center [437, 490] width 534 height 666
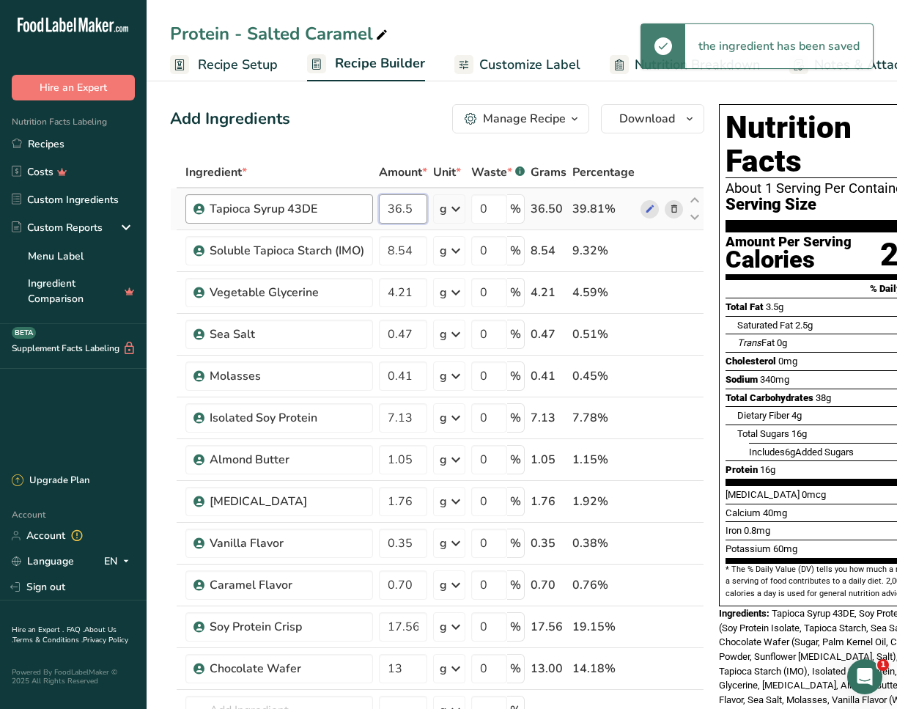
drag, startPoint x: 410, startPoint y: 213, endPoint x: 317, endPoint y: 202, distance: 93.7
click at [317, 202] on tr "Tapioca Syrup 43DE 36.5 g Weight Units g kg mg See more Volume Units l Volume u…" at bounding box center [437, 209] width 533 height 42
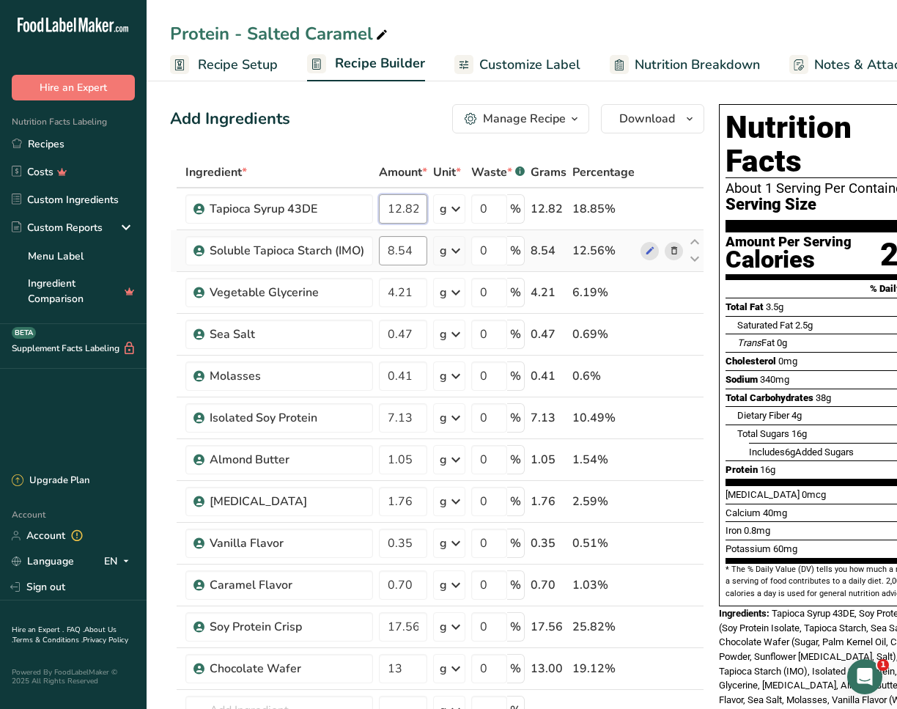
type input "12.82"
click at [413, 245] on div "Ingredient * Amount * Unit * Waste * .a-a{fill:#347362;}.b-a{fill:#fff;} Grams …" at bounding box center [437, 490] width 534 height 666
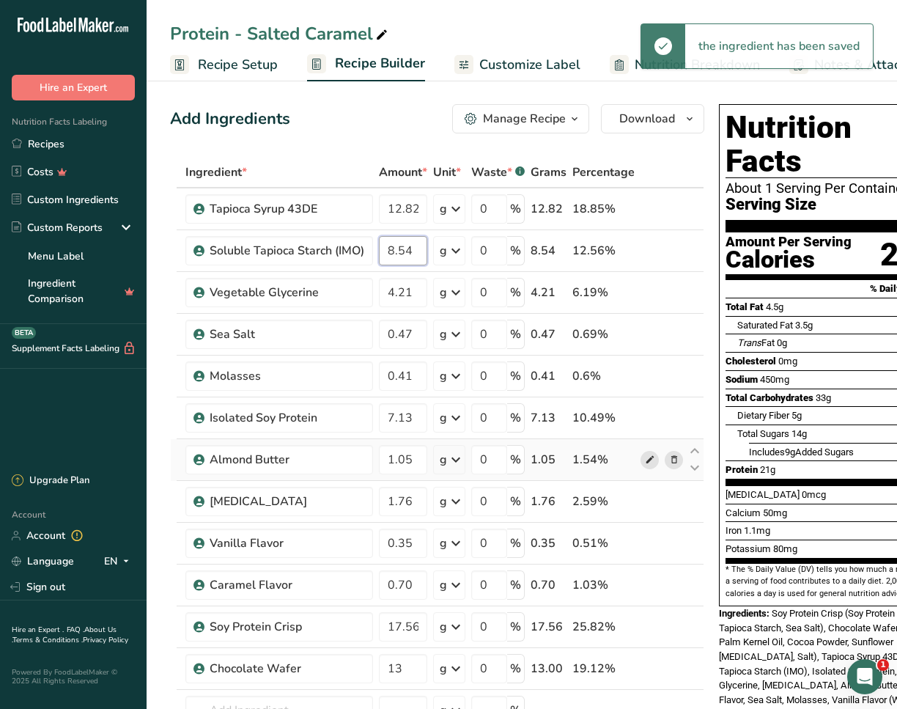
scroll to position [125, 0]
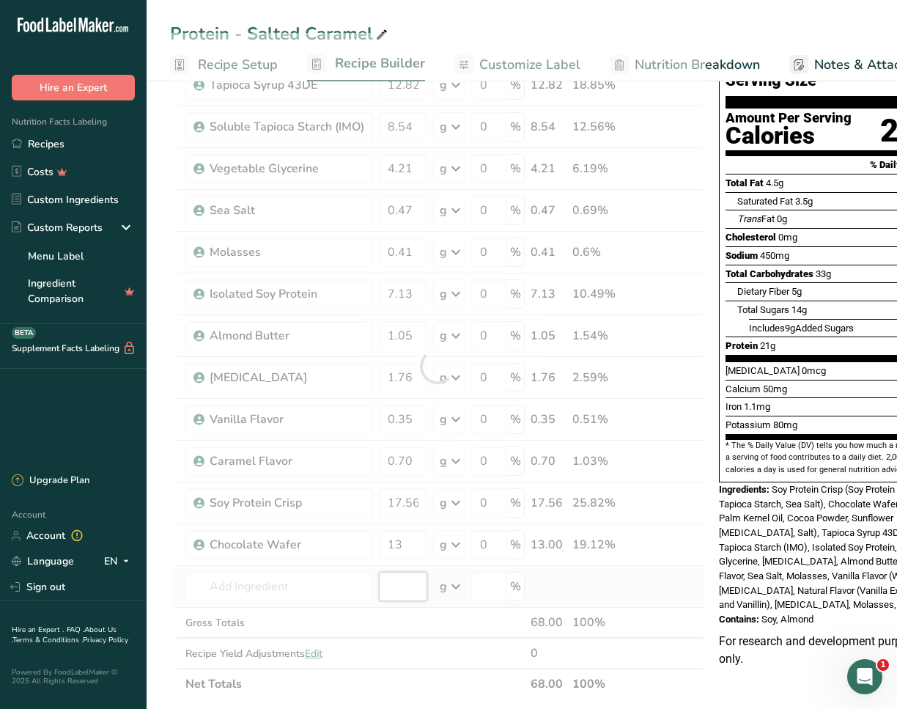
click at [404, 414] on div "Ingredient * Amount * Unit * Waste * .a-a{fill:#347362;}.b-a{fill:#fff;} Grams …" at bounding box center [437, 366] width 534 height 666
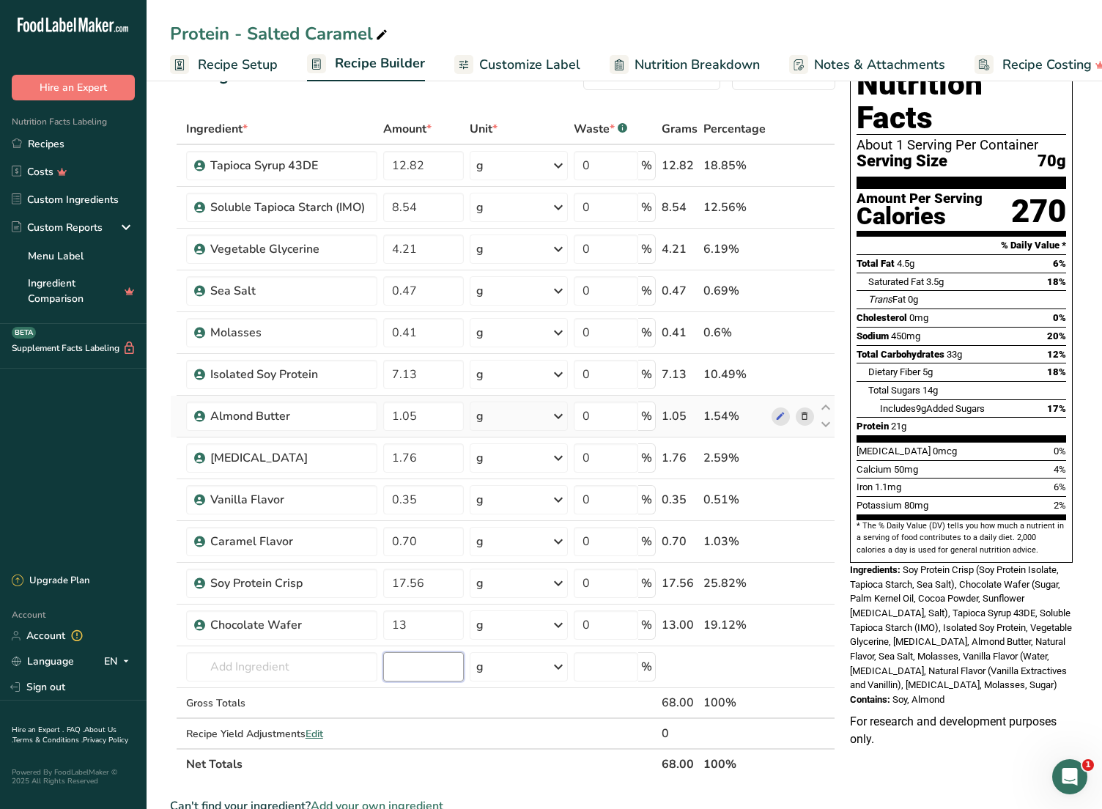
scroll to position [0, 0]
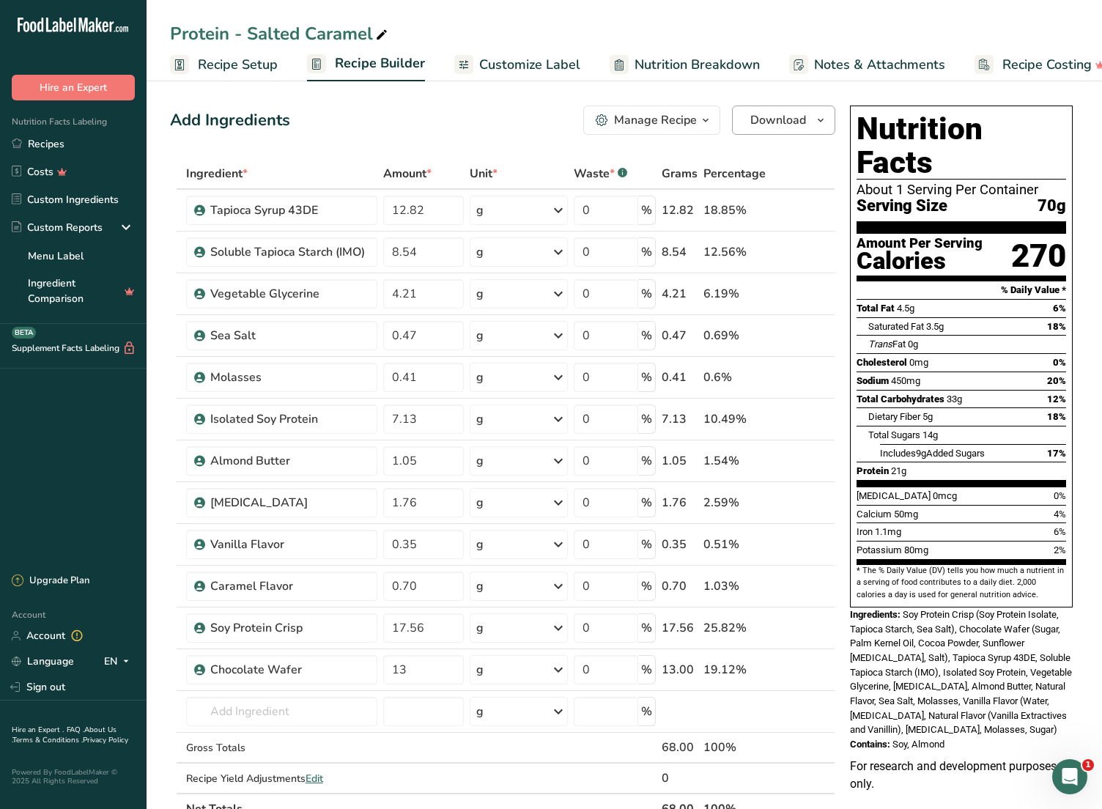
click at [529, 127] on span "Download" at bounding box center [778, 120] width 56 height 18
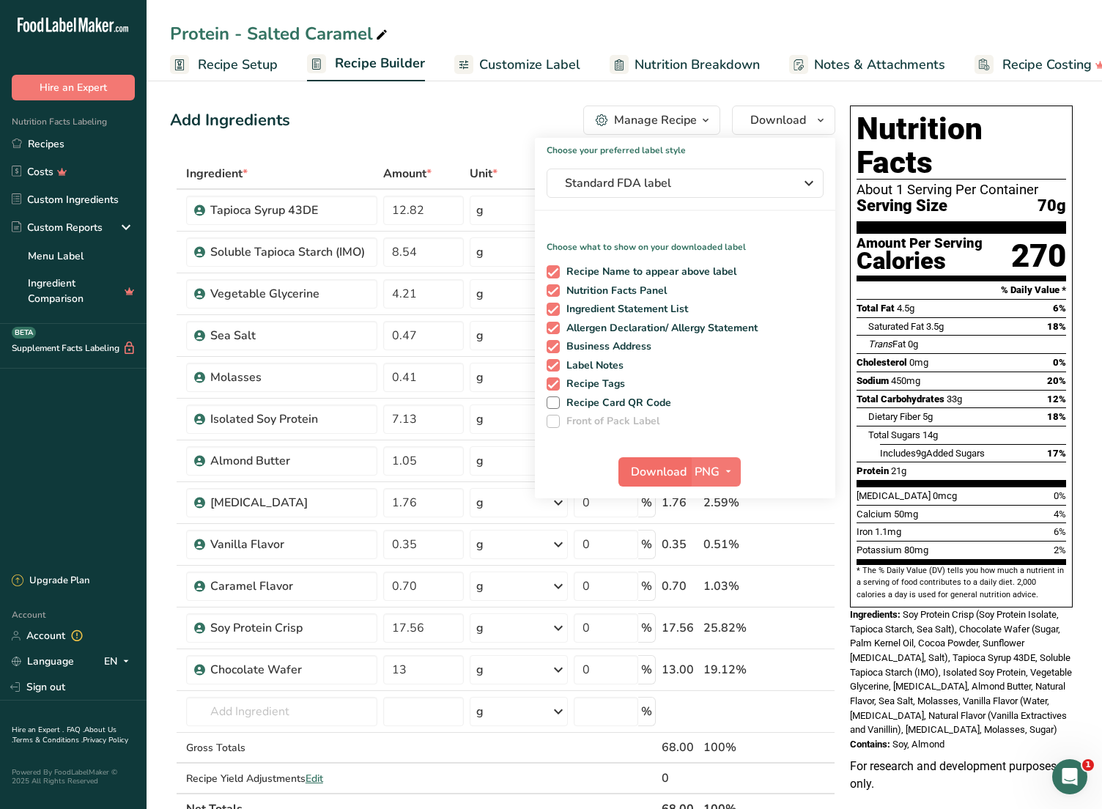
click at [529, 414] on span "Download" at bounding box center [659, 472] width 56 height 18
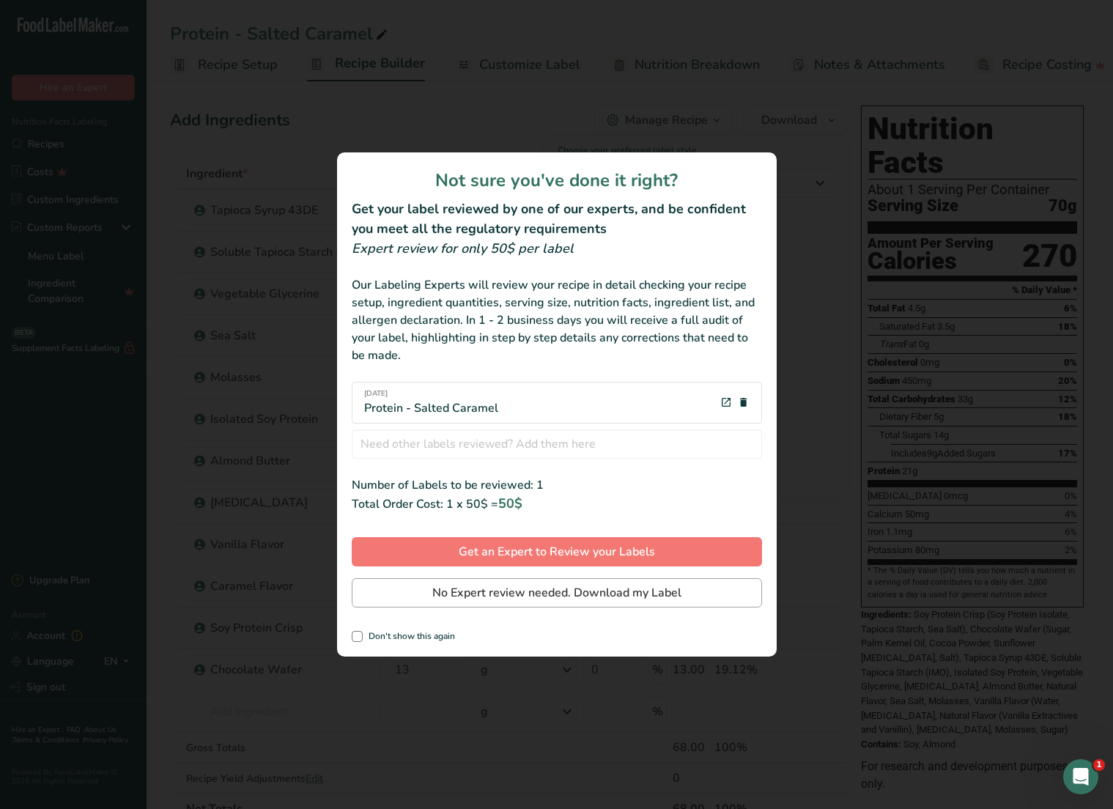
click at [529, 414] on span "No Expert review needed. Download my Label" at bounding box center [556, 593] width 249 height 18
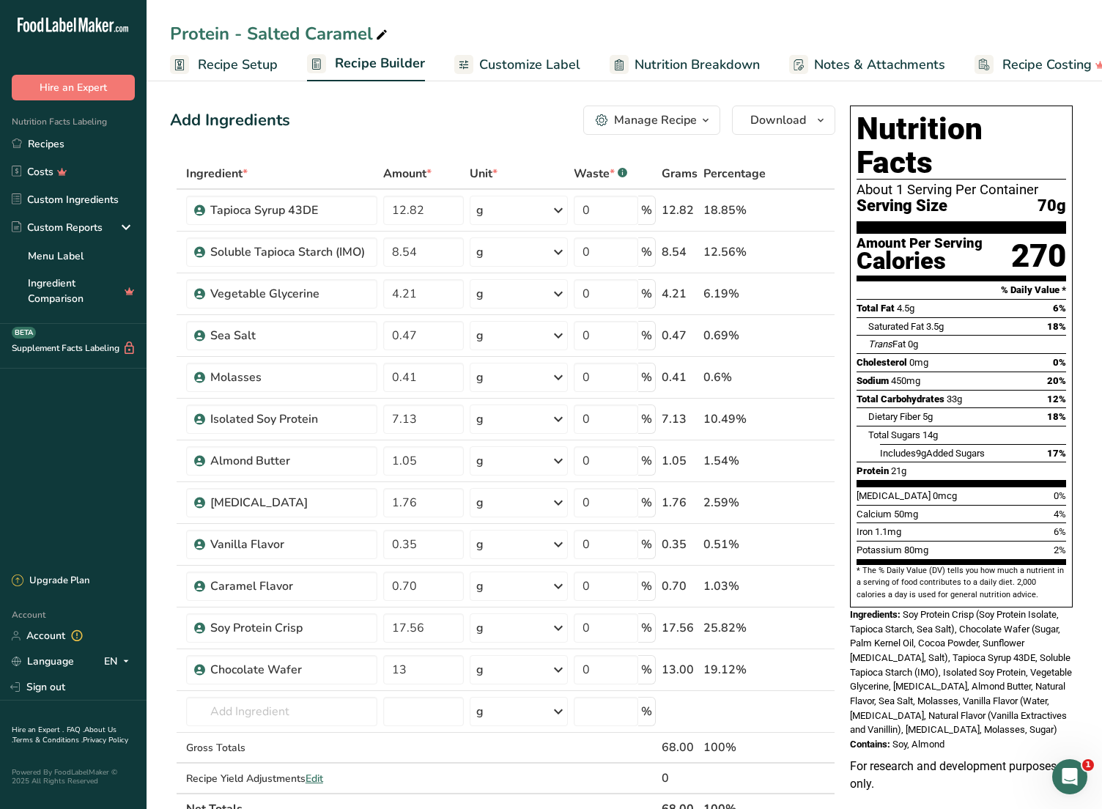
click at [248, 70] on span "Recipe Setup" at bounding box center [238, 65] width 80 height 20
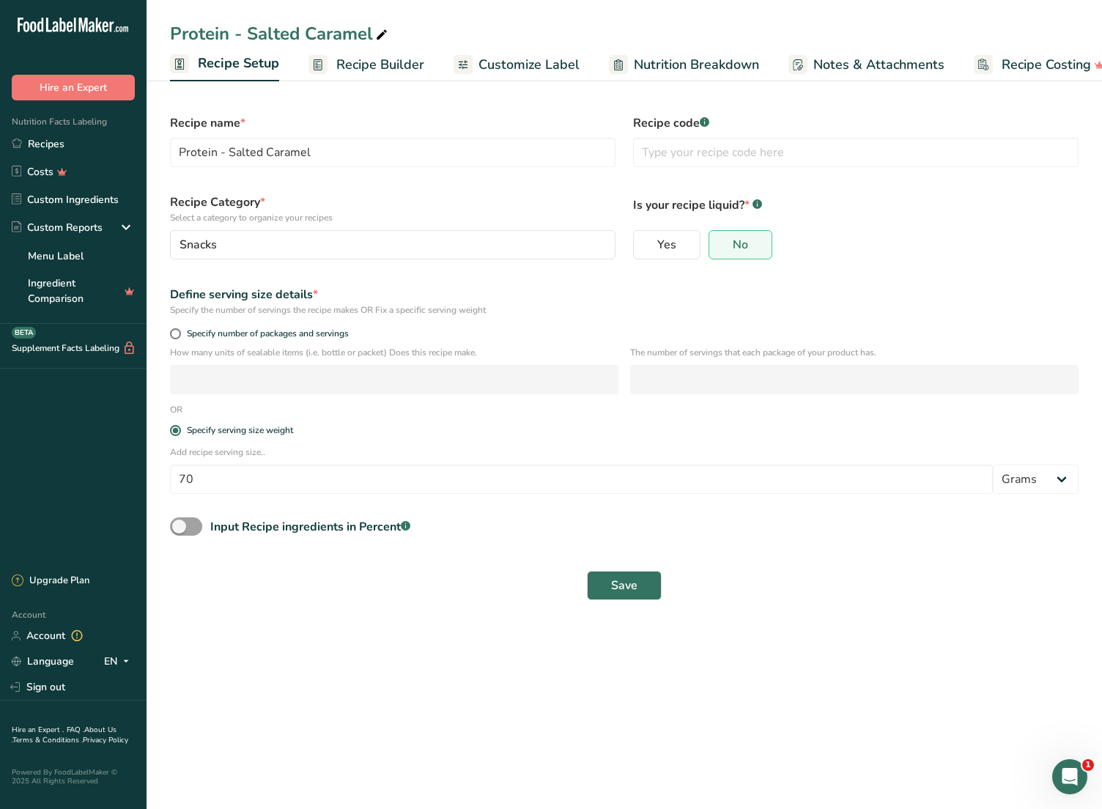
scroll to position [0, 5]
drag, startPoint x: 95, startPoint y: 482, endPoint x: 53, endPoint y: 482, distance: 41.8
click at [53, 414] on div ".a-20{fill:#fff;} Hire an Expert Nutrition Facts Labeling Recipes Costs Custom …" at bounding box center [551, 404] width 1102 height 809
type input "68"
click at [529, 414] on span "Save" at bounding box center [624, 586] width 26 height 18
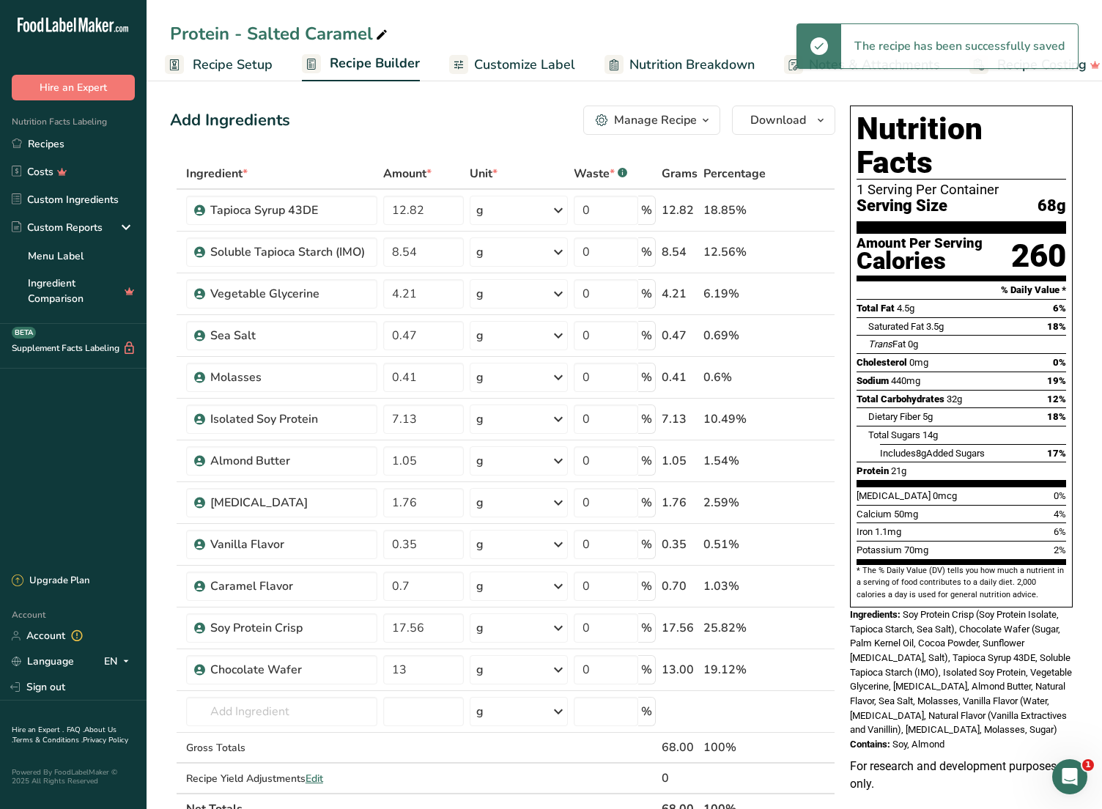
click at [363, 62] on span "Recipe Builder" at bounding box center [375, 63] width 90 height 20
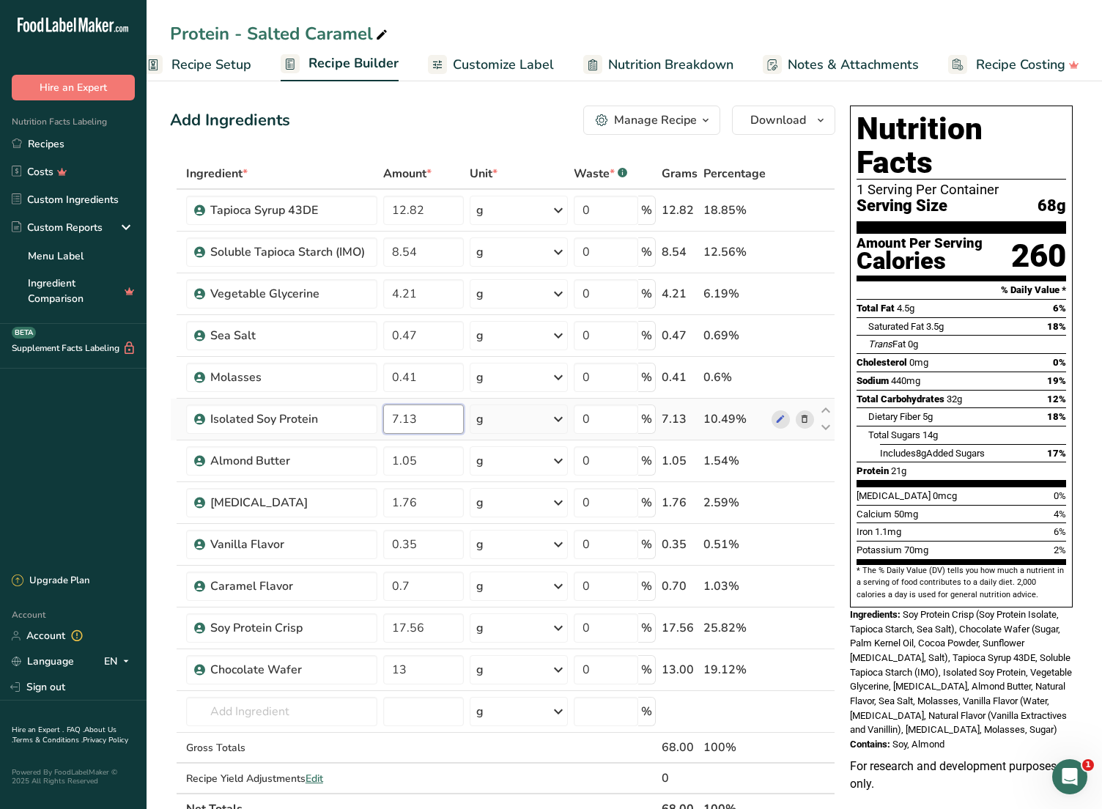
click at [403, 414] on input "7.13" at bounding box center [423, 419] width 80 height 29
drag, startPoint x: 396, startPoint y: 421, endPoint x: 388, endPoint y: 422, distance: 8.8
click at [388, 414] on input "7.13" at bounding box center [423, 419] width 80 height 29
click at [440, 414] on input "9.13" at bounding box center [423, 419] width 80 height 29
type input "9.13"
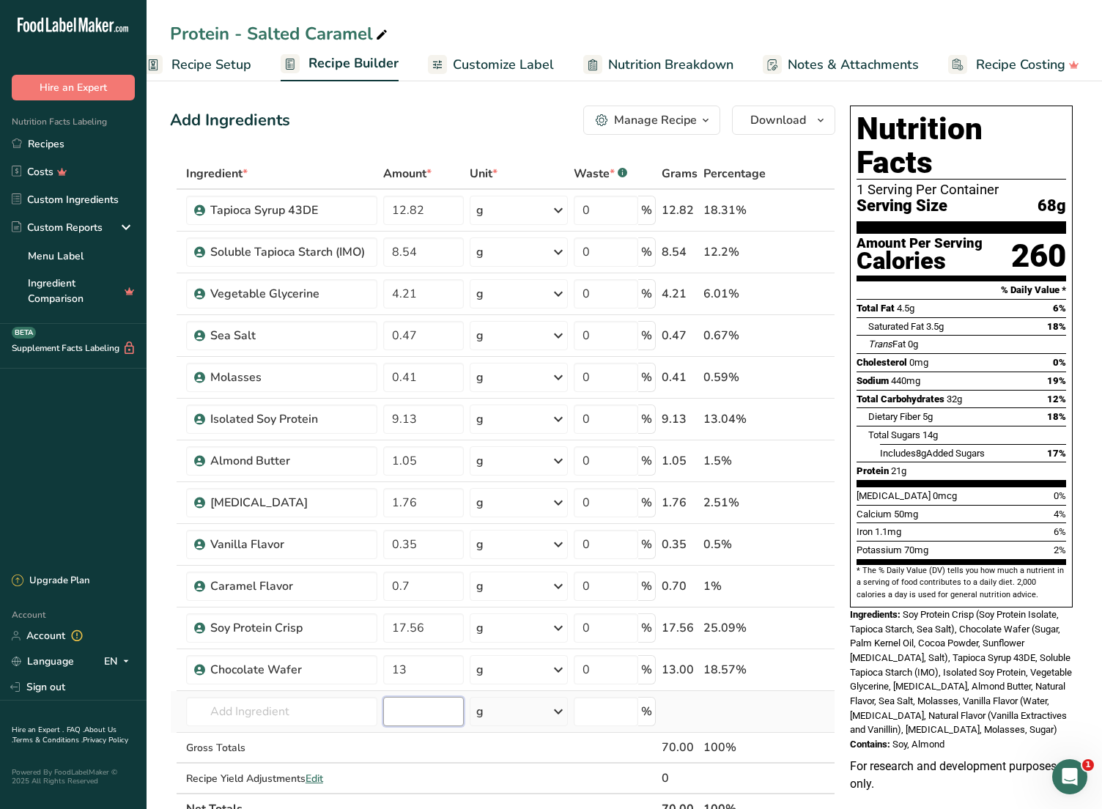
click at [411, 414] on div "Ingredient * Amount * Unit * Waste * .a-a{fill:#347362;}.b-a{fill:#fff;} Grams …" at bounding box center [502, 491] width 665 height 666
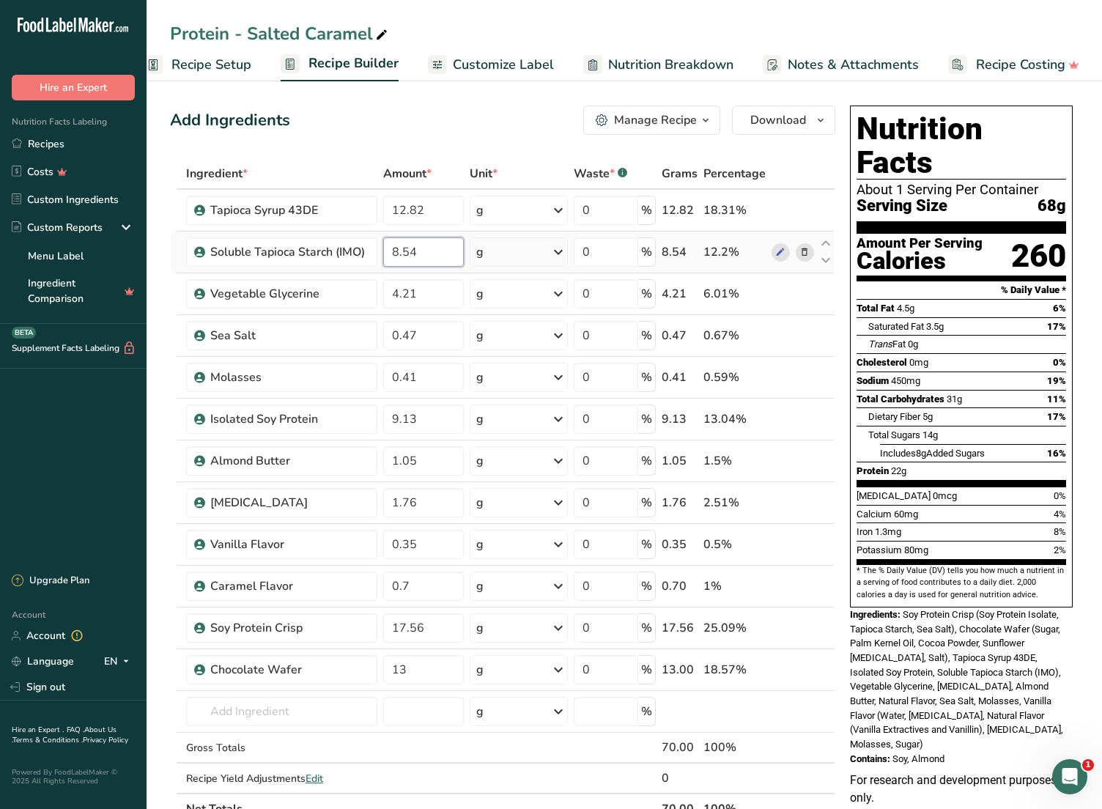
click at [396, 256] on input "8.54" at bounding box center [423, 251] width 80 height 29
click at [398, 251] on input "8.54" at bounding box center [423, 251] width 80 height 29
drag, startPoint x: 397, startPoint y: 252, endPoint x: 380, endPoint y: 253, distance: 17.6
click at [380, 253] on tr "Soluble Tapioca Starch (IMO) 8.54 g Weight Units g kg mg See more Volume Units …" at bounding box center [503, 253] width 664 height 42
click at [438, 261] on input "6.54" at bounding box center [423, 251] width 80 height 29
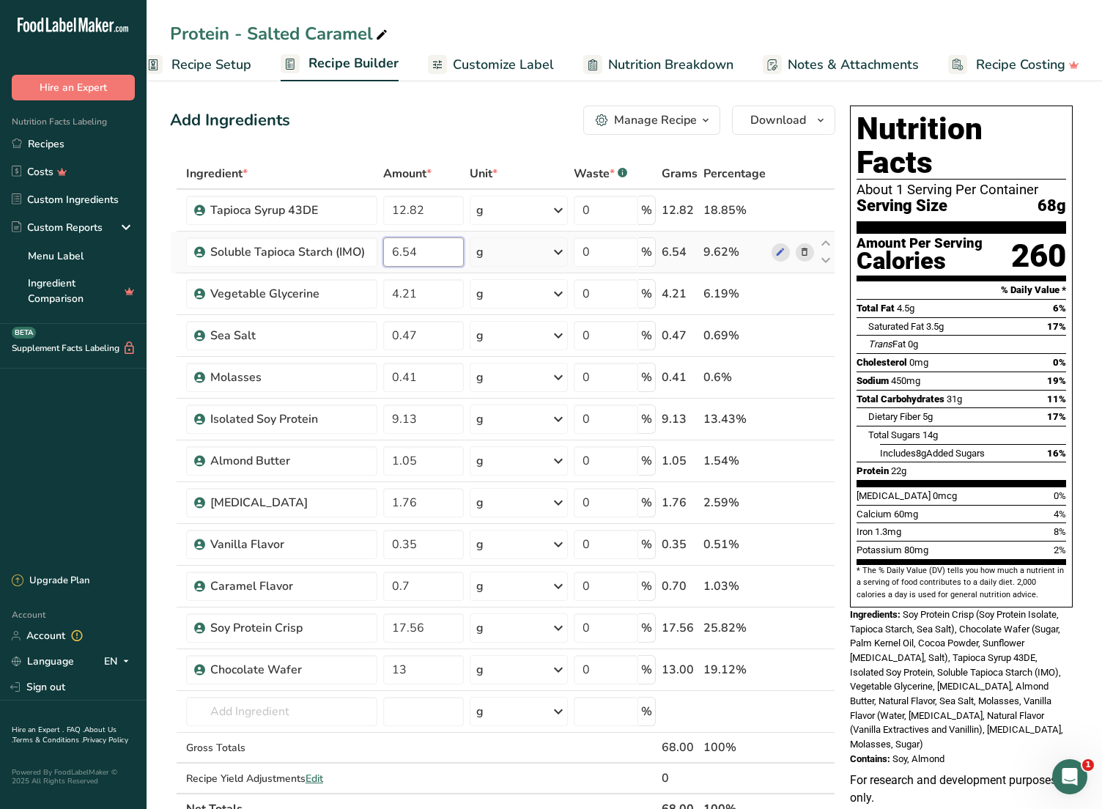
drag, startPoint x: 395, startPoint y: 257, endPoint x: 383, endPoint y: 257, distance: 11.7
click at [383, 257] on input "6.54" at bounding box center [423, 251] width 80 height 29
drag, startPoint x: 396, startPoint y: 254, endPoint x: 379, endPoint y: 254, distance: 17.6
click at [382, 254] on td "6.54" at bounding box center [423, 253] width 86 height 42
type input "8.54"
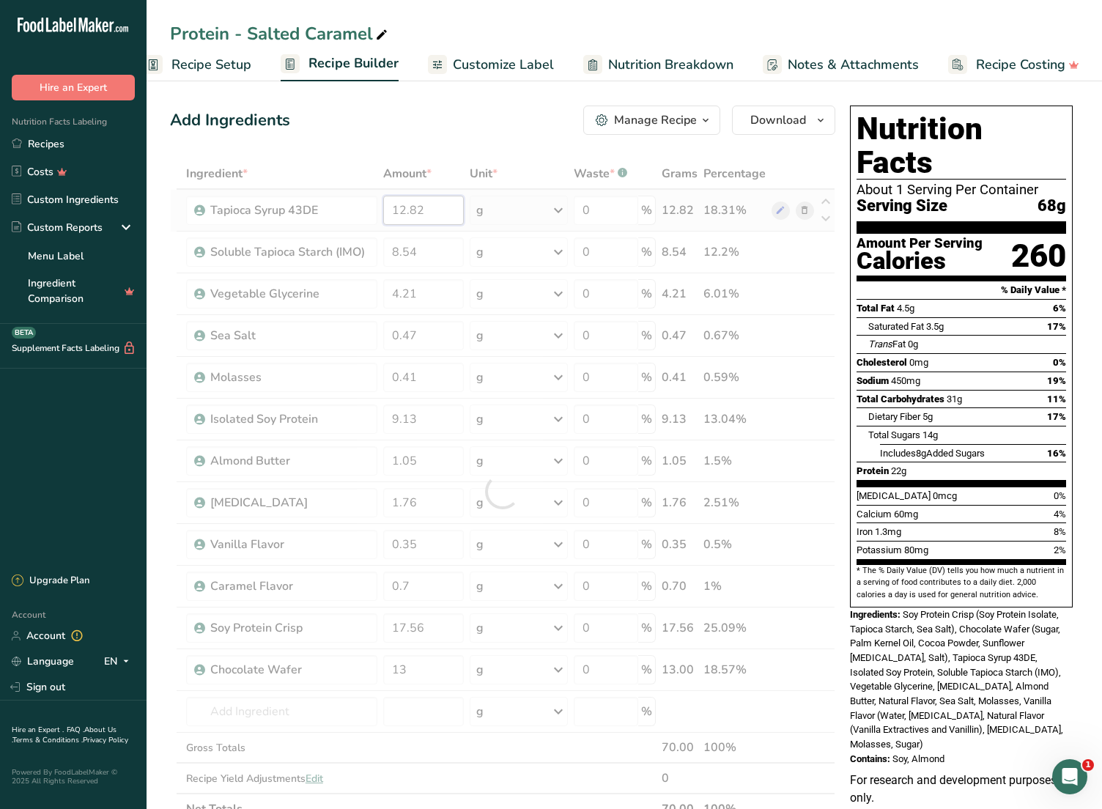
click at [435, 221] on div "Ingredient * Amount * Unit * Waste * .a-a{fill:#347362;}.b-a{fill:#fff;} Grams …" at bounding box center [502, 491] width 665 height 666
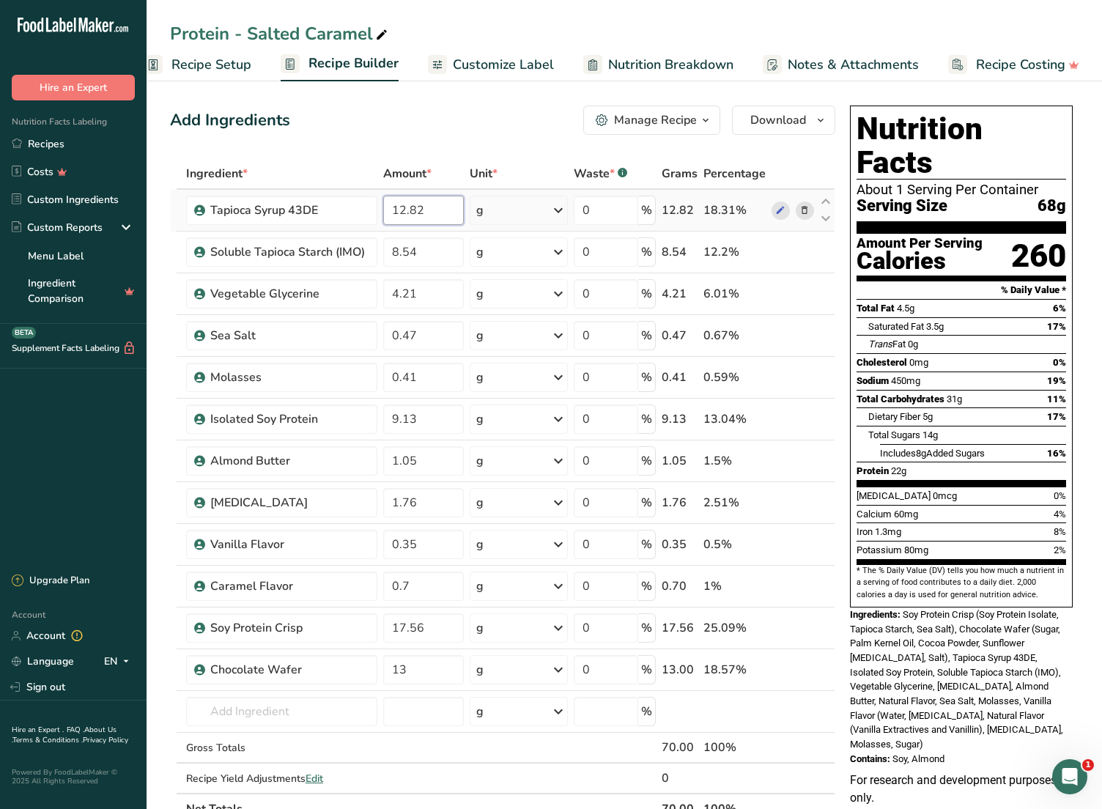
click at [399, 213] on input "12.82" at bounding box center [423, 210] width 80 height 29
type input "14.82"
click at [439, 232] on div "Ingredient * Amount * Unit * Waste * .a-a{fill:#347362;}.b-a{fill:#fff;} Grams …" at bounding box center [502, 491] width 665 height 666
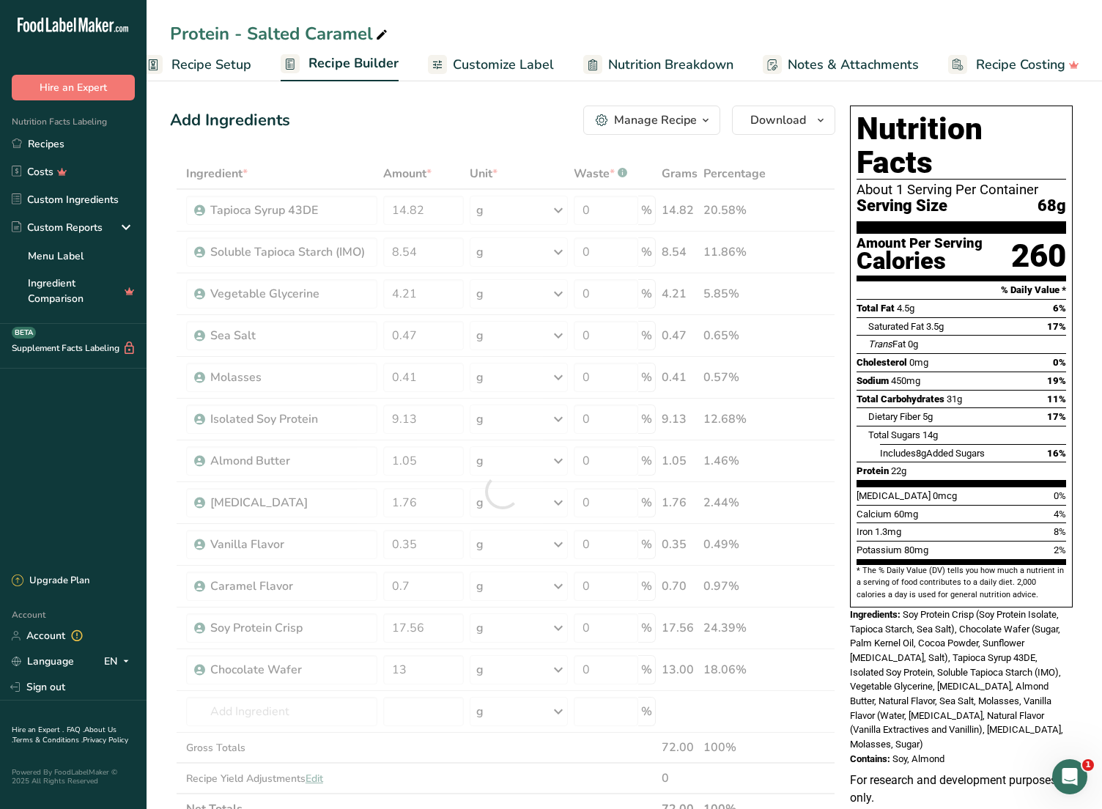
click at [440, 250] on div at bounding box center [502, 491] width 665 height 666
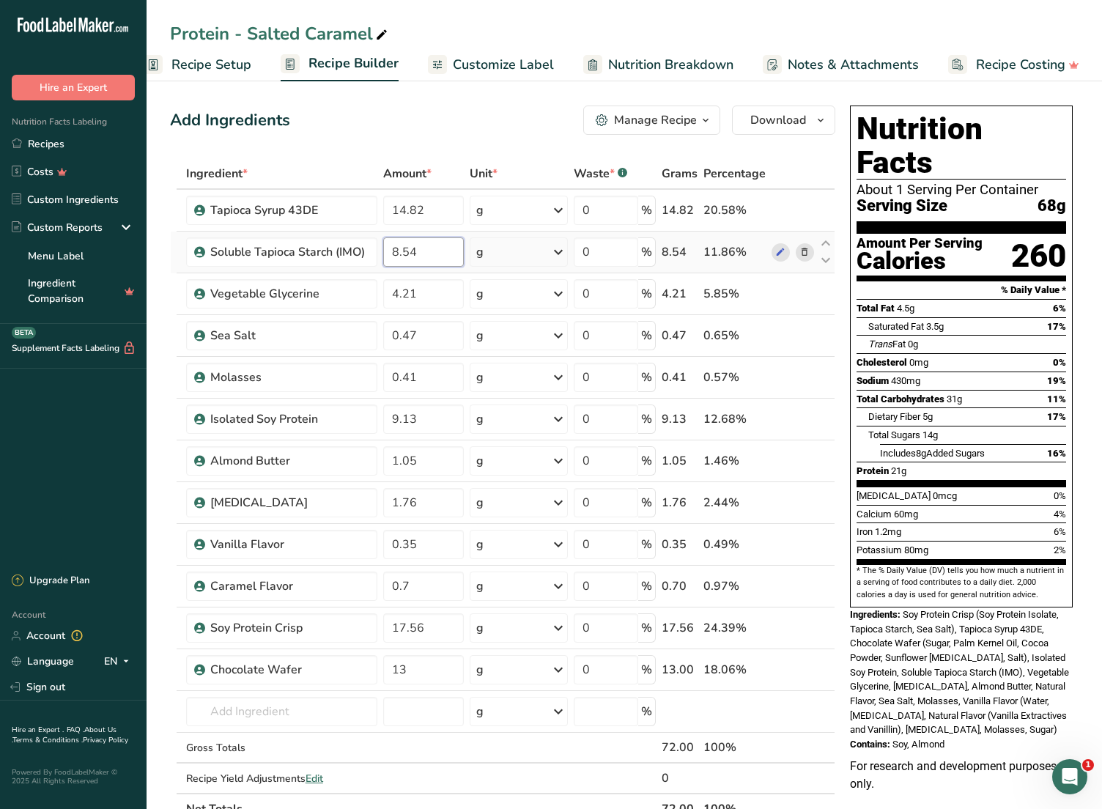
click at [390, 255] on input "8.54" at bounding box center [423, 251] width 80 height 29
type input "6.54"
click at [440, 304] on div "Ingredient * Amount * Unit * Waste * .a-a{fill:#347362;}.b-a{fill:#fff;} Grams …" at bounding box center [502, 491] width 665 height 666
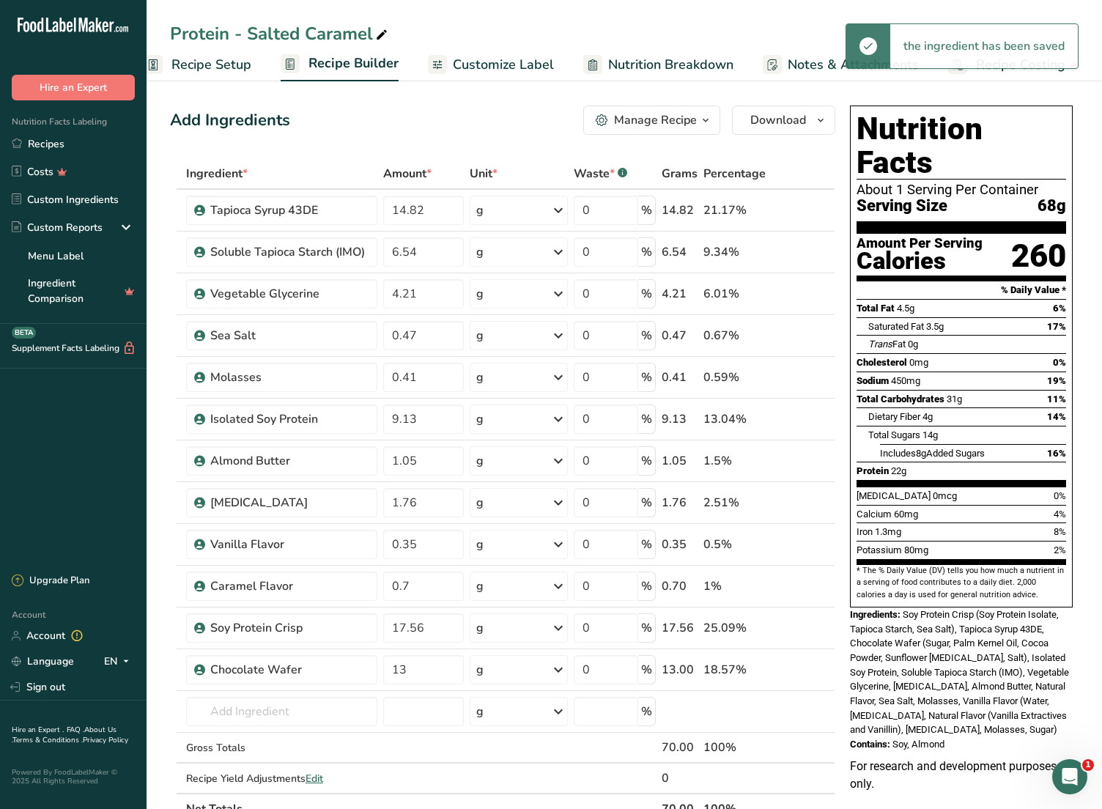
click at [199, 70] on span "Recipe Setup" at bounding box center [211, 65] width 80 height 20
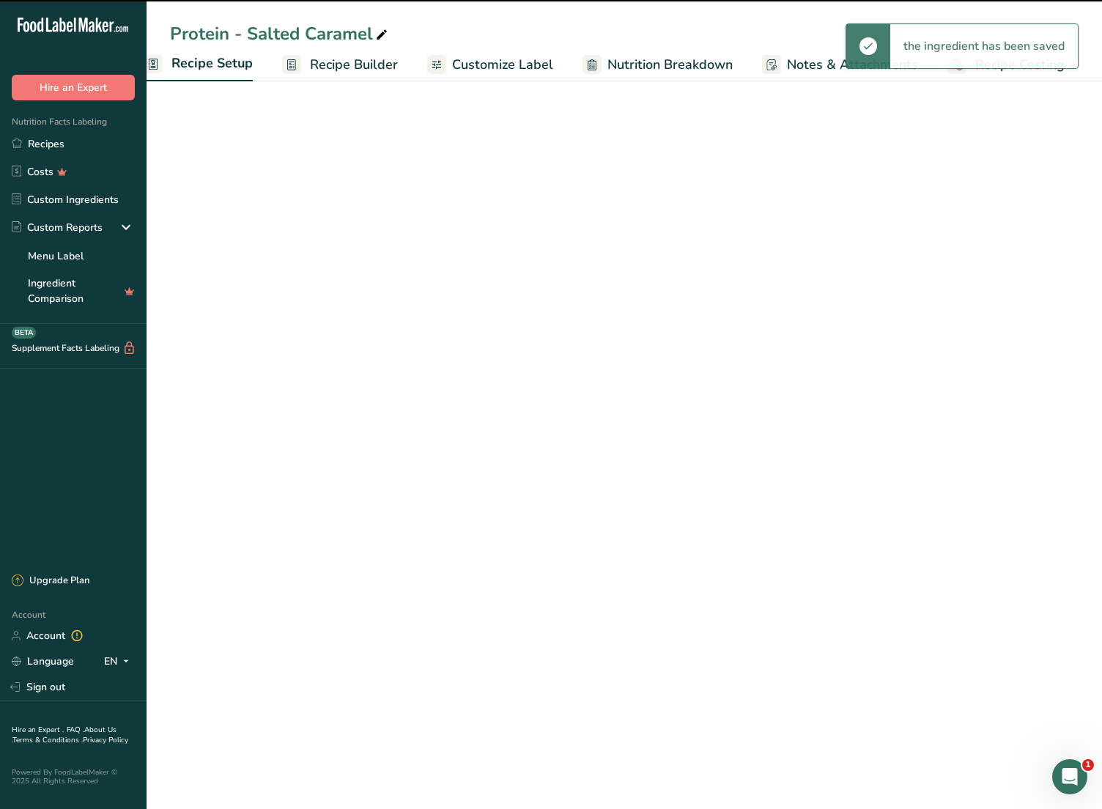
scroll to position [0, 5]
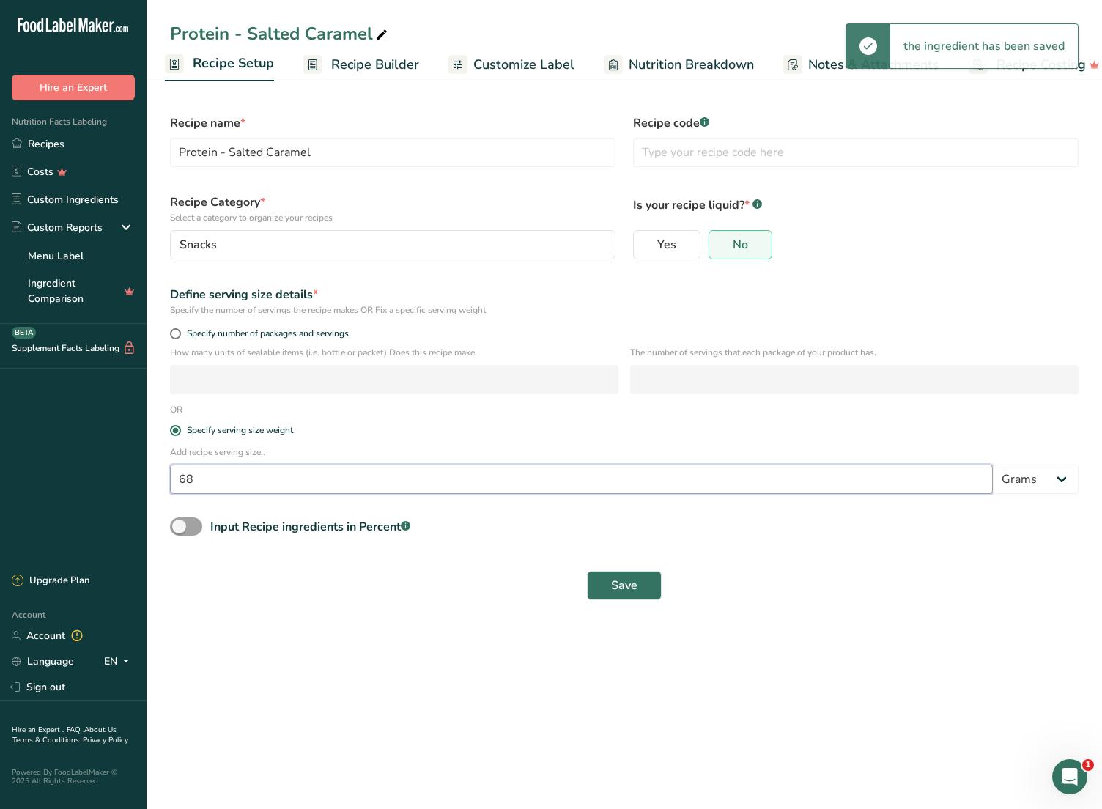
drag, startPoint x: 220, startPoint y: 477, endPoint x: 108, endPoint y: 476, distance: 111.4
click at [108, 414] on div ".a-20{fill:#fff;} Hire an Expert Nutrition Facts Labeling Recipes Costs Custom …" at bounding box center [551, 404] width 1102 height 809
type input "70"
click at [529, 414] on span "Save" at bounding box center [624, 586] width 26 height 18
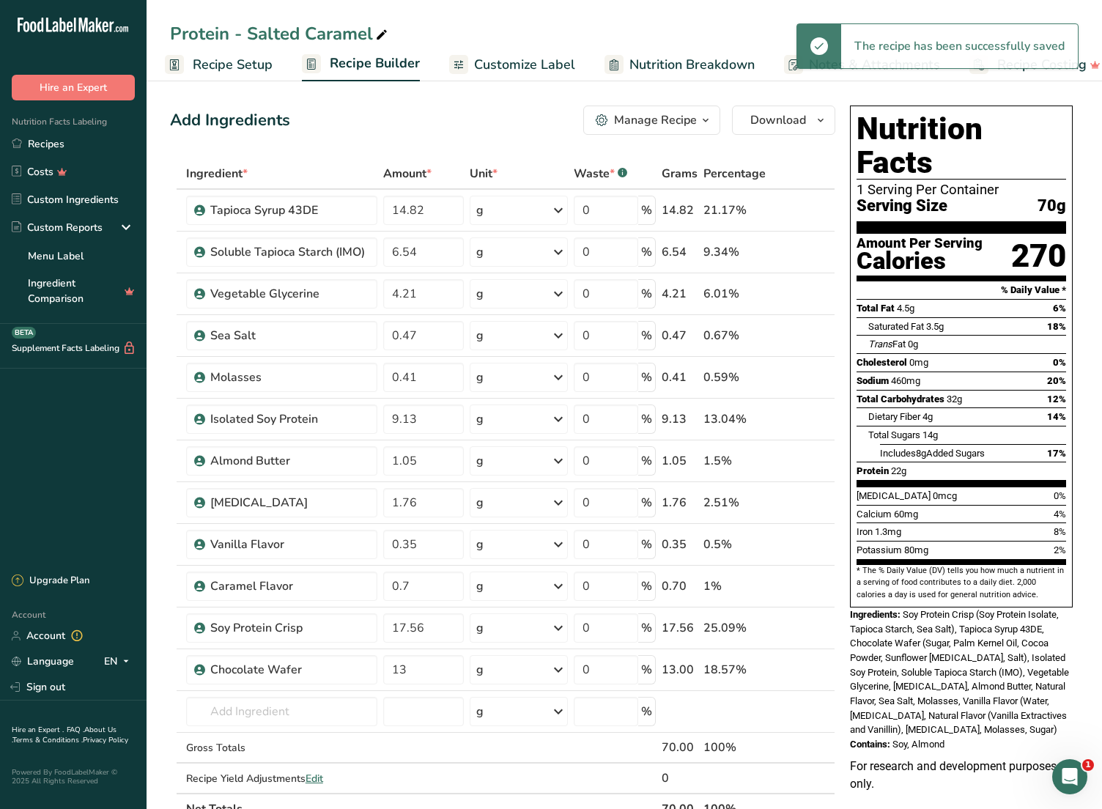
click at [377, 65] on span "Recipe Builder" at bounding box center [375, 63] width 90 height 20
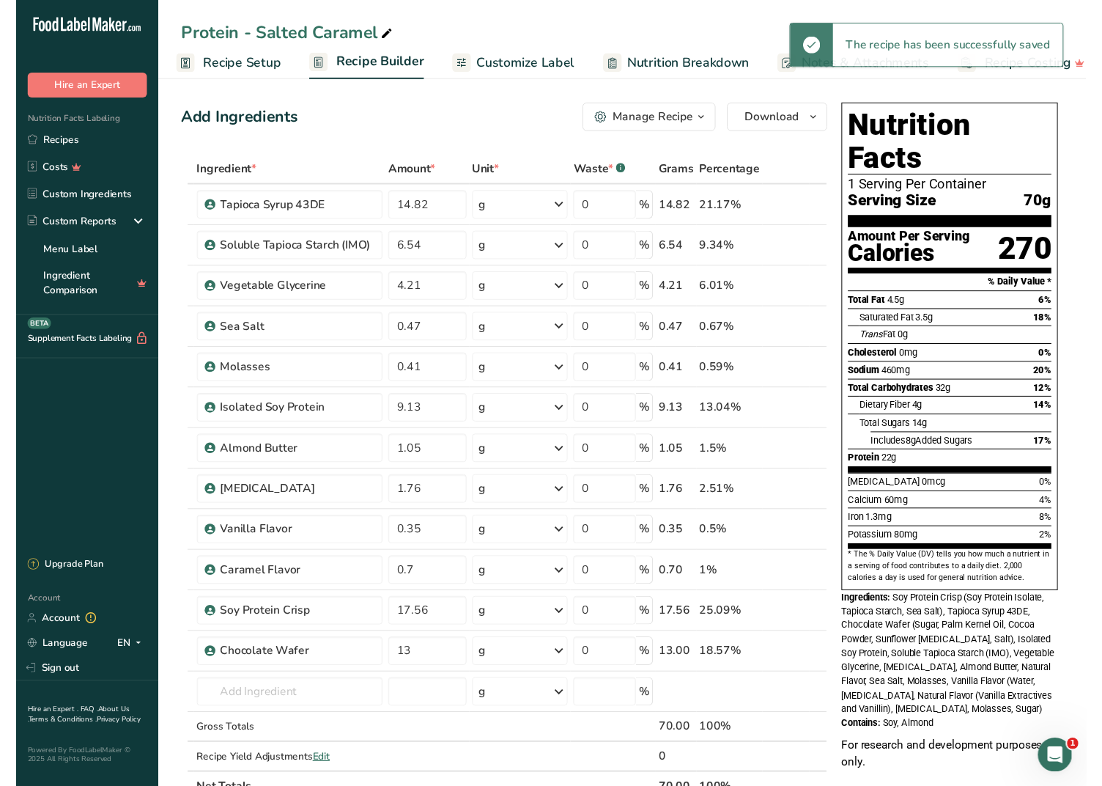
scroll to position [0, 26]
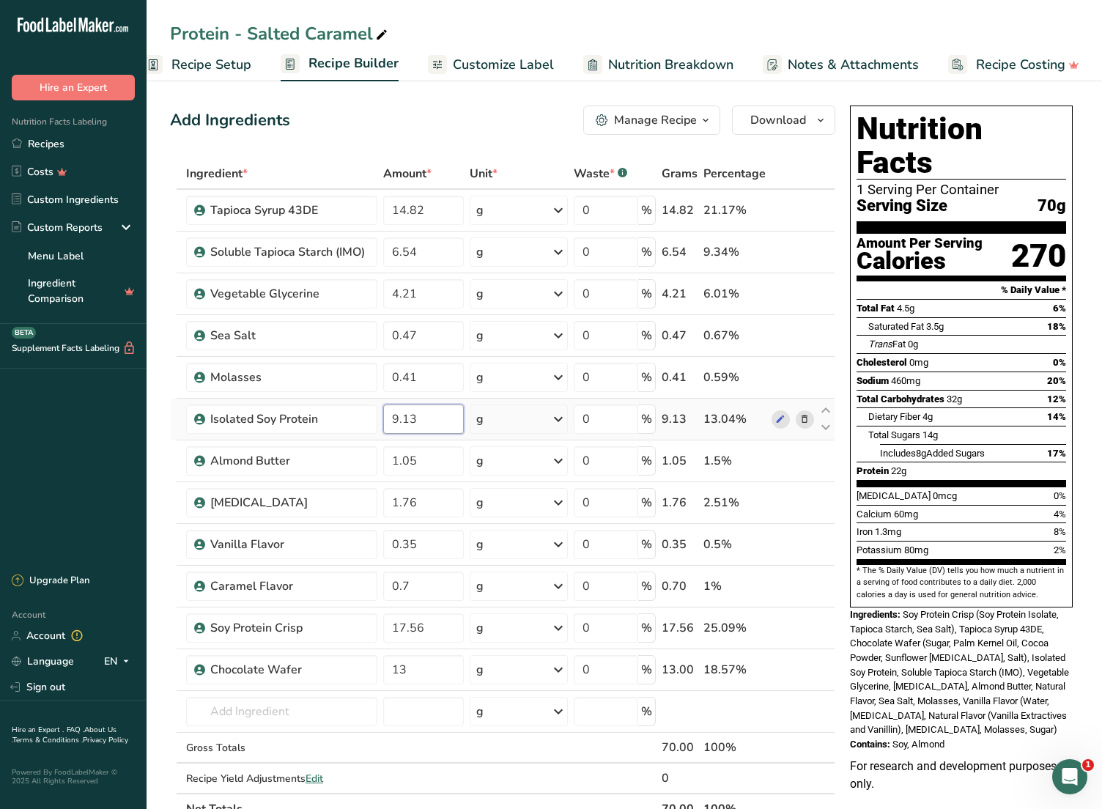
drag, startPoint x: 396, startPoint y: 422, endPoint x: 388, endPoint y: 424, distance: 8.4
click at [388, 414] on input "9.13" at bounding box center [423, 419] width 80 height 29
click at [421, 414] on input "7.13" at bounding box center [423, 419] width 80 height 29
type input "7.13"
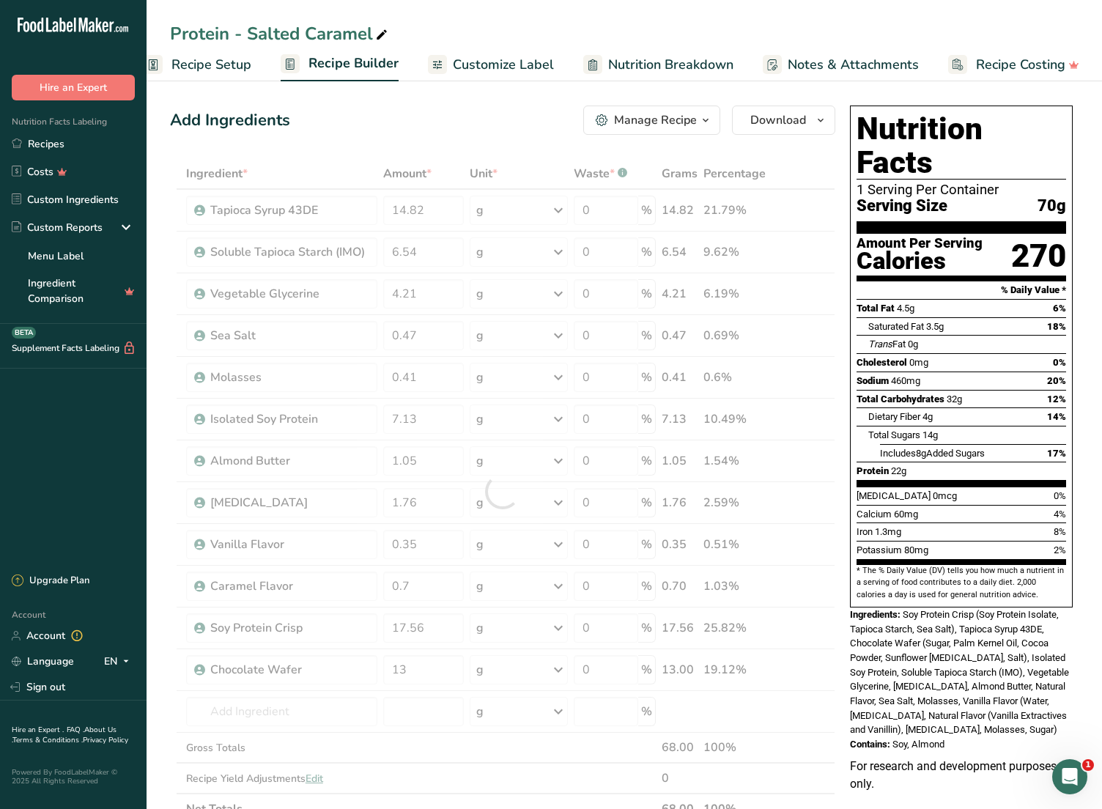
drag, startPoint x: 457, startPoint y: 479, endPoint x: 439, endPoint y: 723, distance: 243.9
click at [457, 414] on div "Ingredient * Amount * Unit * Waste * .a-a{fill:#347362;}.b-a{fill:#fff;} Grams …" at bounding box center [502, 491] width 665 height 666
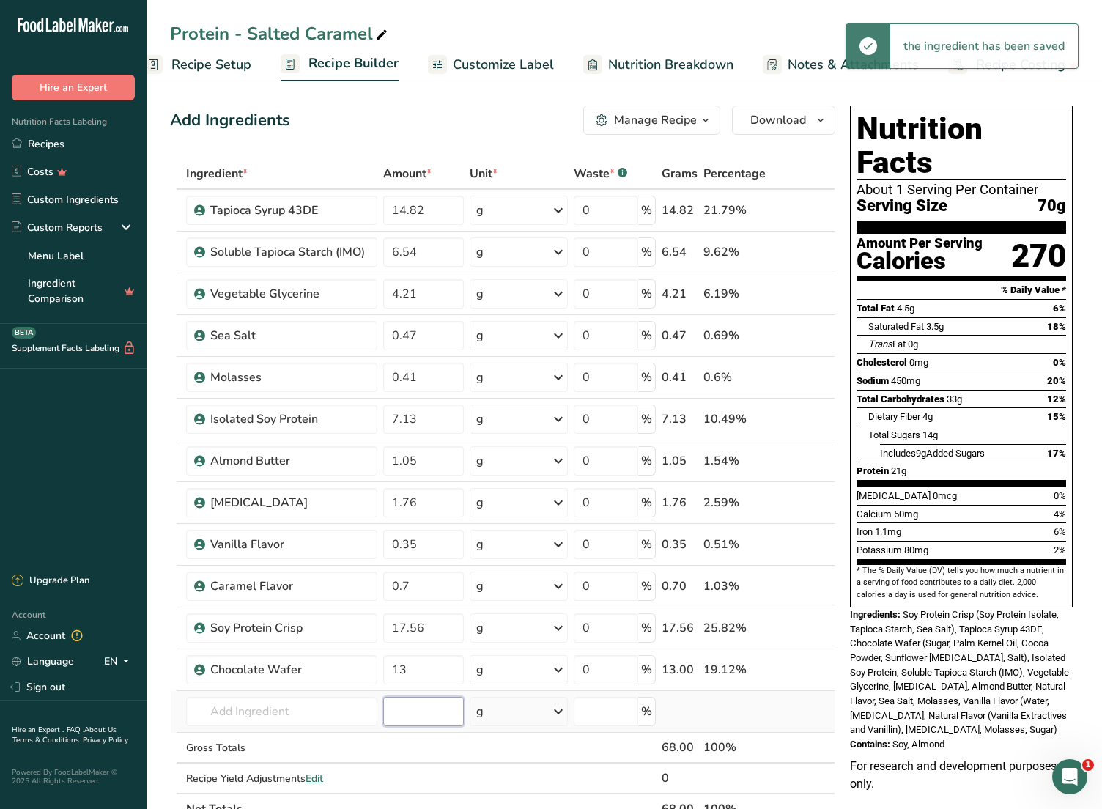
click at [435, 414] on input "number" at bounding box center [423, 711] width 80 height 29
